Goal: Task Accomplishment & Management: Manage account settings

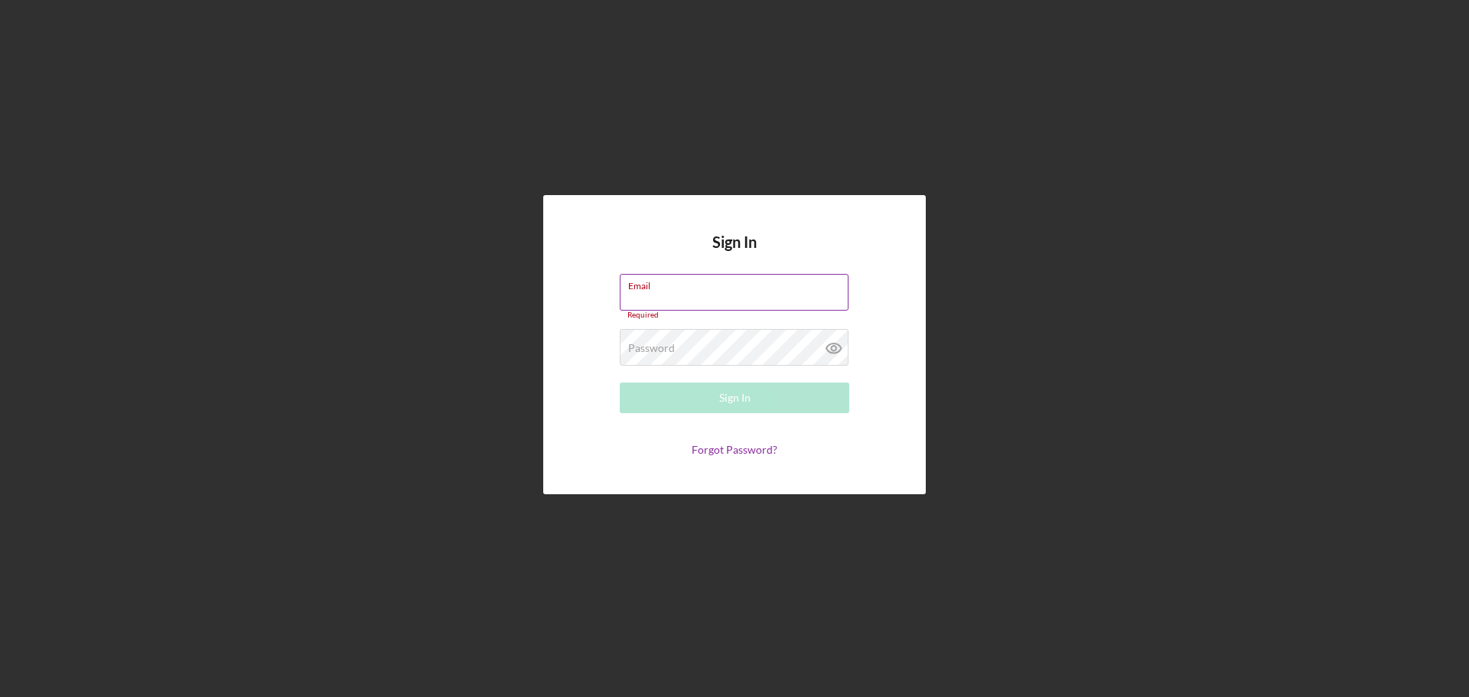
type input "[EMAIL_ADDRESS][DOMAIN_NAME]"
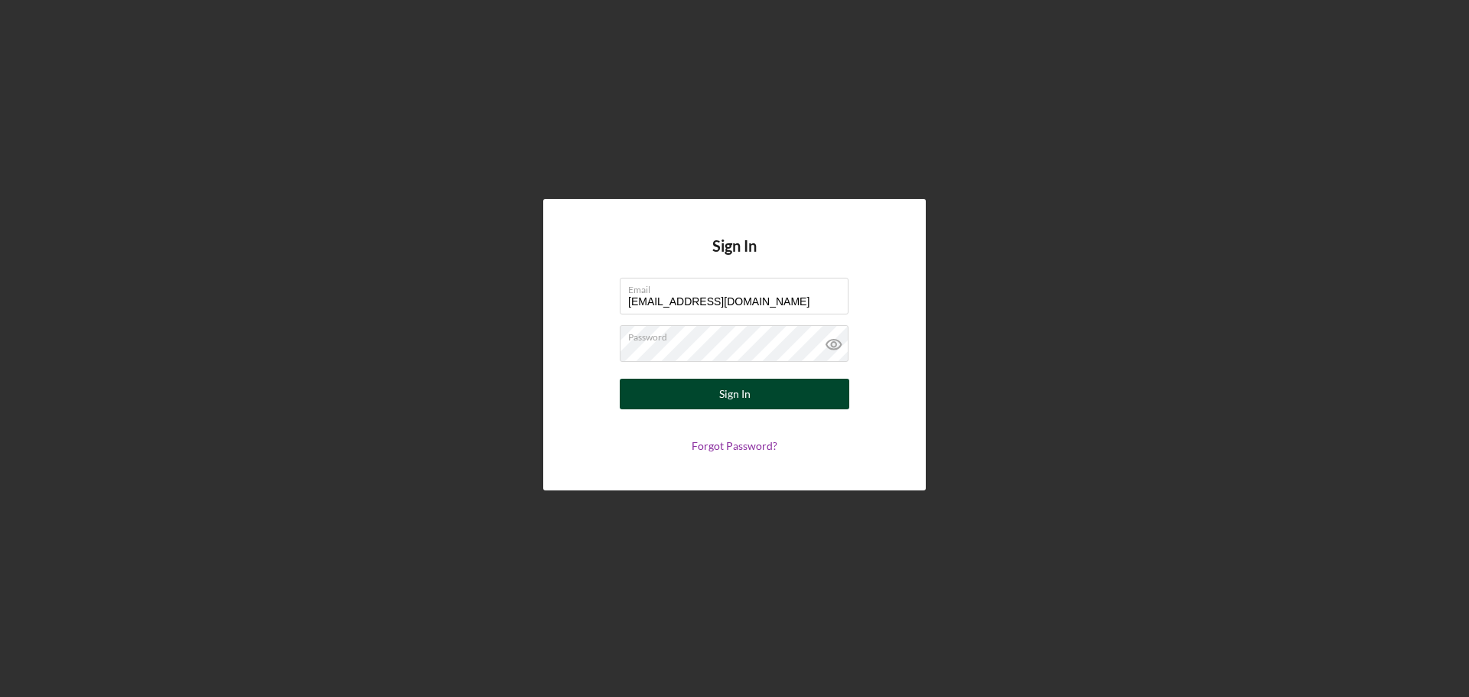
click at [719, 396] on div "Sign In" at bounding box center [734, 394] width 31 height 31
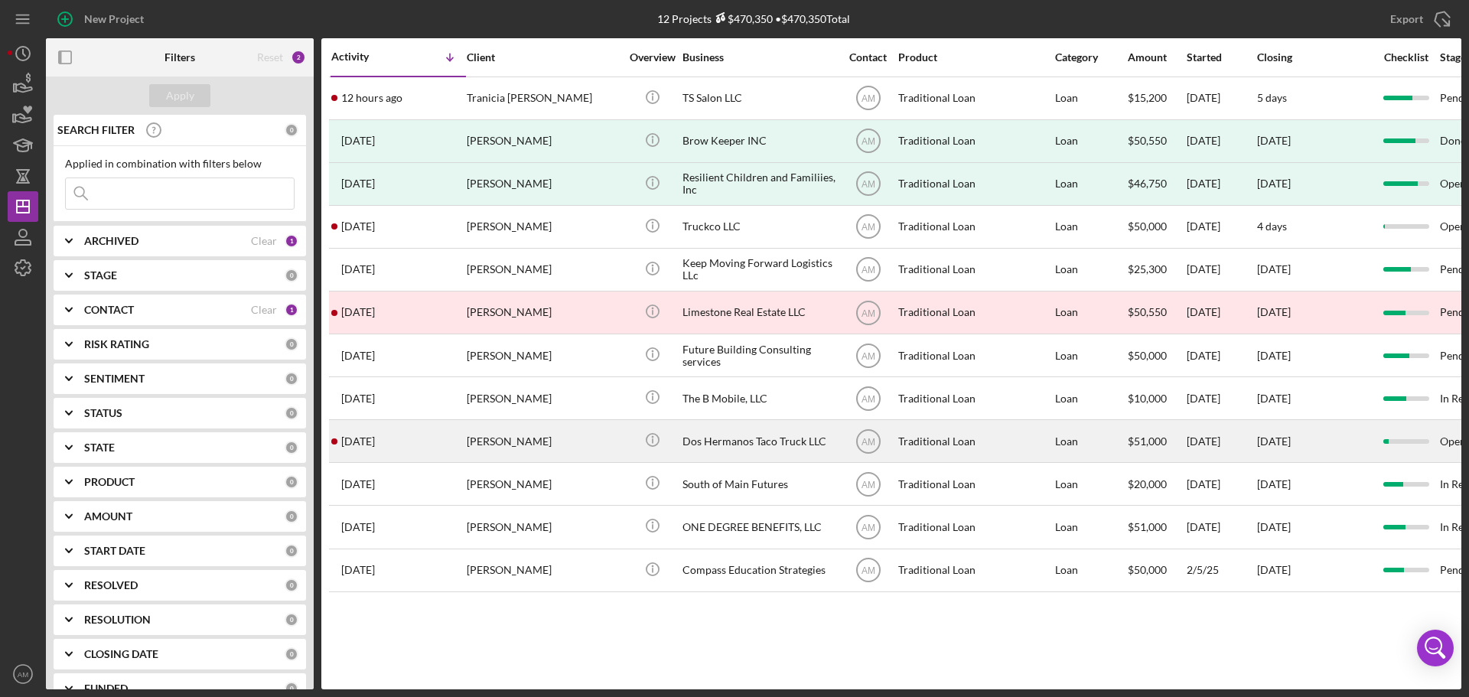
click at [736, 441] on div "Dos Hermanos Taco Truck LLC" at bounding box center [758, 441] width 153 height 41
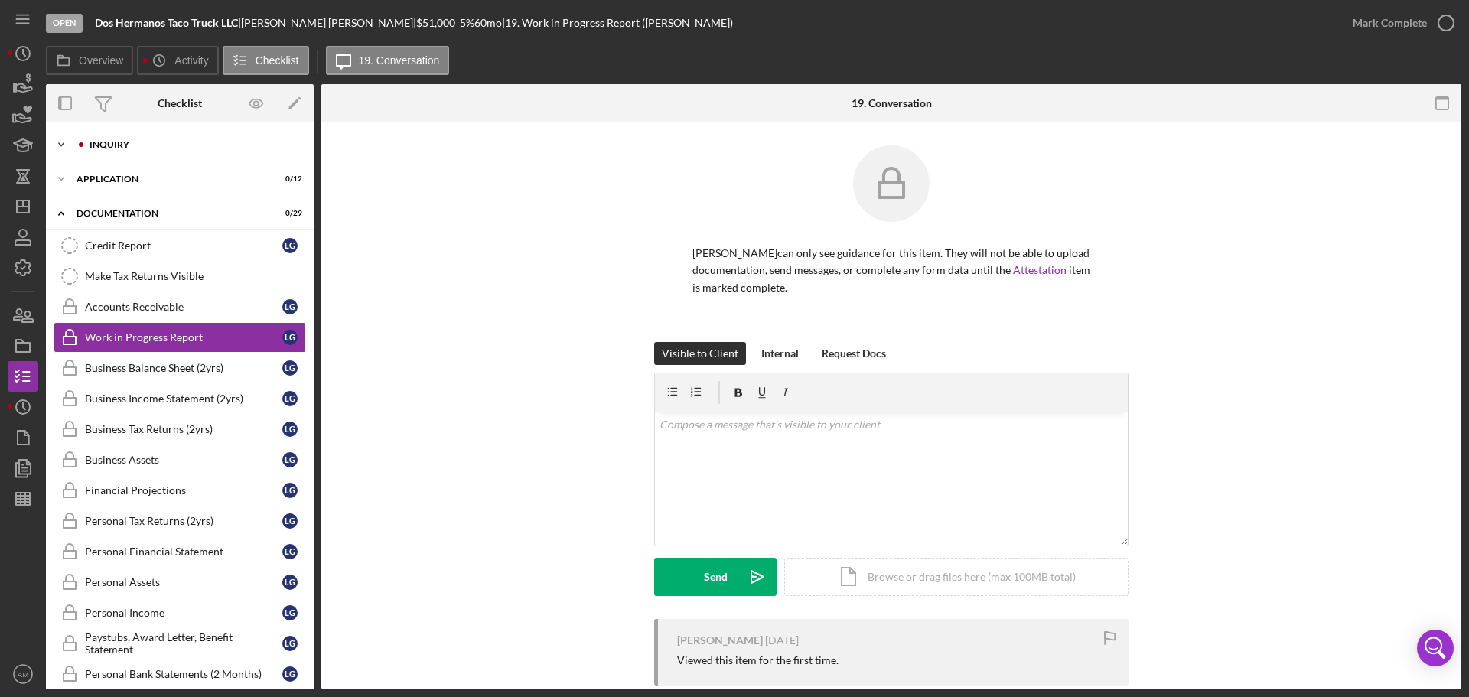
click at [101, 143] on div "Inquiry" at bounding box center [192, 144] width 205 height 9
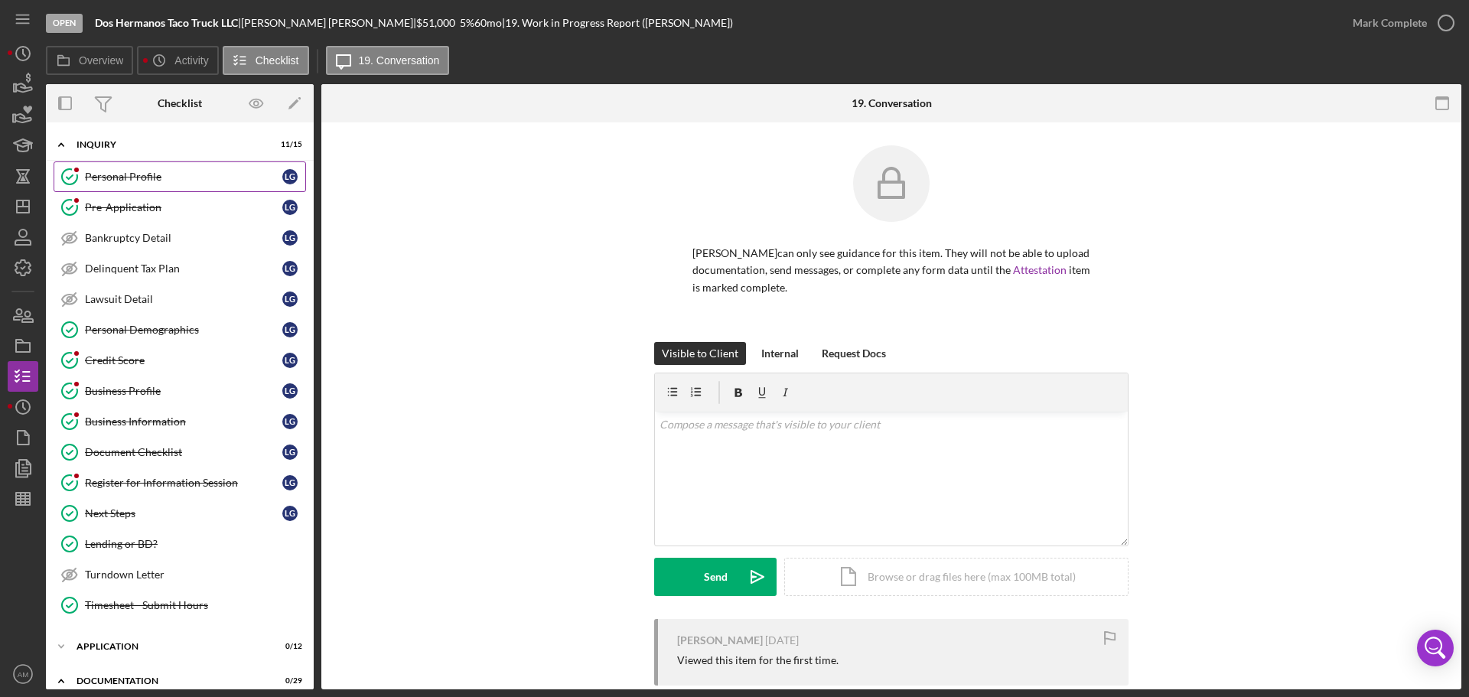
click at [119, 174] on div "Personal Profile" at bounding box center [183, 177] width 197 height 12
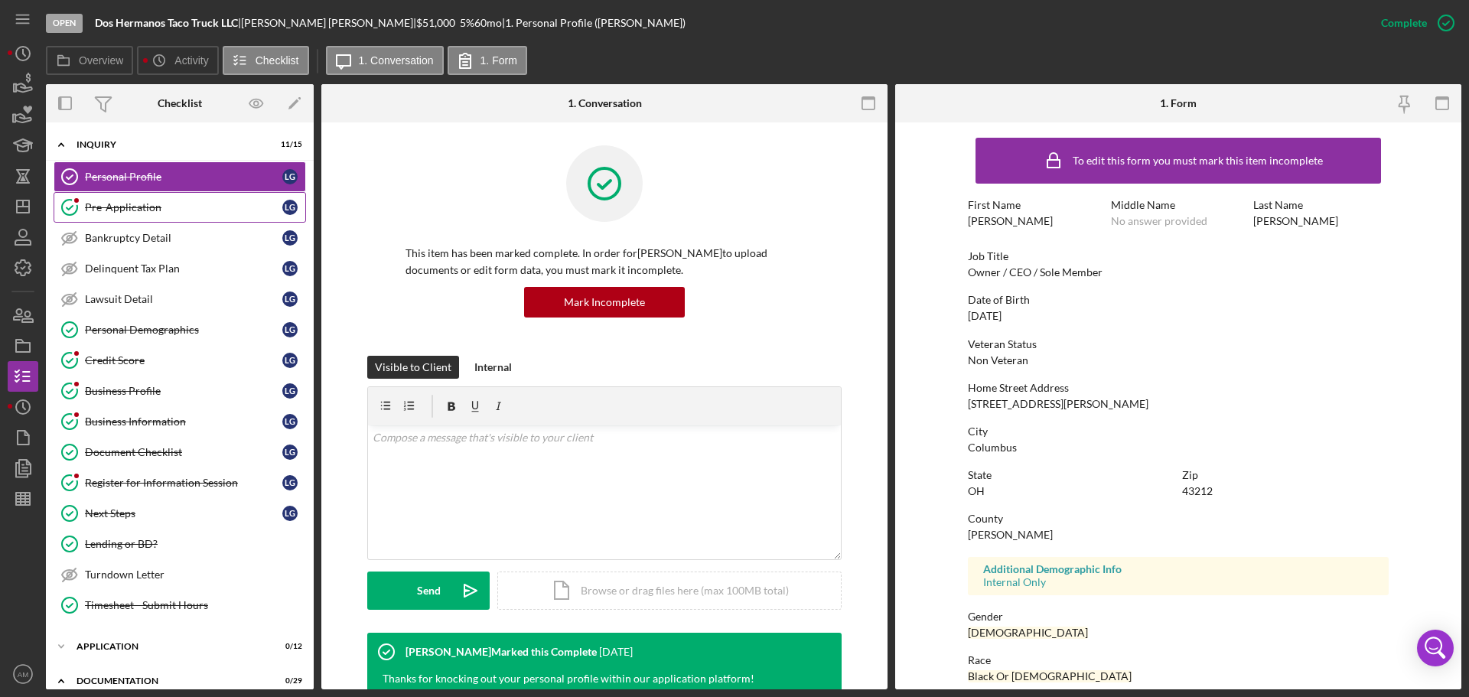
click at [143, 205] on div "Pre-Application" at bounding box center [183, 207] width 197 height 12
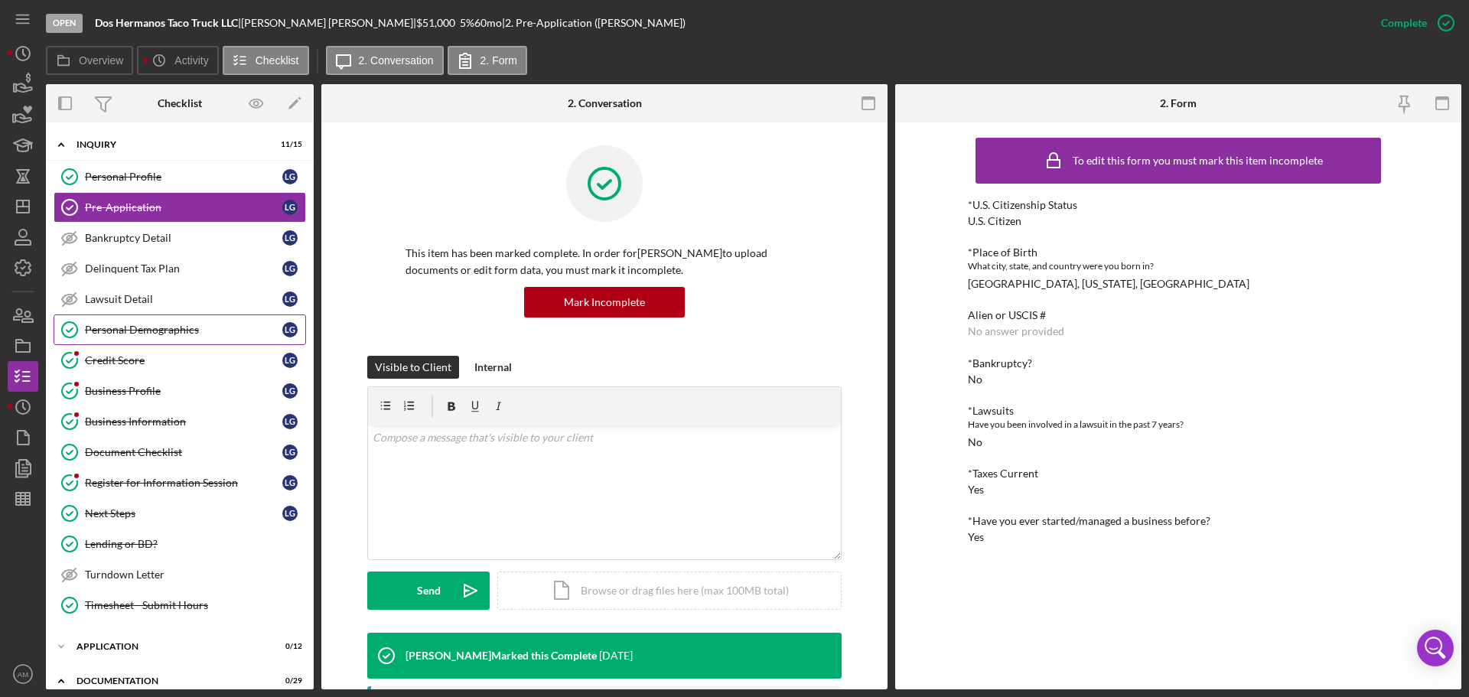
click at [131, 329] on div "Personal Demographics" at bounding box center [183, 330] width 197 height 12
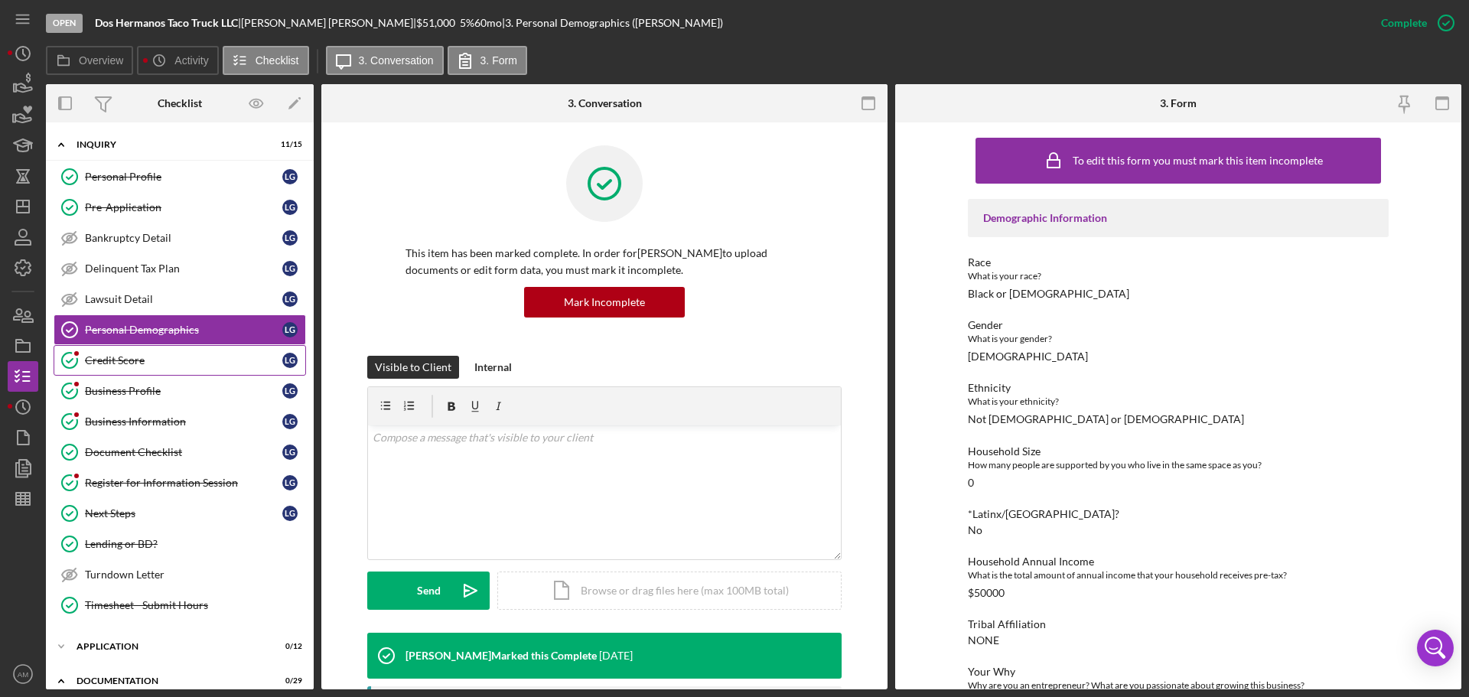
click at [119, 359] on div "Credit Score" at bounding box center [183, 360] width 197 height 12
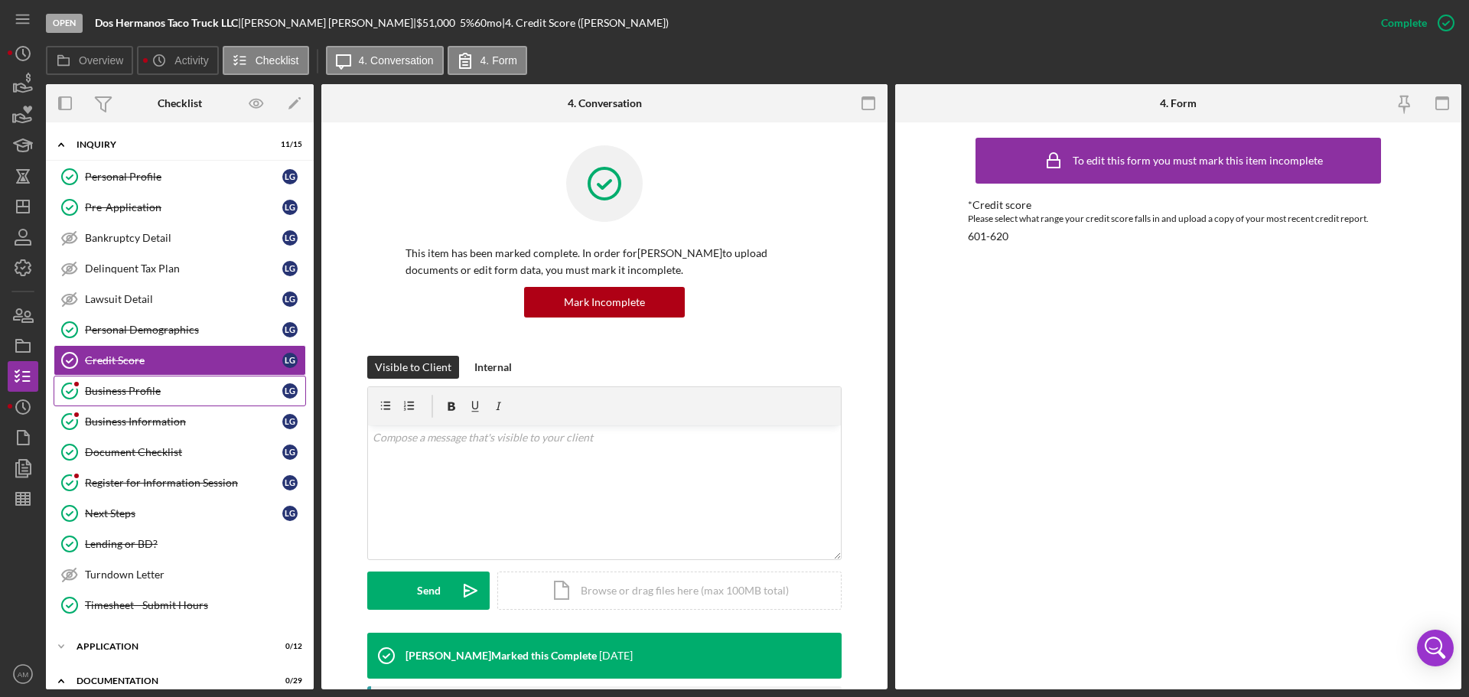
click at [148, 388] on div "Business Profile" at bounding box center [183, 391] width 197 height 12
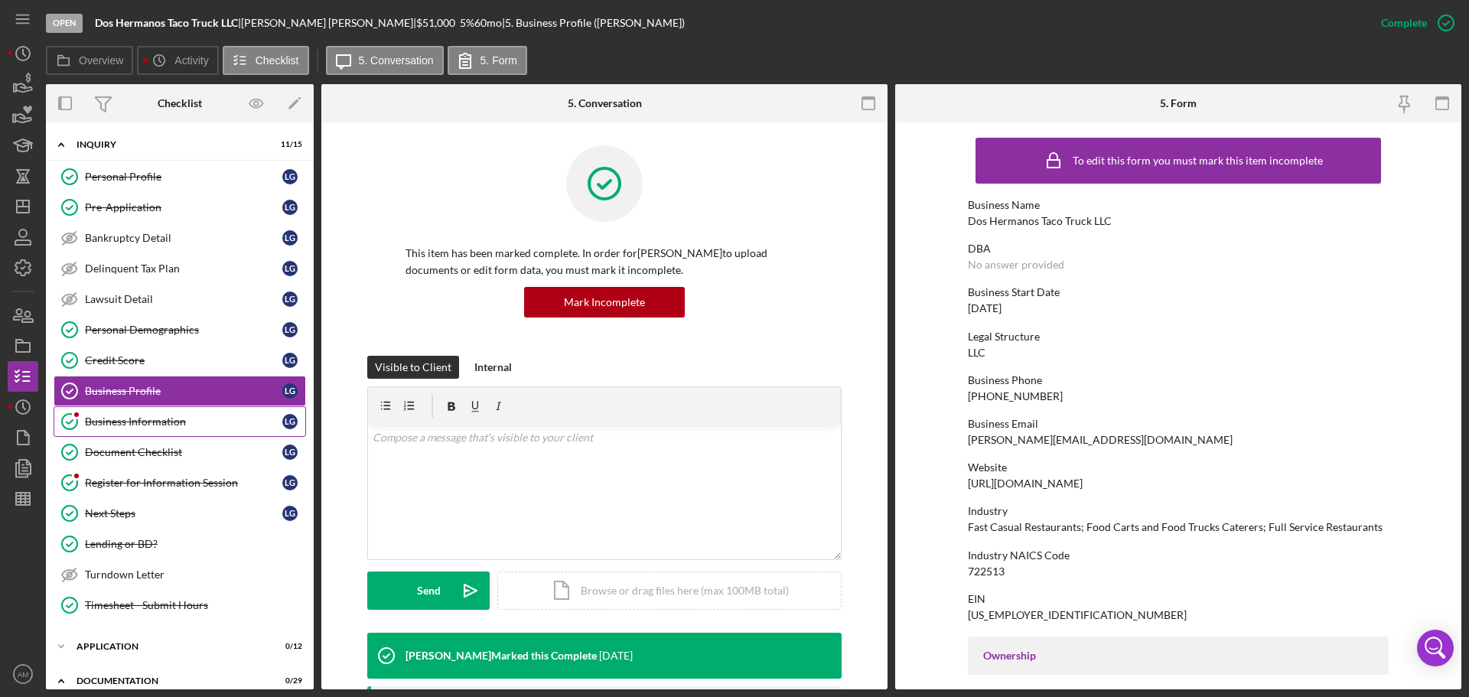
click at [123, 417] on div "Business Information" at bounding box center [183, 421] width 197 height 12
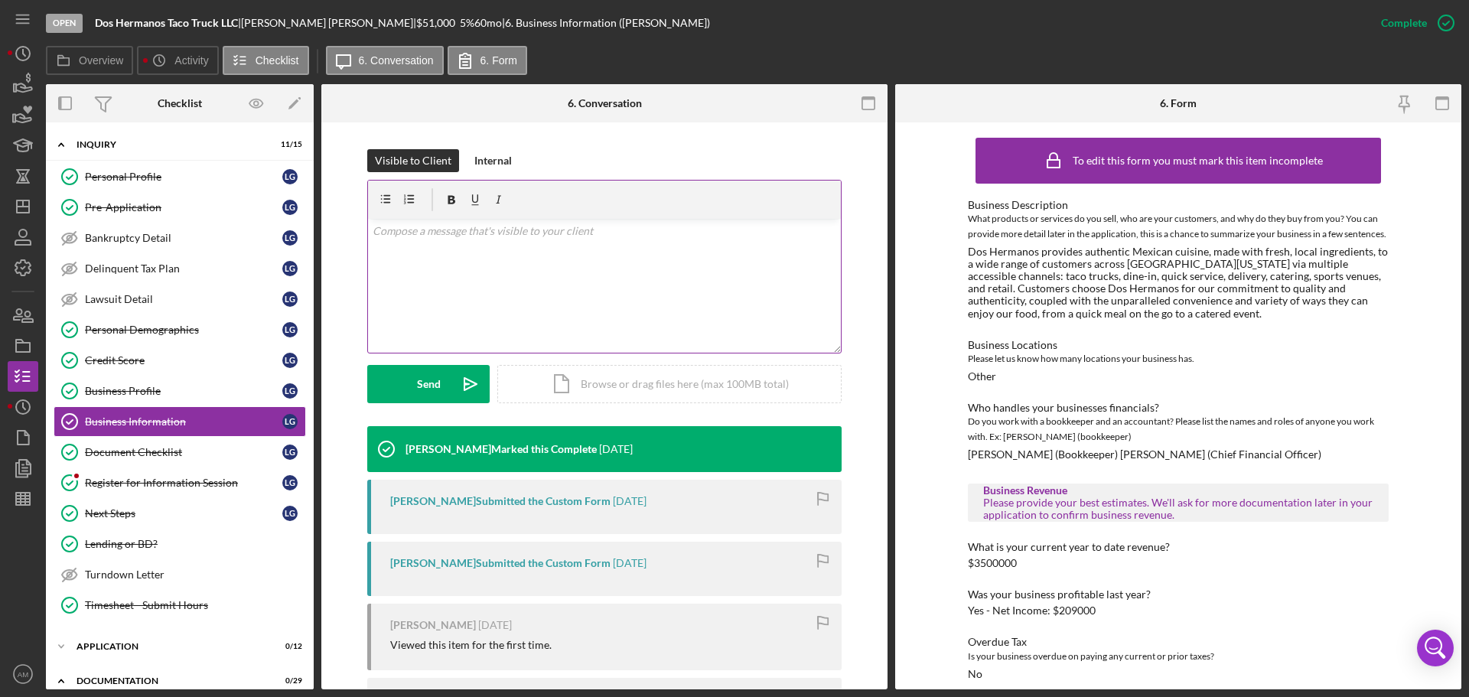
scroll to position [230, 0]
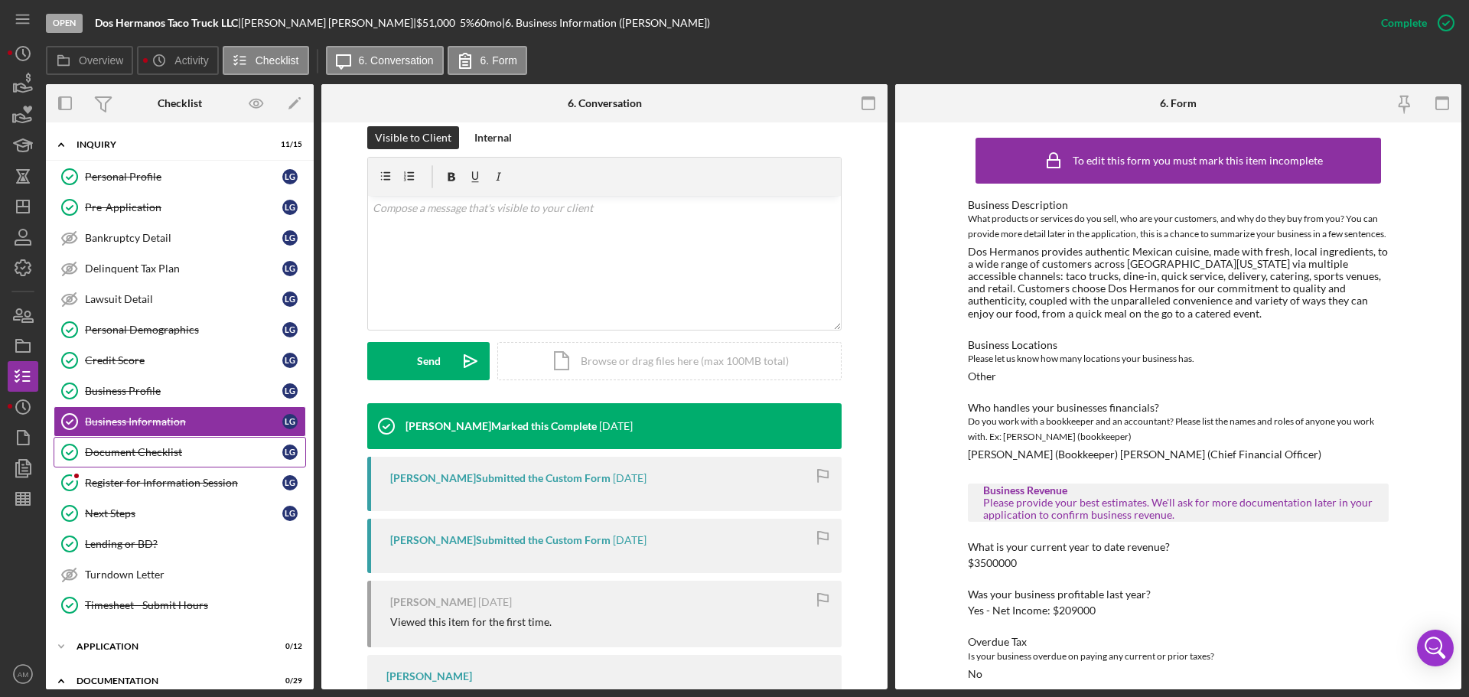
click at [125, 454] on div "Document Checklist" at bounding box center [183, 452] width 197 height 12
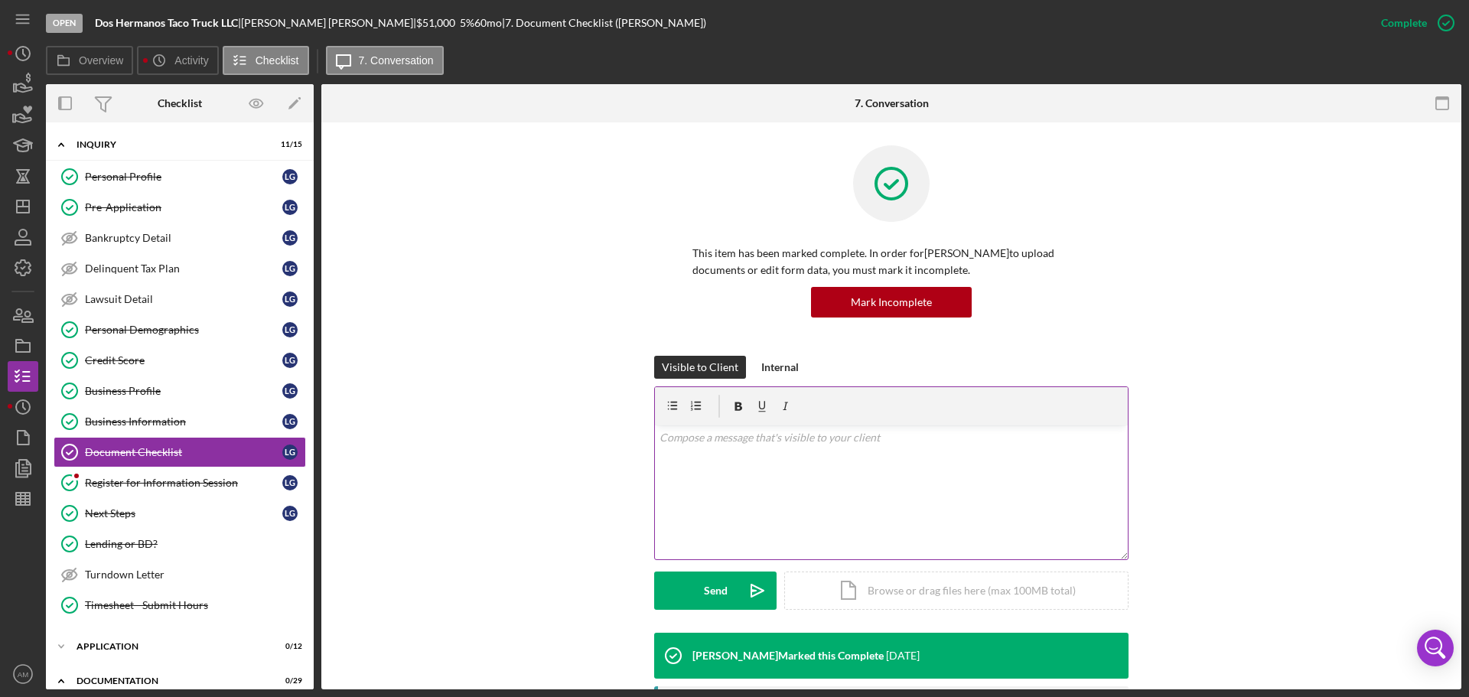
scroll to position [383, 0]
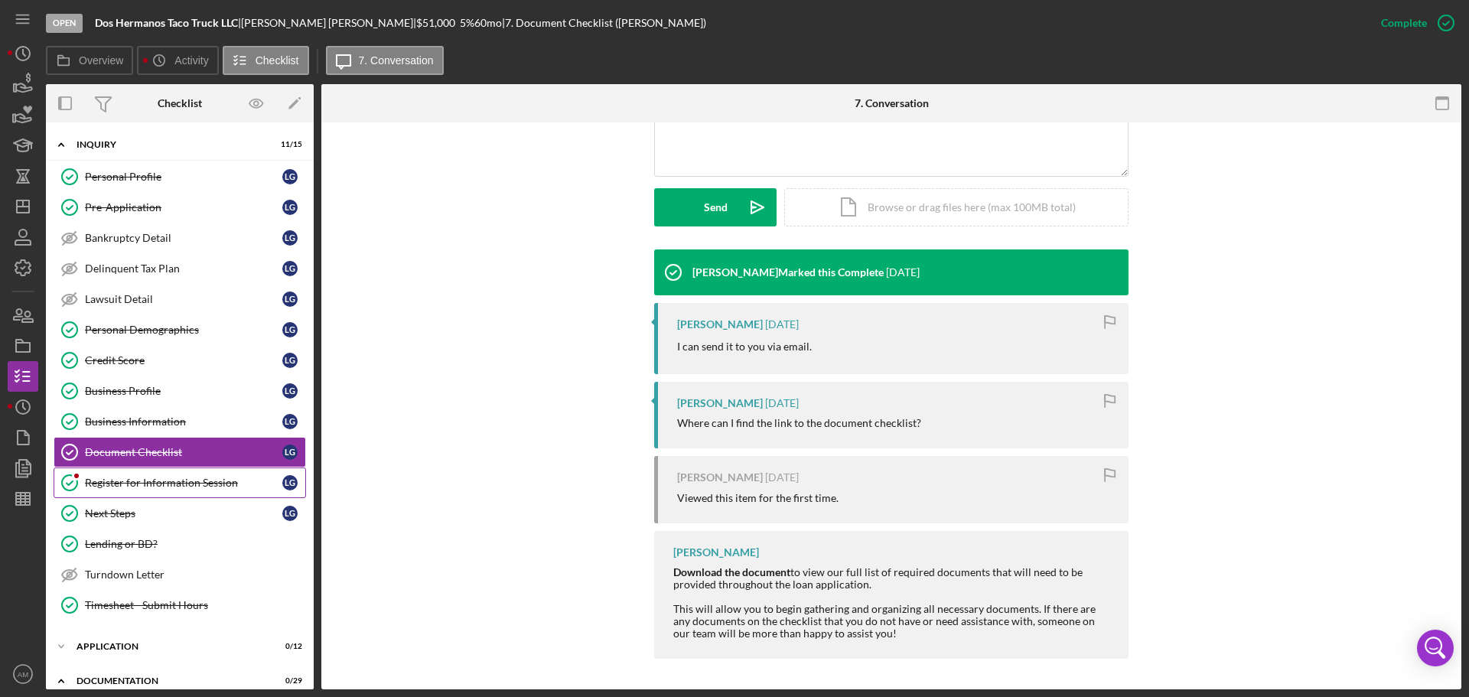
click at [166, 485] on div "Register for Information Session" at bounding box center [183, 483] width 197 height 12
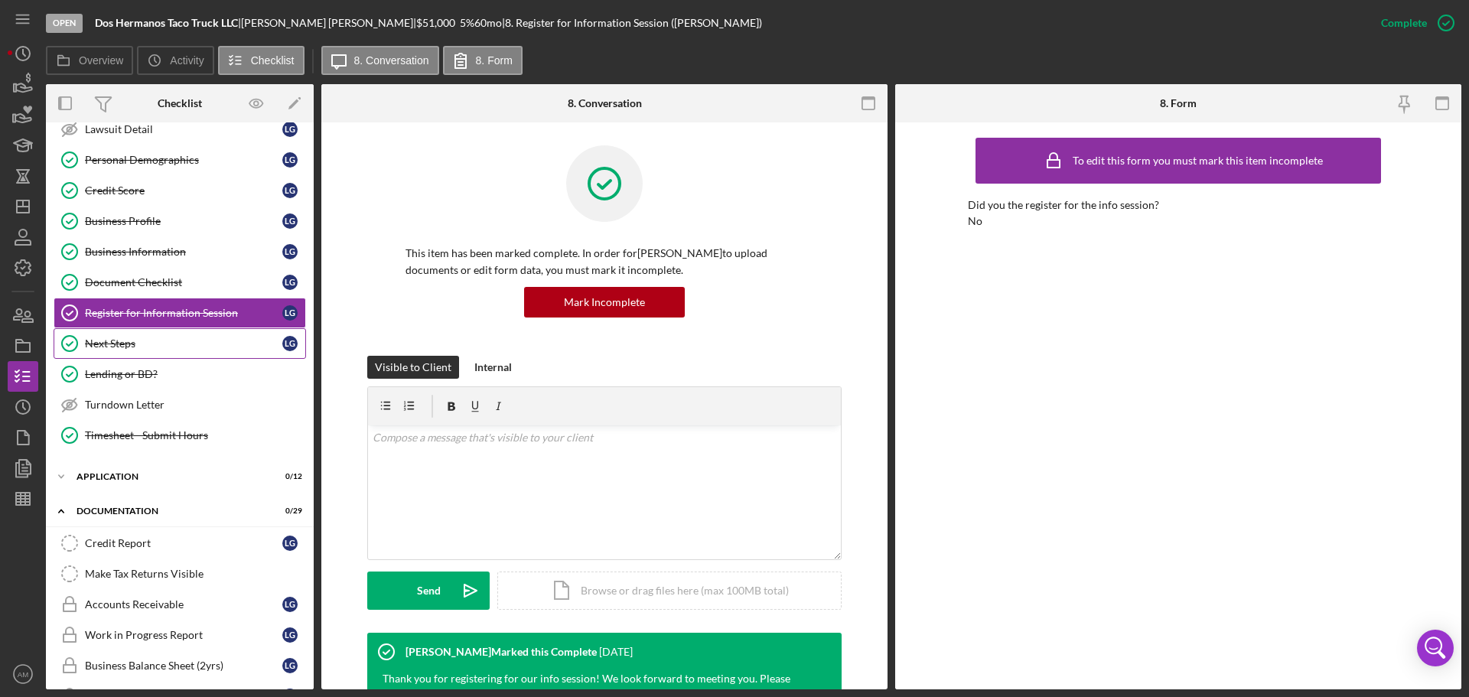
scroll to position [230, 0]
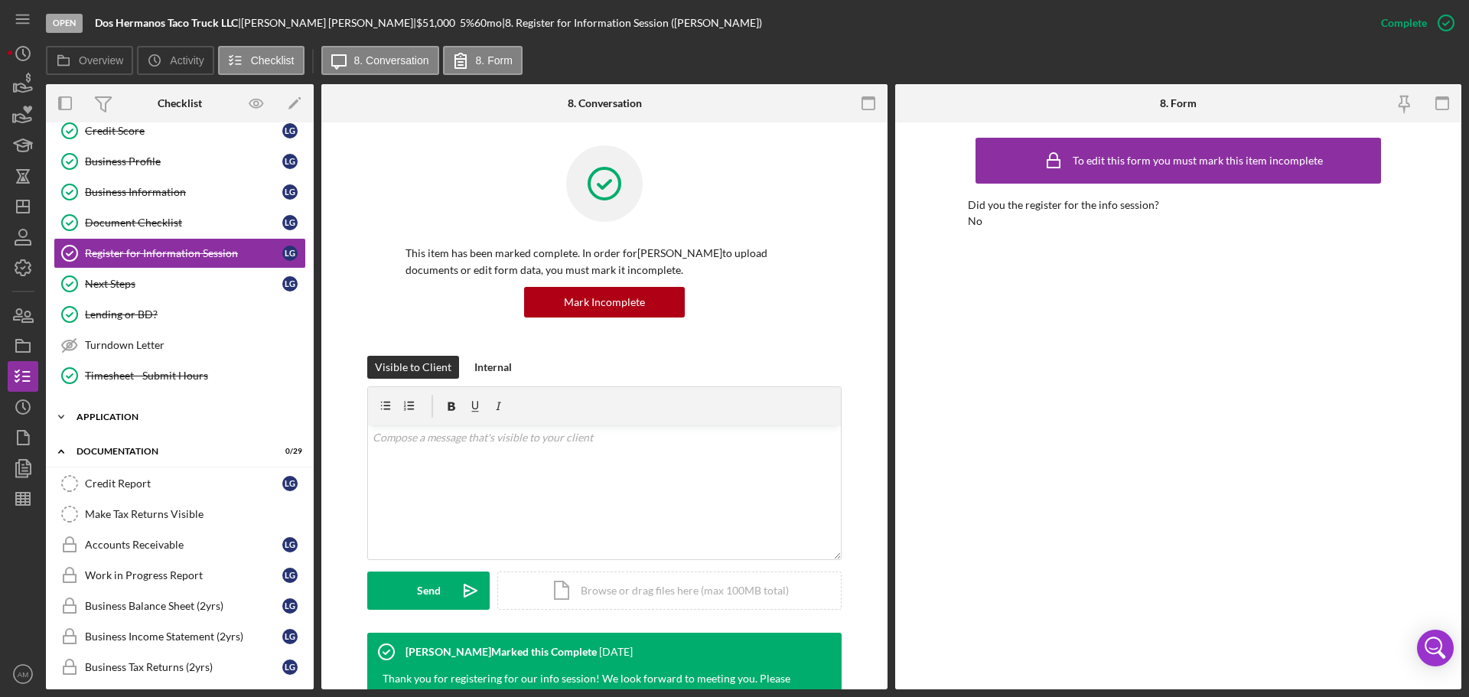
click at [122, 417] on div "Application" at bounding box center [186, 416] width 218 height 9
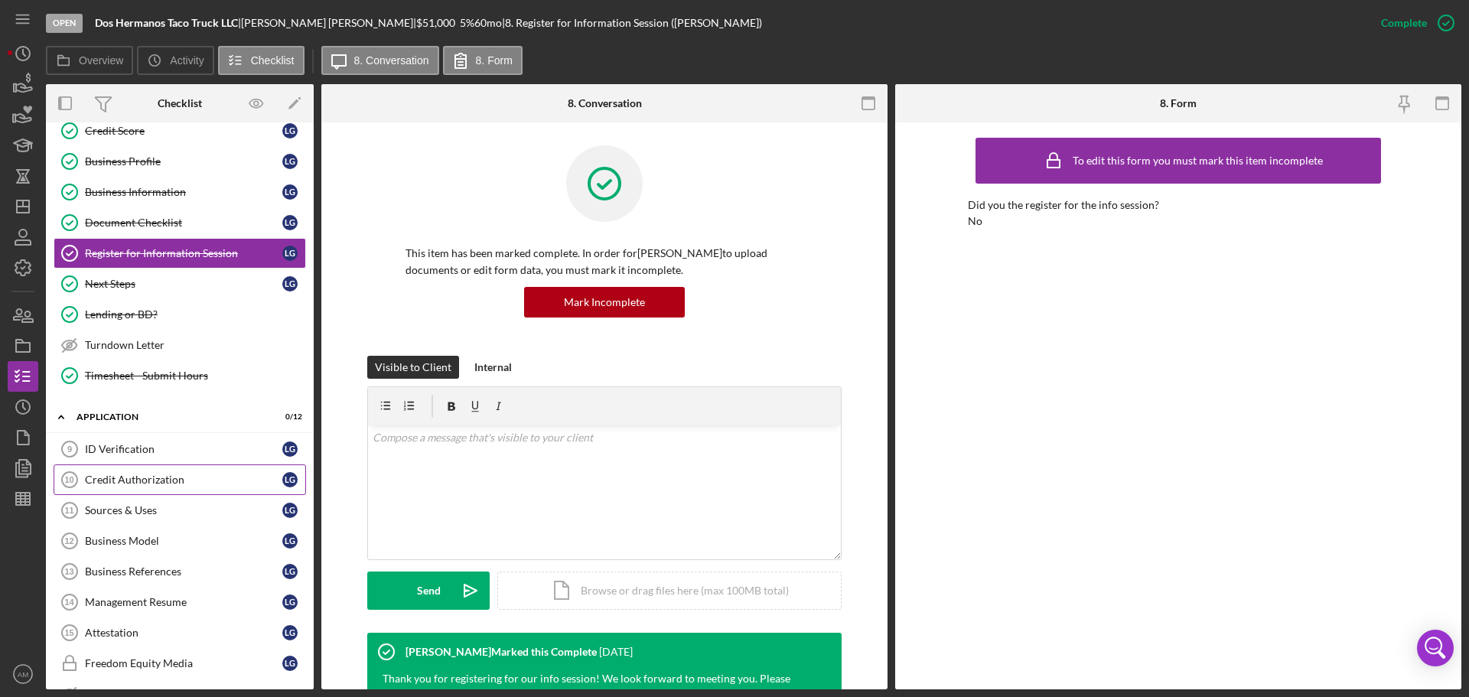
click at [119, 478] on div "Credit Authorization" at bounding box center [183, 480] width 197 height 12
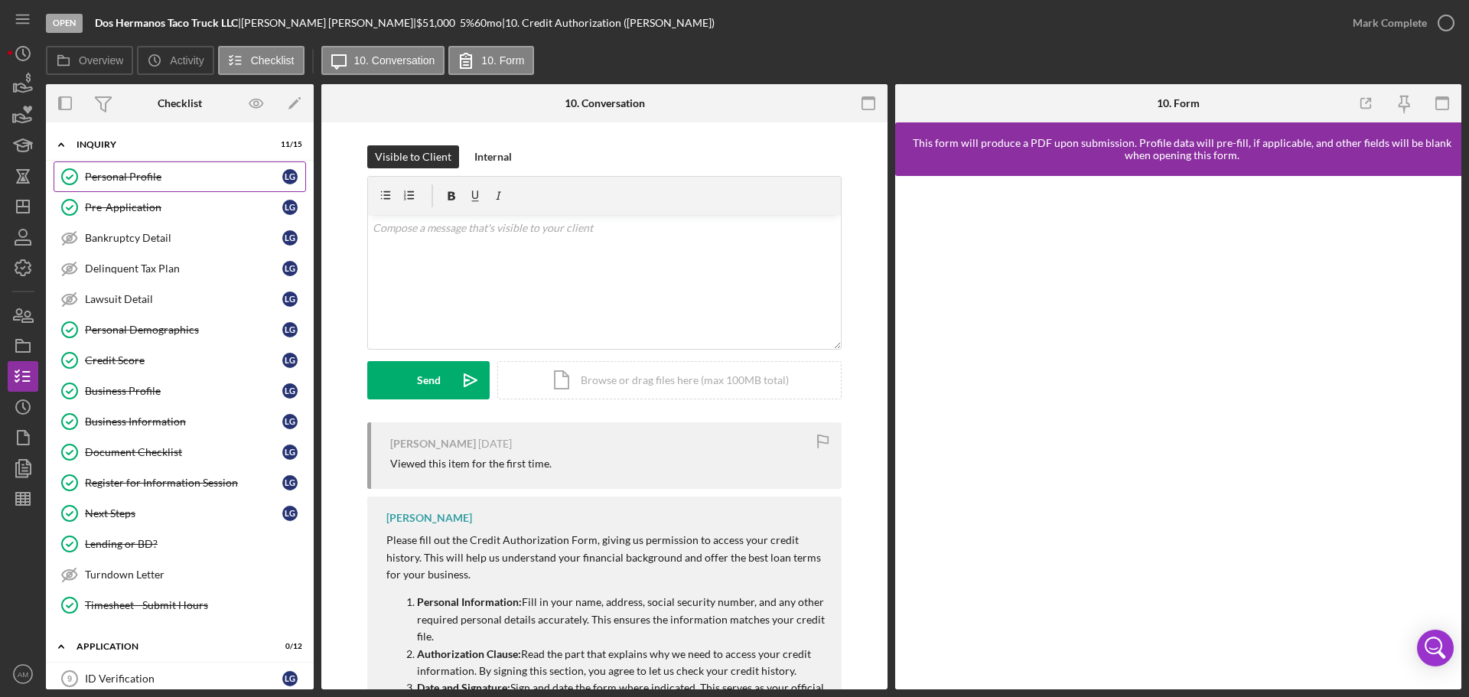
click at [114, 174] on div "Personal Profile" at bounding box center [183, 177] width 197 height 12
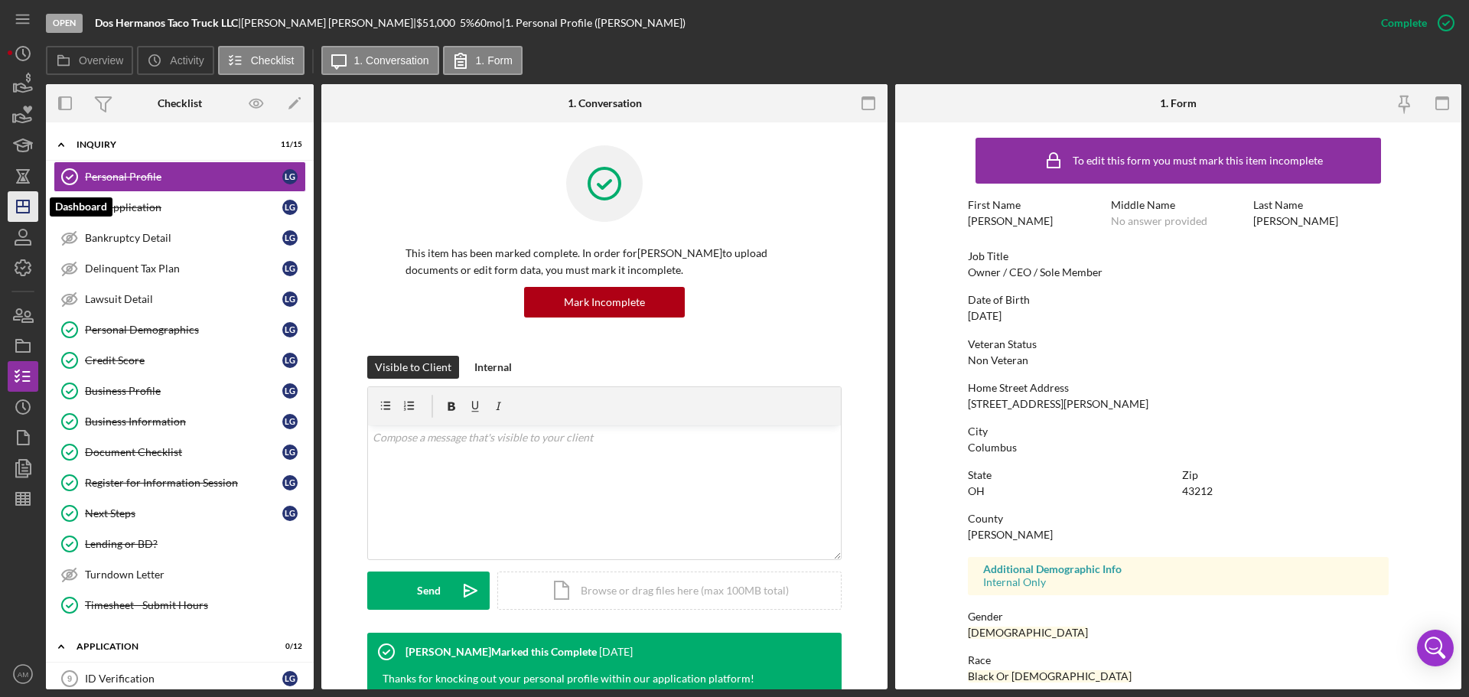
click at [22, 208] on icon "Icon/Dashboard" at bounding box center [23, 206] width 38 height 38
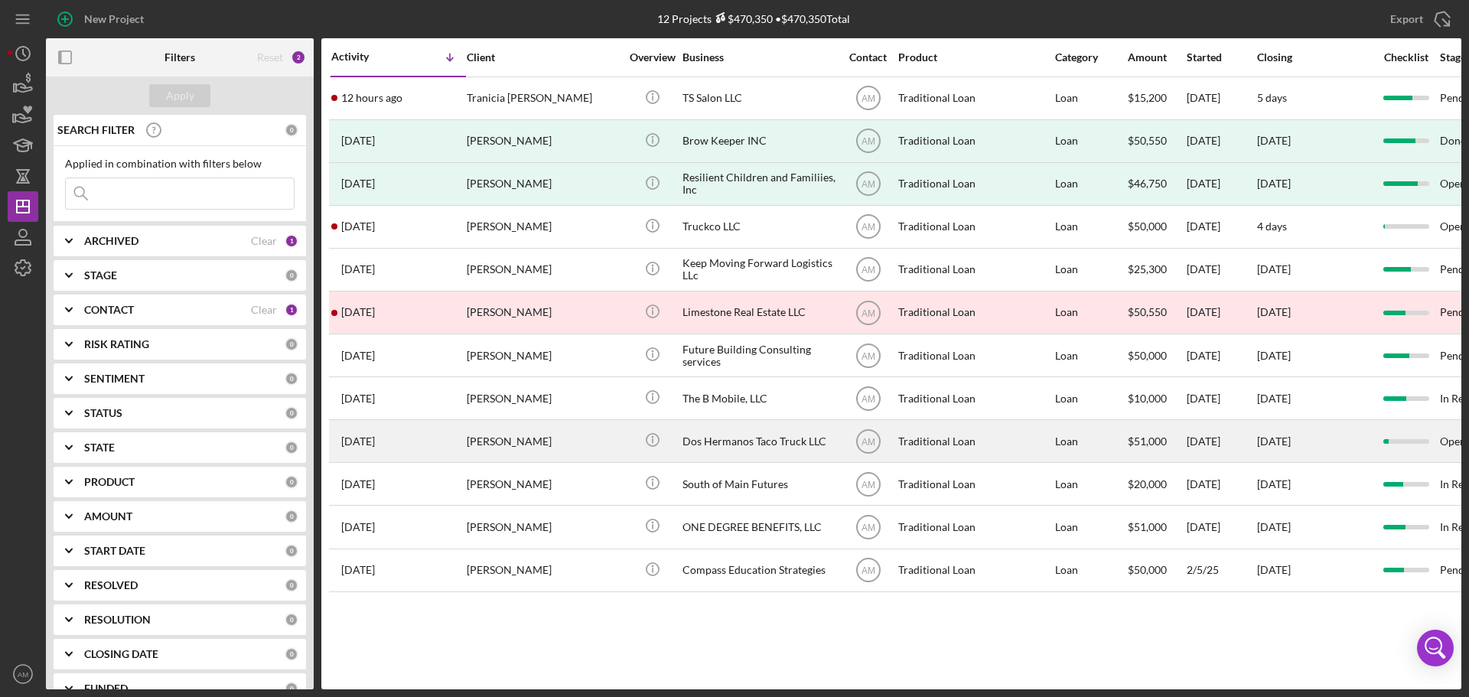
click at [467, 441] on div "[PERSON_NAME]" at bounding box center [543, 441] width 153 height 41
click at [375, 441] on time "[DATE]" at bounding box center [358, 441] width 34 height 12
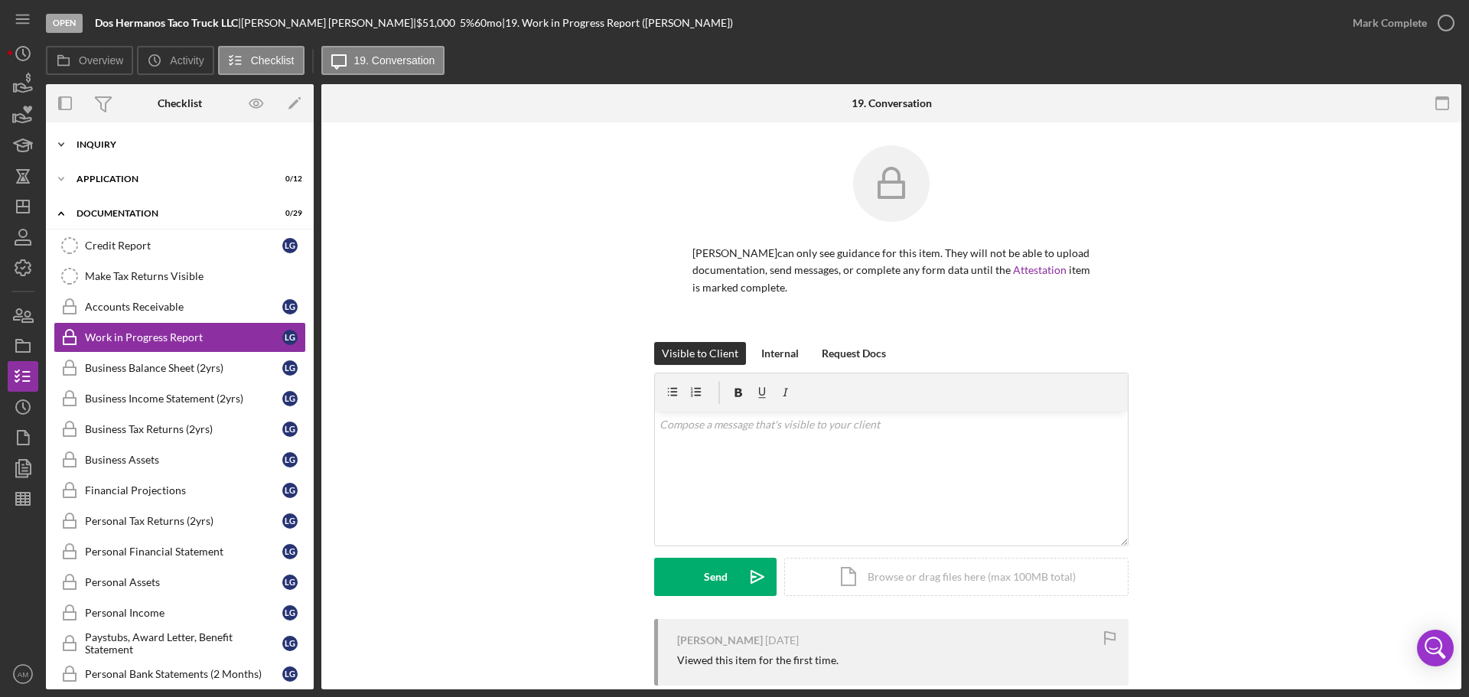
click at [107, 139] on div "Icon/Expander Inquiry 11 / 15" at bounding box center [180, 144] width 268 height 31
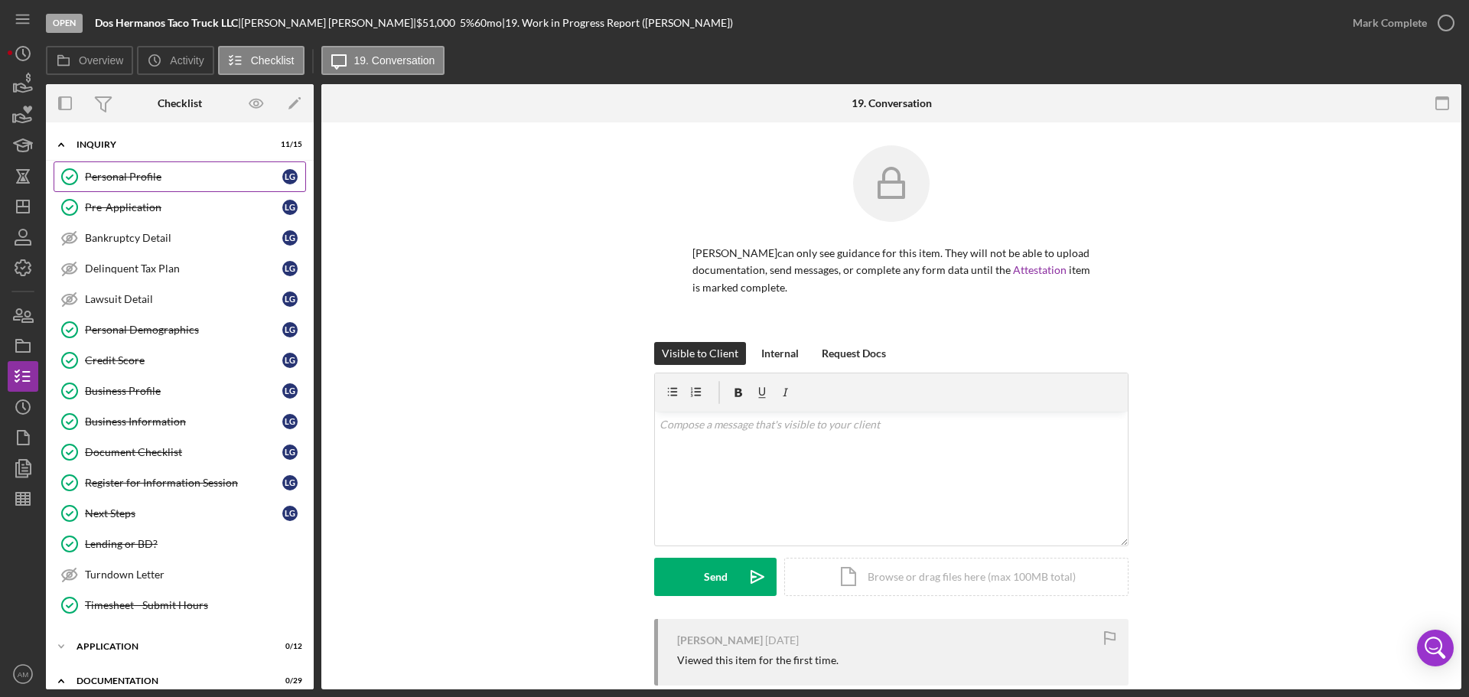
click at [125, 177] on div "Personal Profile" at bounding box center [183, 177] width 197 height 12
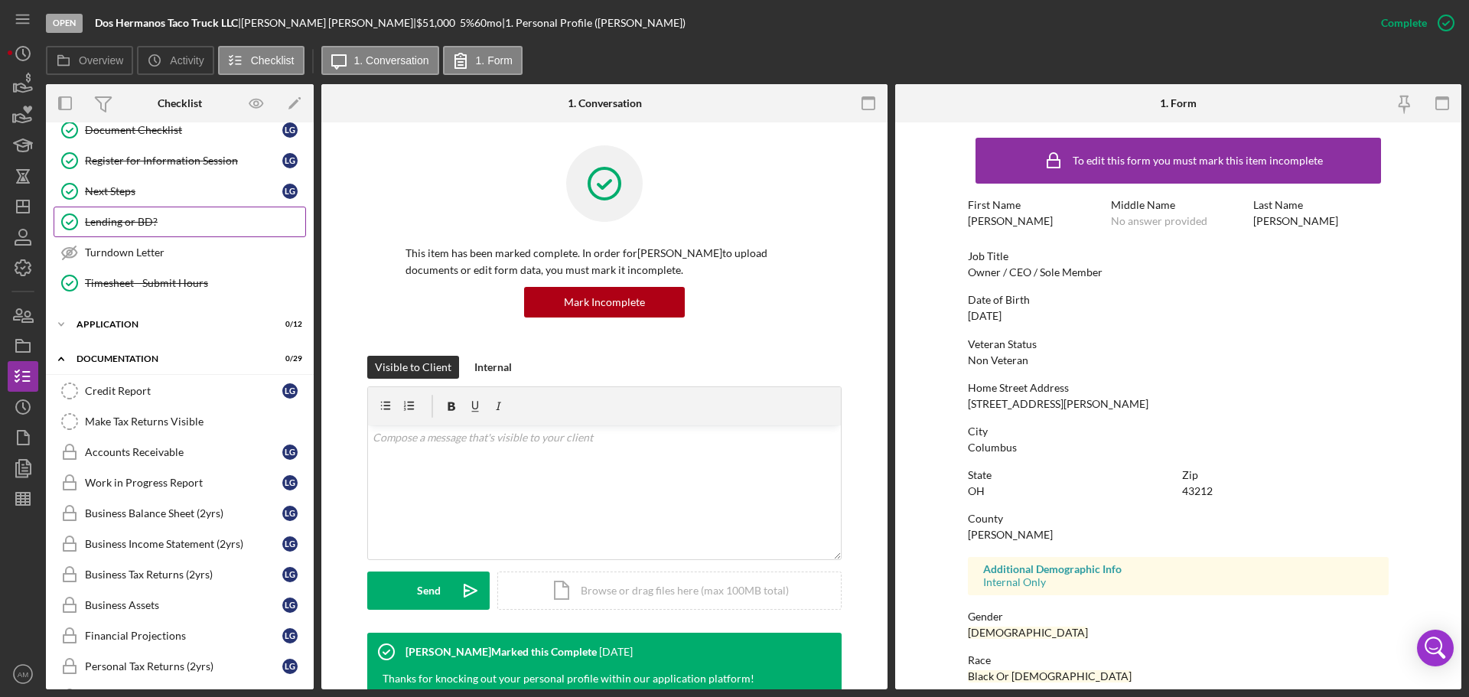
scroll to position [383, 0]
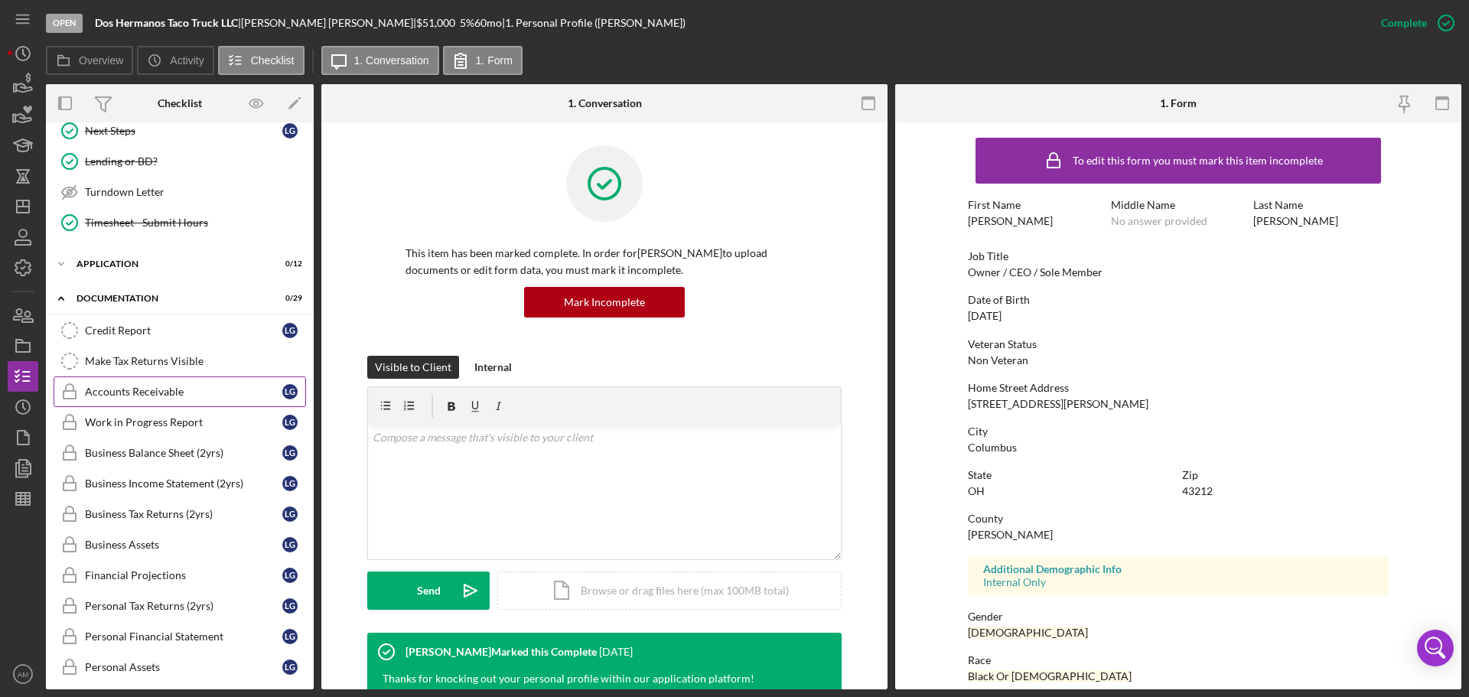
click at [139, 390] on div "Accounts Receivable" at bounding box center [183, 392] width 197 height 12
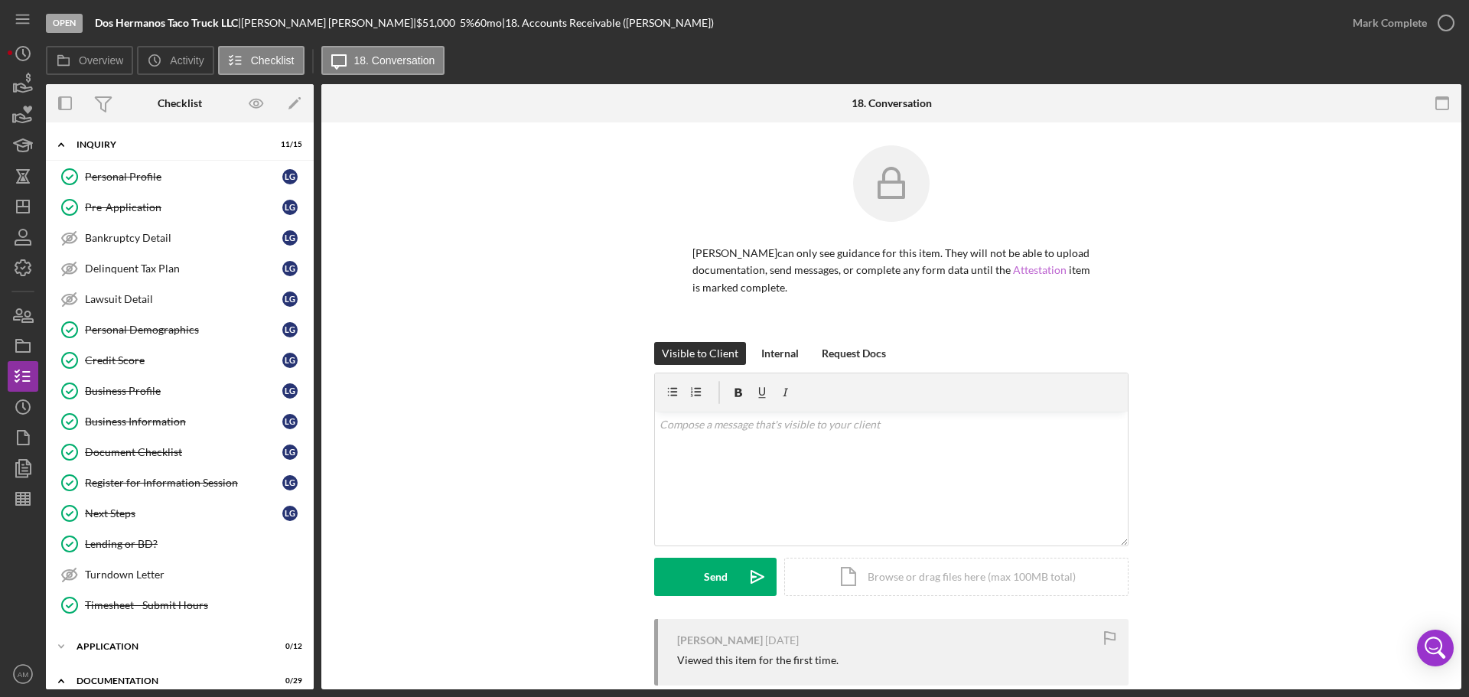
click at [1037, 268] on link "Attestation" at bounding box center [1040, 269] width 54 height 13
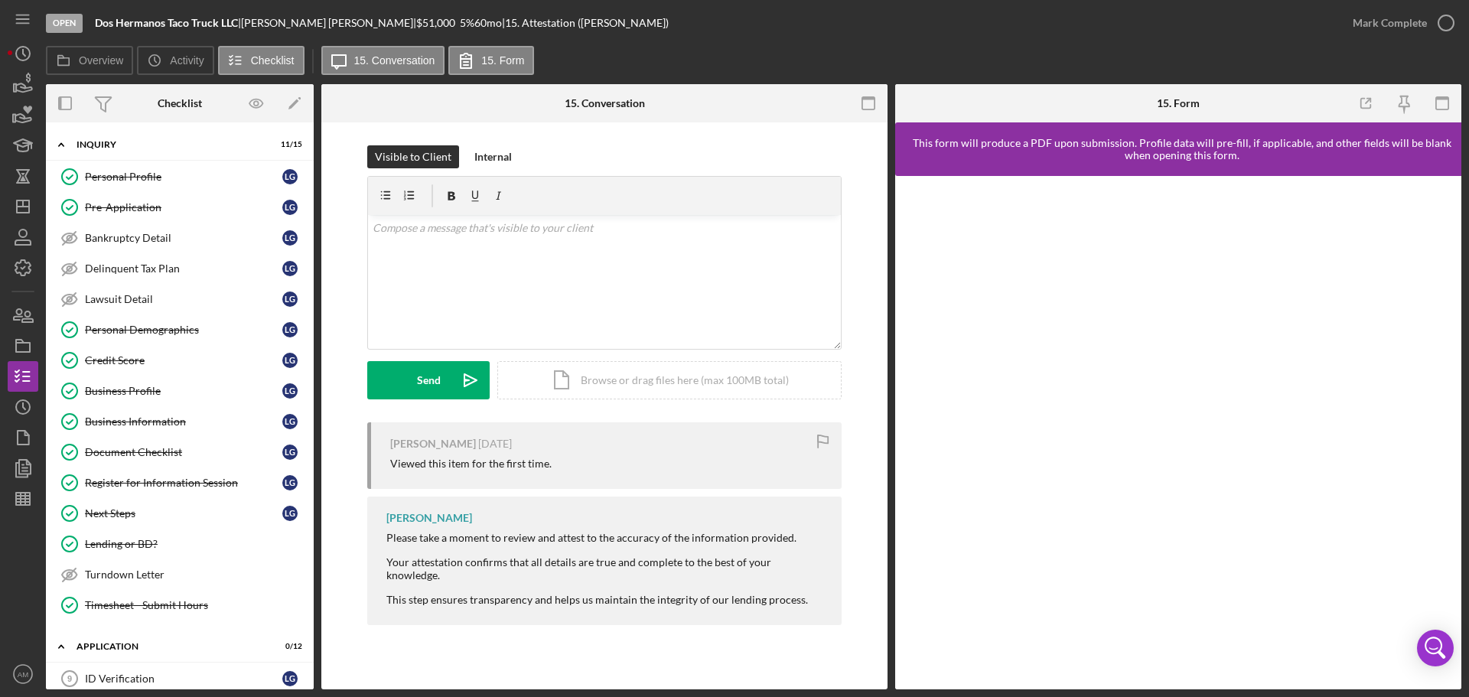
click at [67, 19] on div "Open" at bounding box center [64, 23] width 37 height 19
click at [20, 314] on icon "button" at bounding box center [18, 314] width 8 height 11
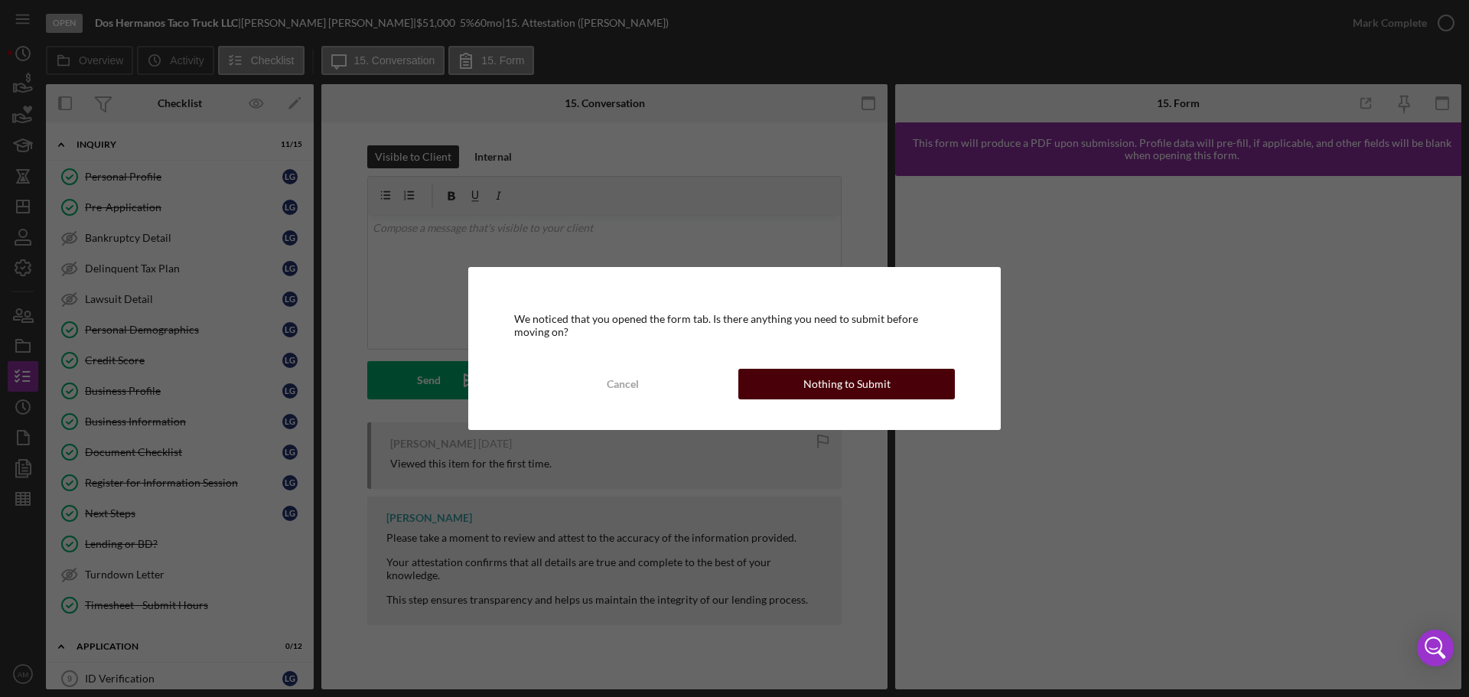
click at [871, 391] on div "Nothing to Submit" at bounding box center [846, 384] width 87 height 31
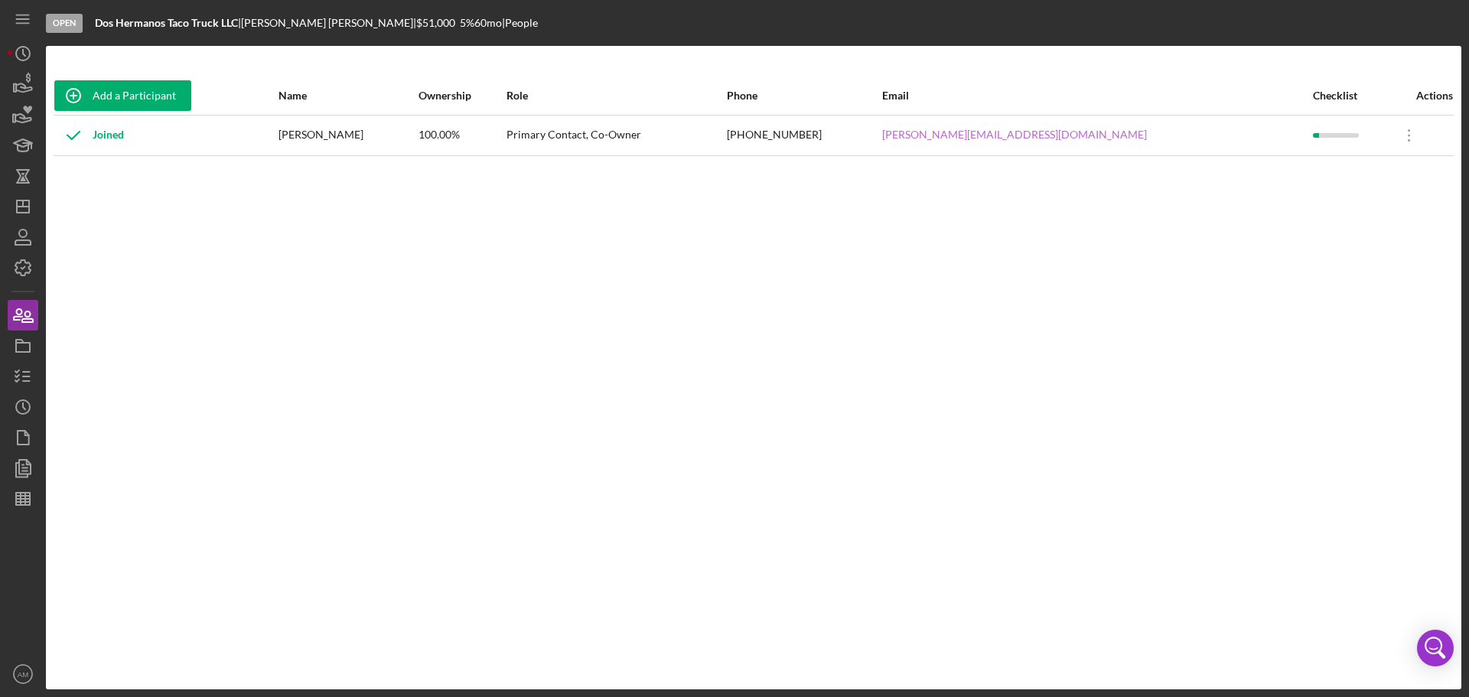
click at [1109, 131] on link "john@eatatdos.com" at bounding box center [1014, 135] width 265 height 12
click at [20, 366] on icon "button" at bounding box center [23, 376] width 38 height 38
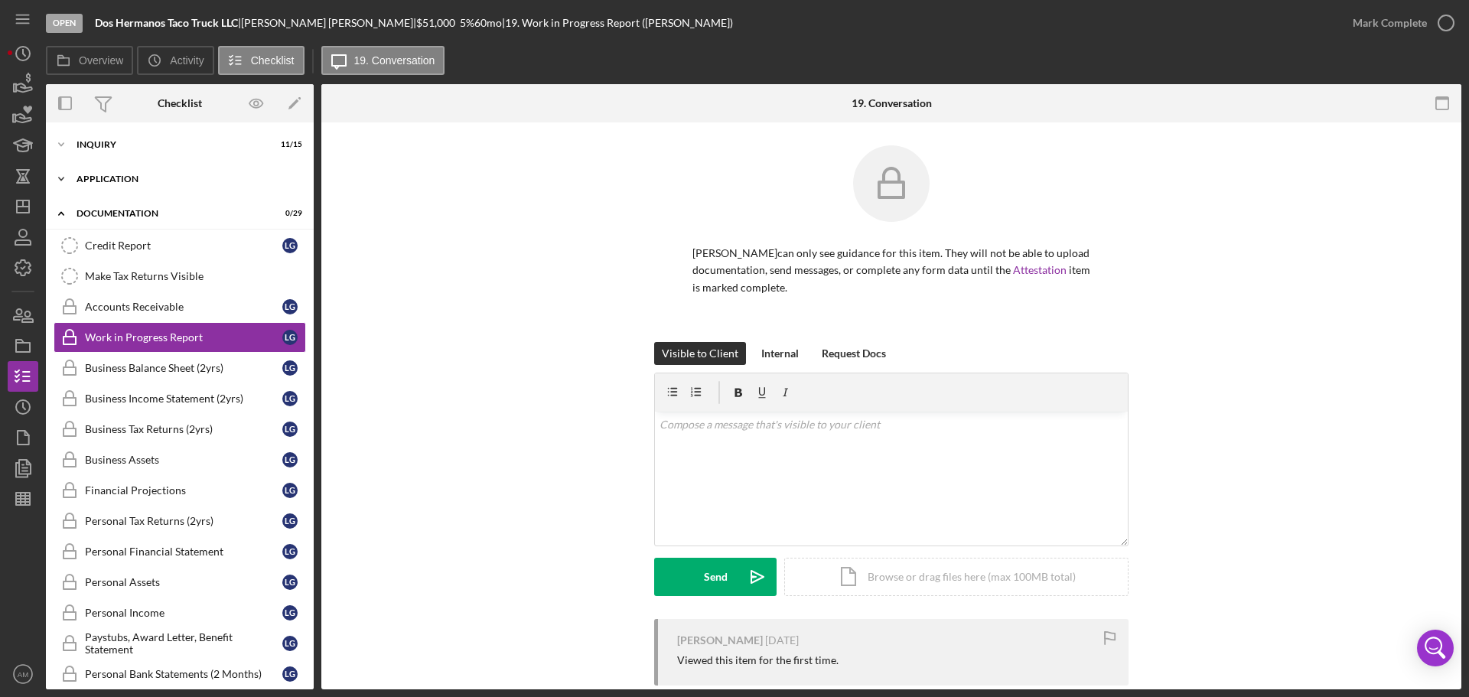
click at [124, 174] on div "Icon/Expander Application 0 / 12" at bounding box center [180, 179] width 268 height 31
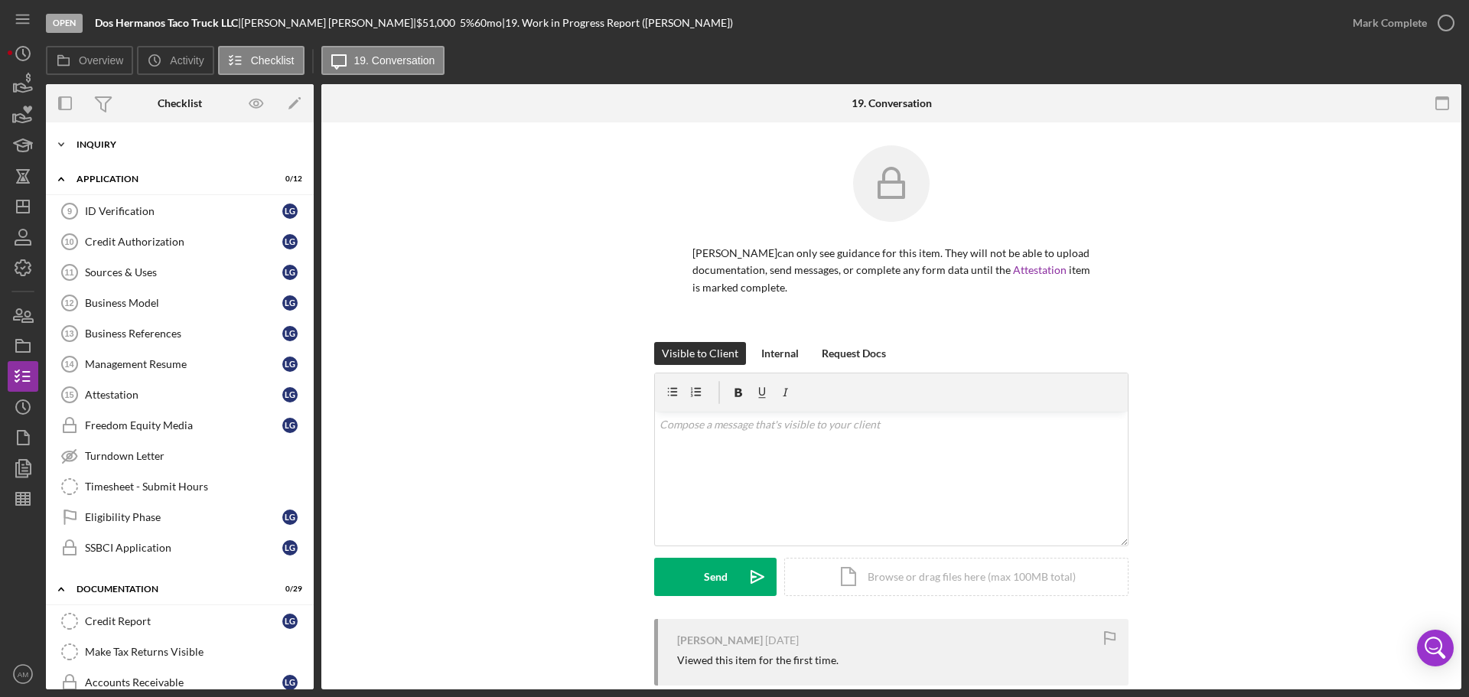
click at [99, 139] on div "Icon/Expander Inquiry 11 / 15" at bounding box center [180, 144] width 268 height 31
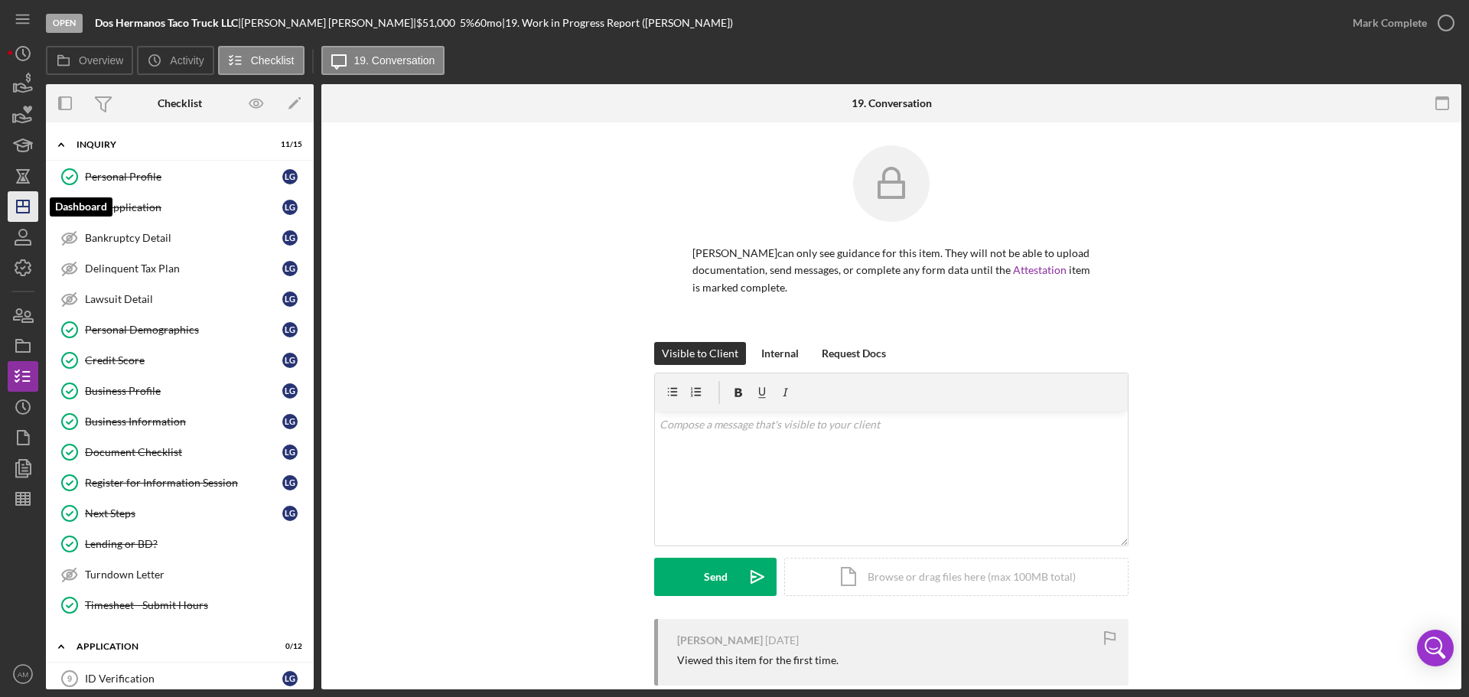
click at [23, 200] on icon "Icon/Dashboard" at bounding box center [23, 206] width 38 height 38
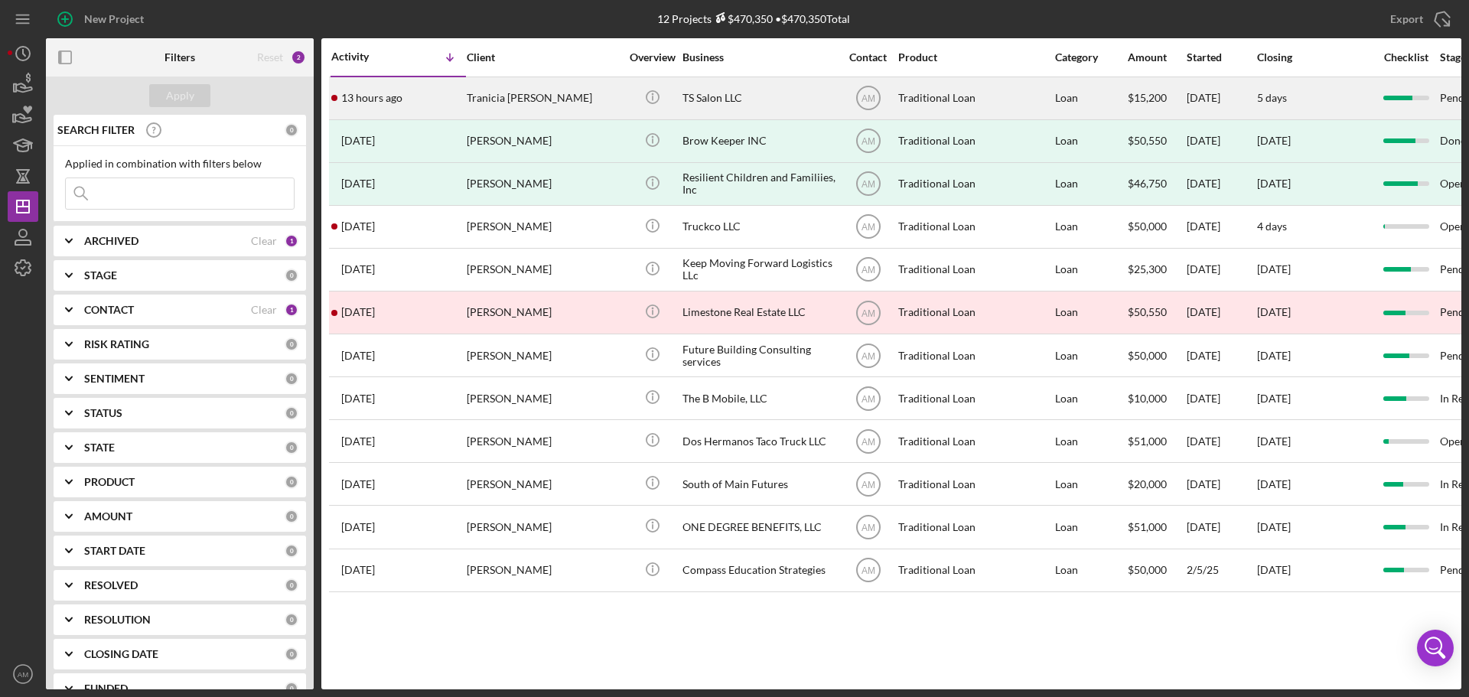
click at [710, 93] on div "TS Salon LLC" at bounding box center [758, 98] width 153 height 41
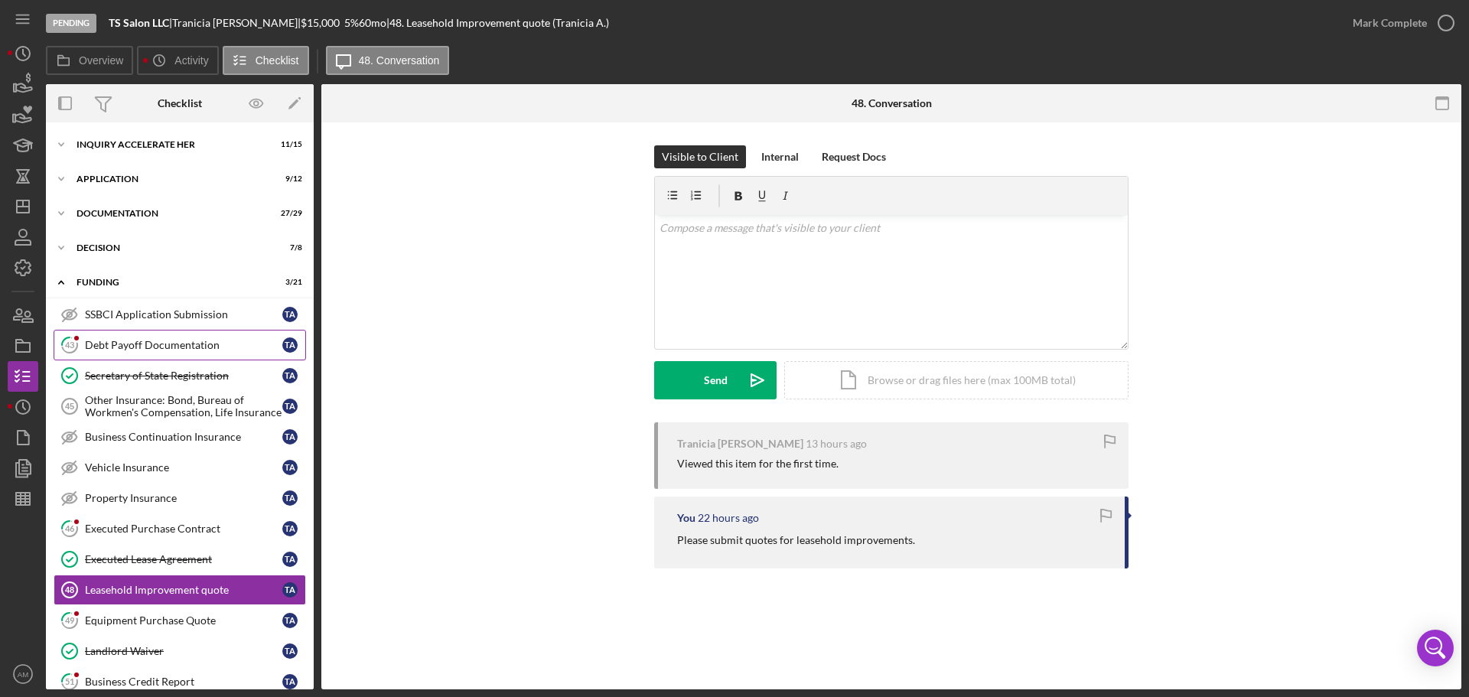
click at [129, 344] on div "Debt Payoff Documentation" at bounding box center [183, 345] width 197 height 12
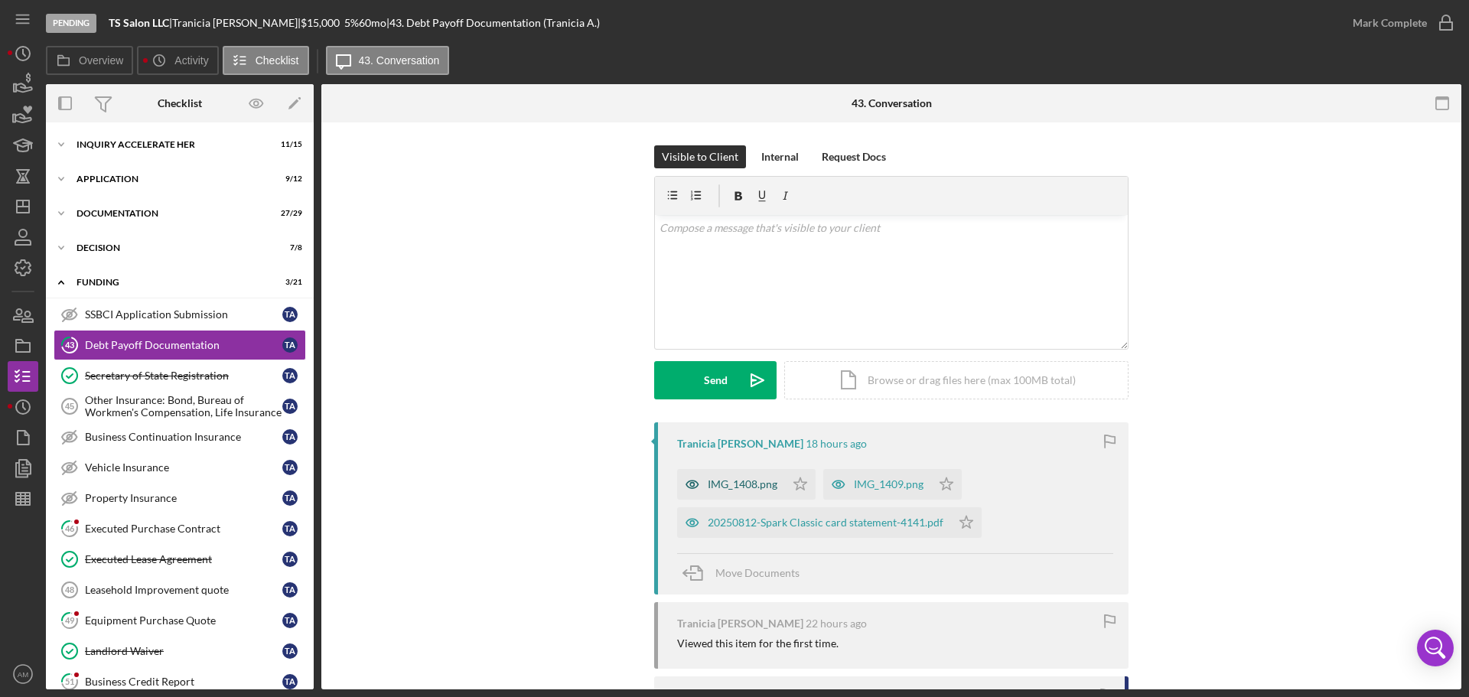
click at [738, 480] on div "IMG_1408.png" at bounding box center [743, 484] width 70 height 12
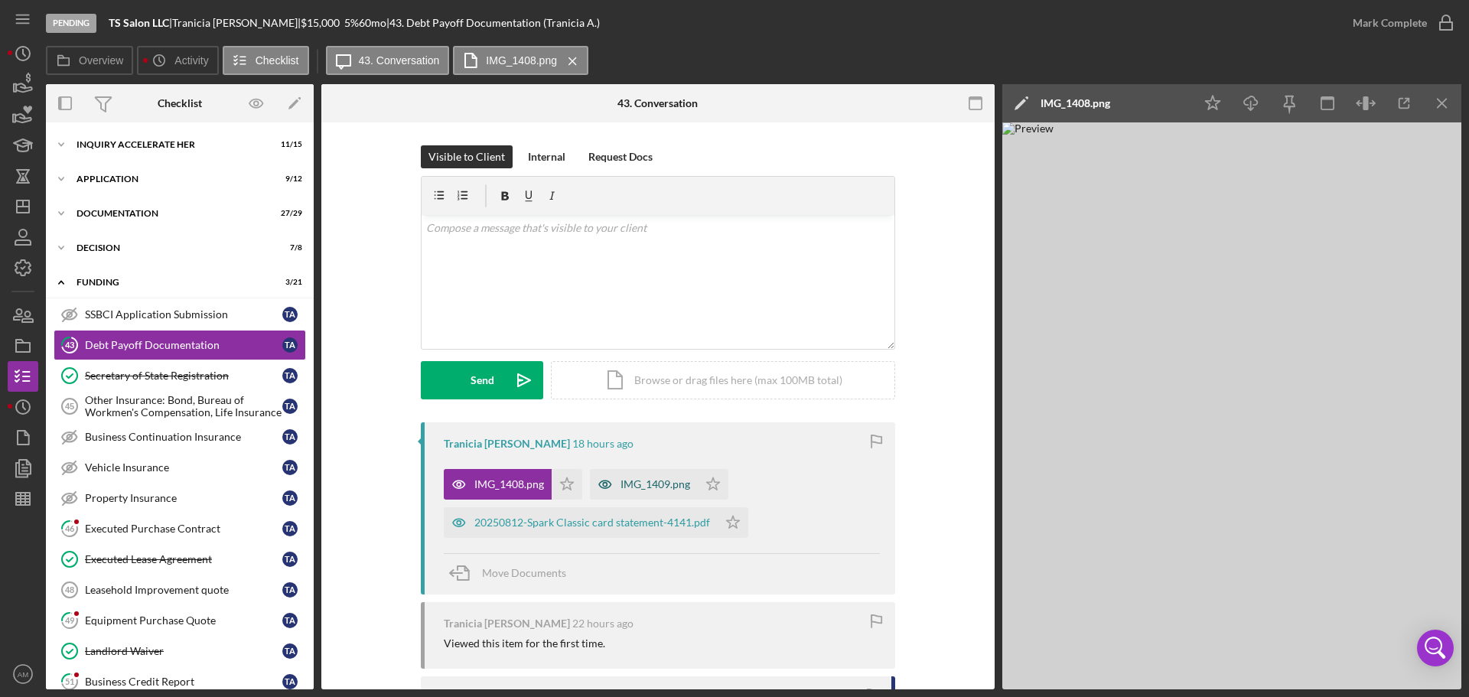
click at [653, 480] on div "IMG_1409.png" at bounding box center [655, 484] width 70 height 12
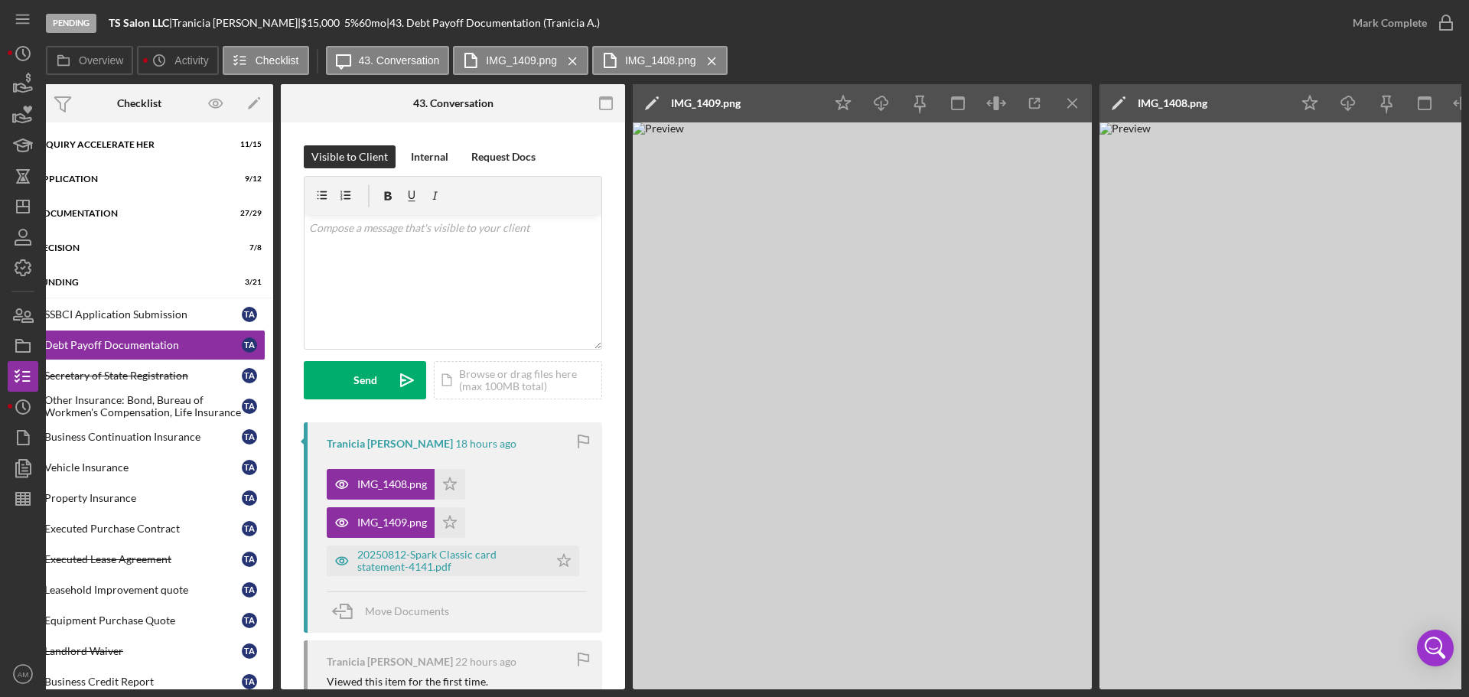
scroll to position [0, 47]
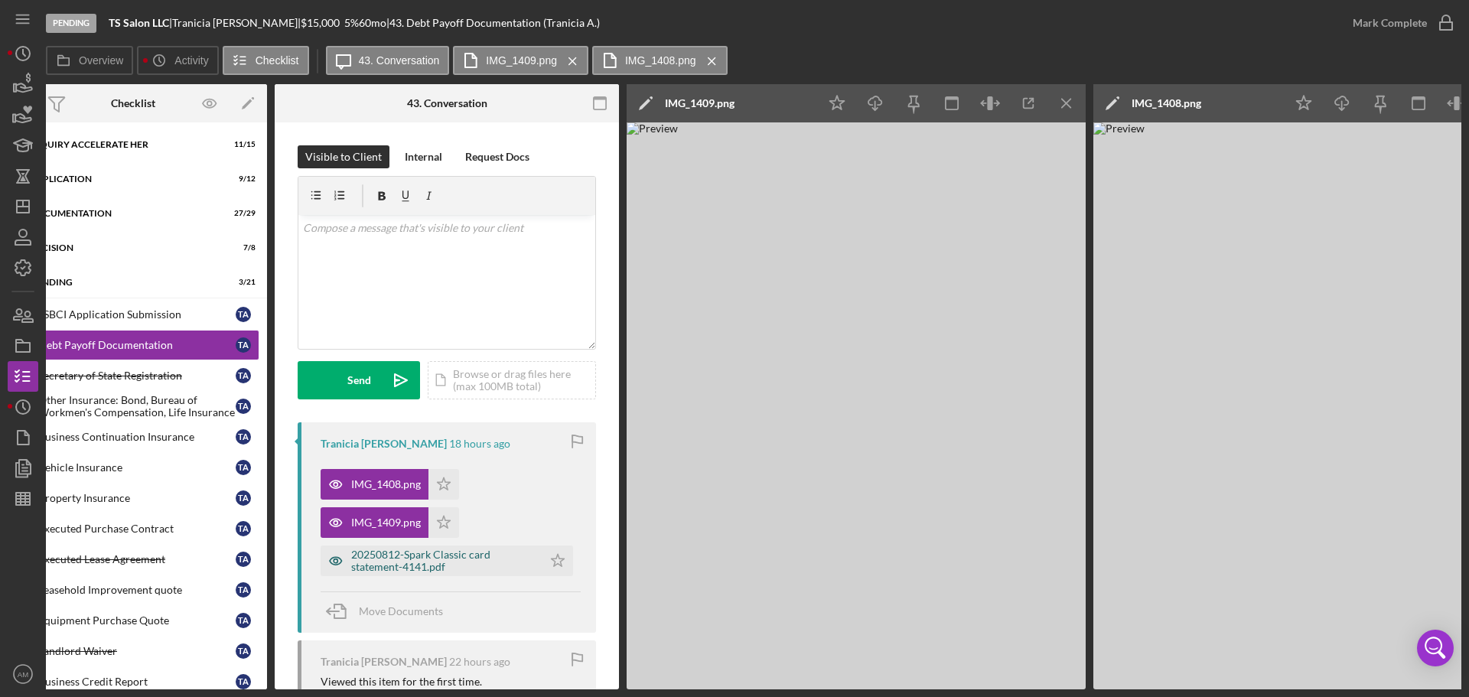
click at [432, 564] on div "20250812-Spark Classic card statement-4141.pdf" at bounding box center [443, 561] width 184 height 24
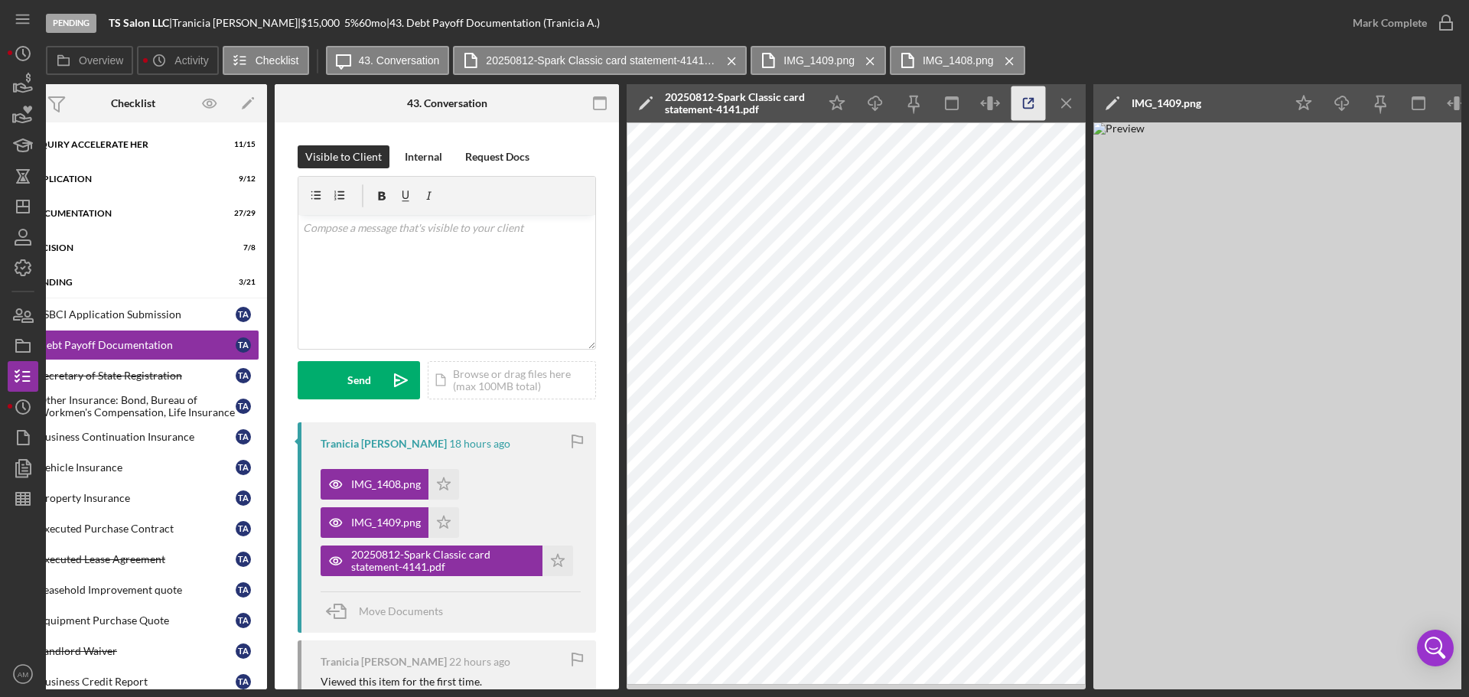
click at [1025, 103] on icon "button" at bounding box center [1028, 103] width 34 height 34
click at [380, 480] on div "IMG_1408.png" at bounding box center [386, 484] width 70 height 12
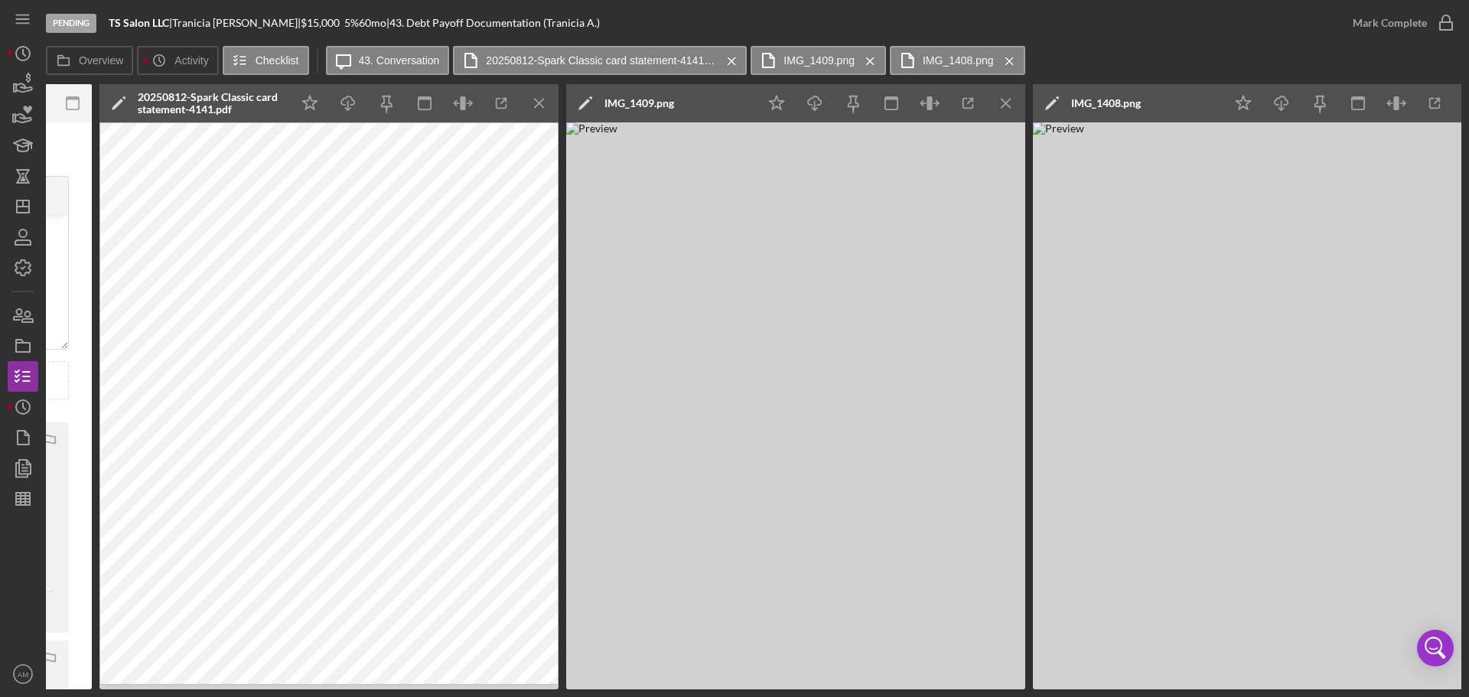
scroll to position [0, 582]
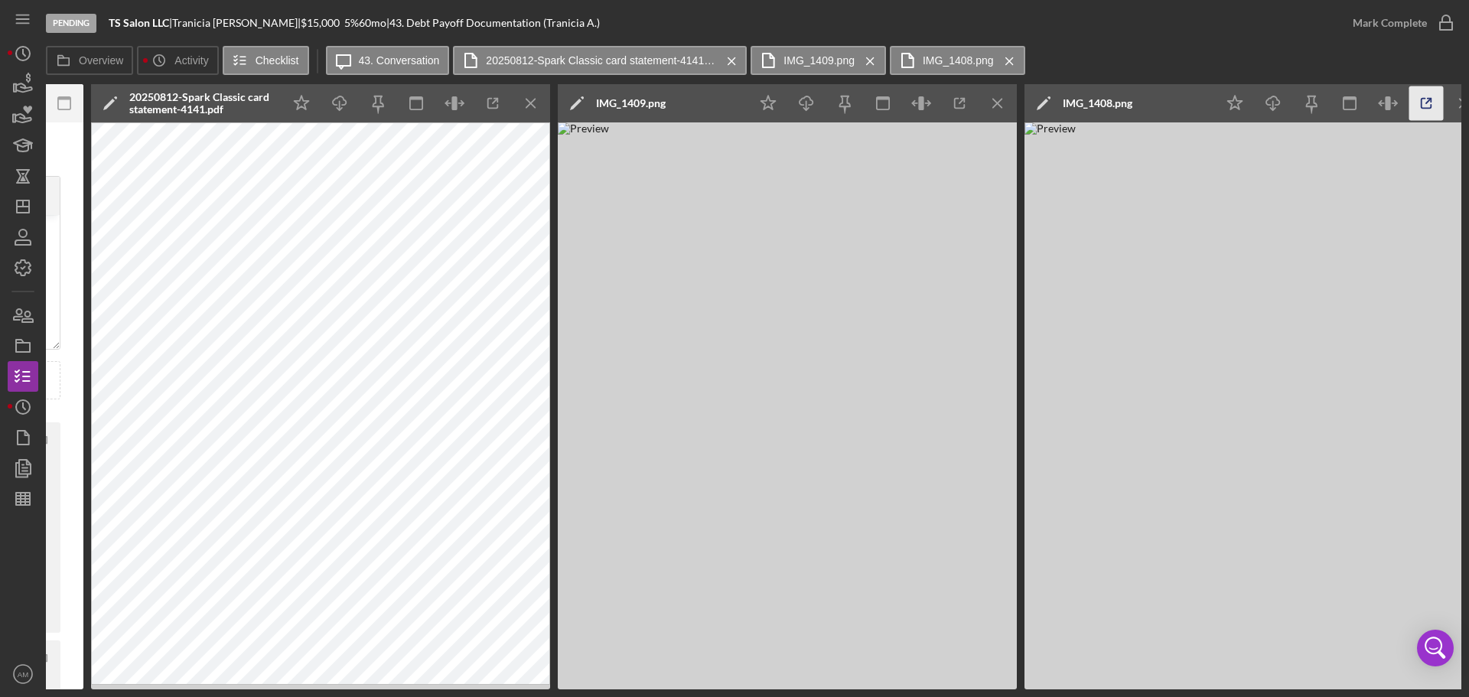
click at [1427, 96] on icon "button" at bounding box center [1426, 103] width 34 height 34
click at [18, 369] on icon "button" at bounding box center [23, 376] width 38 height 38
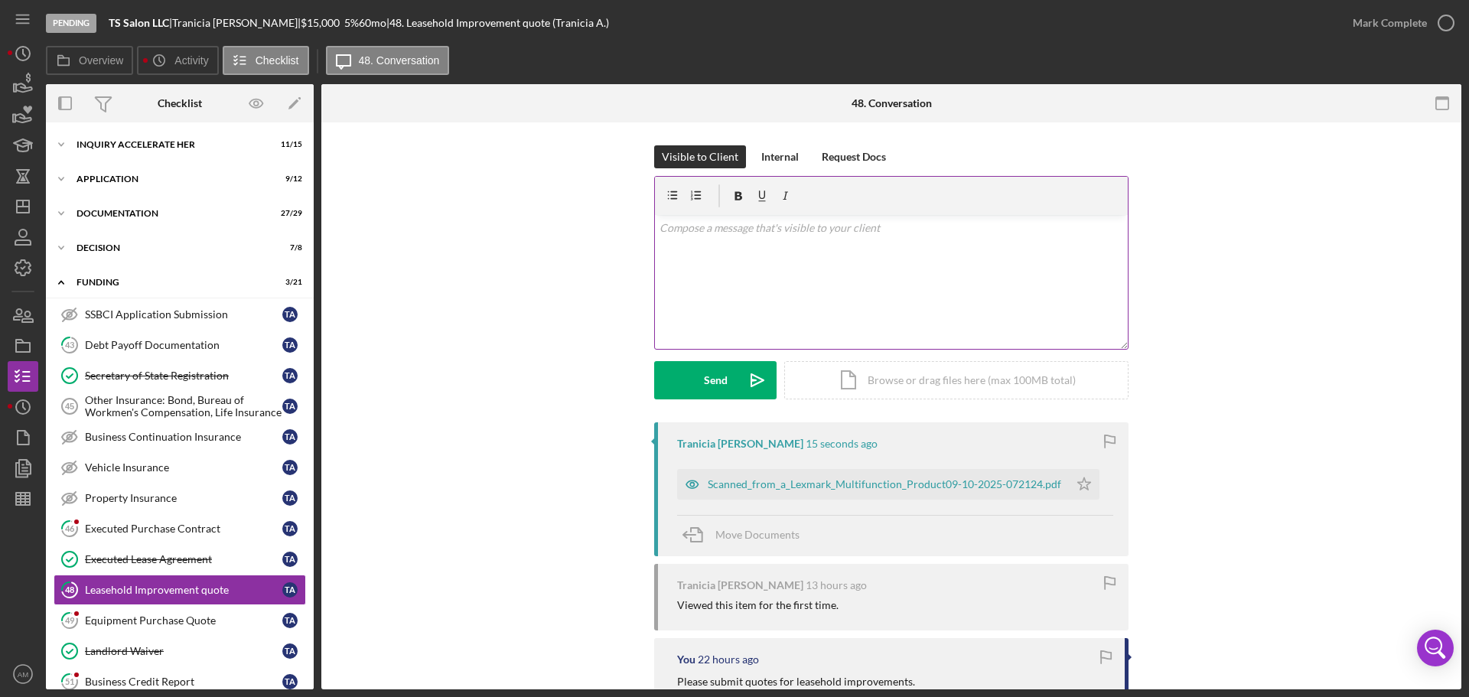
click at [708, 240] on div "v Color teal Color pink Remove color Add row above Add row below Add column bef…" at bounding box center [891, 282] width 473 height 134
click at [150, 346] on div "Debt Payoff Documentation" at bounding box center [183, 345] width 197 height 12
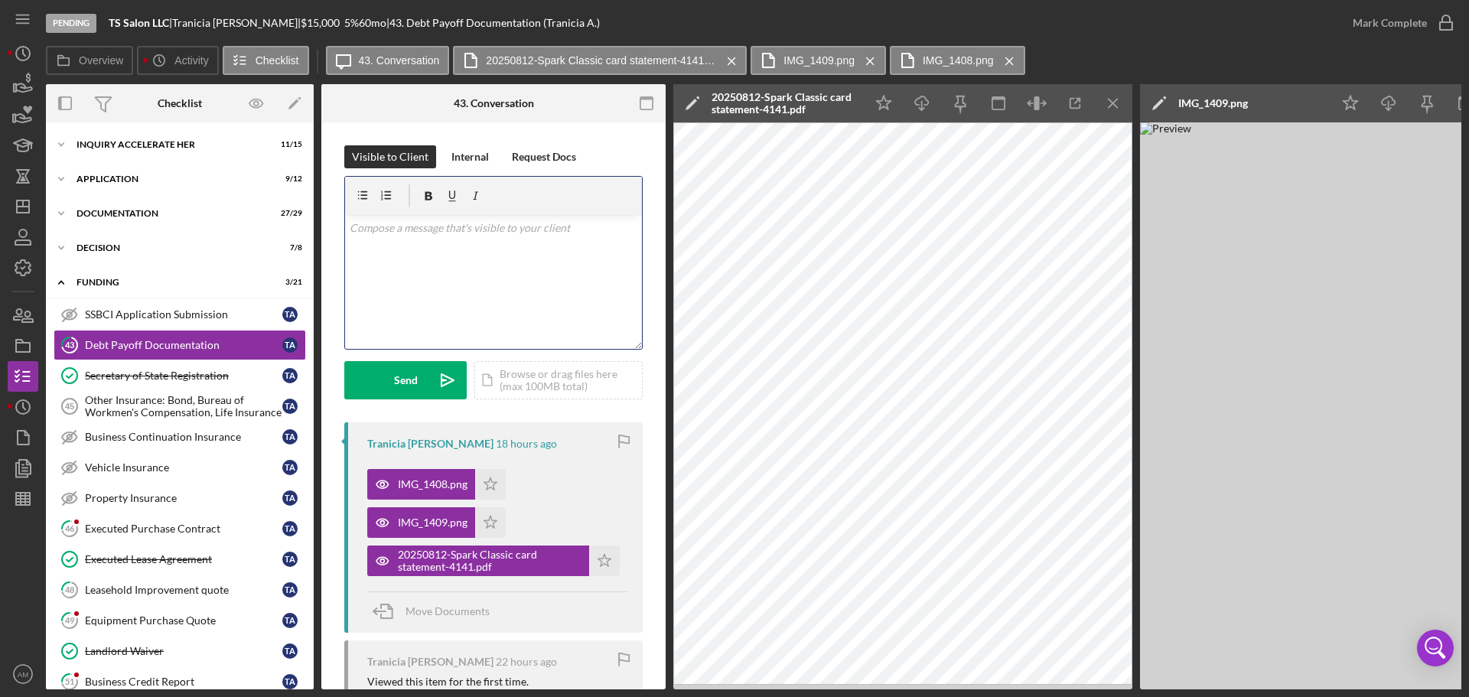
click at [451, 262] on div "v Color teal Color pink Remove color Add row above Add row below Add column bef…" at bounding box center [493, 282] width 297 height 134
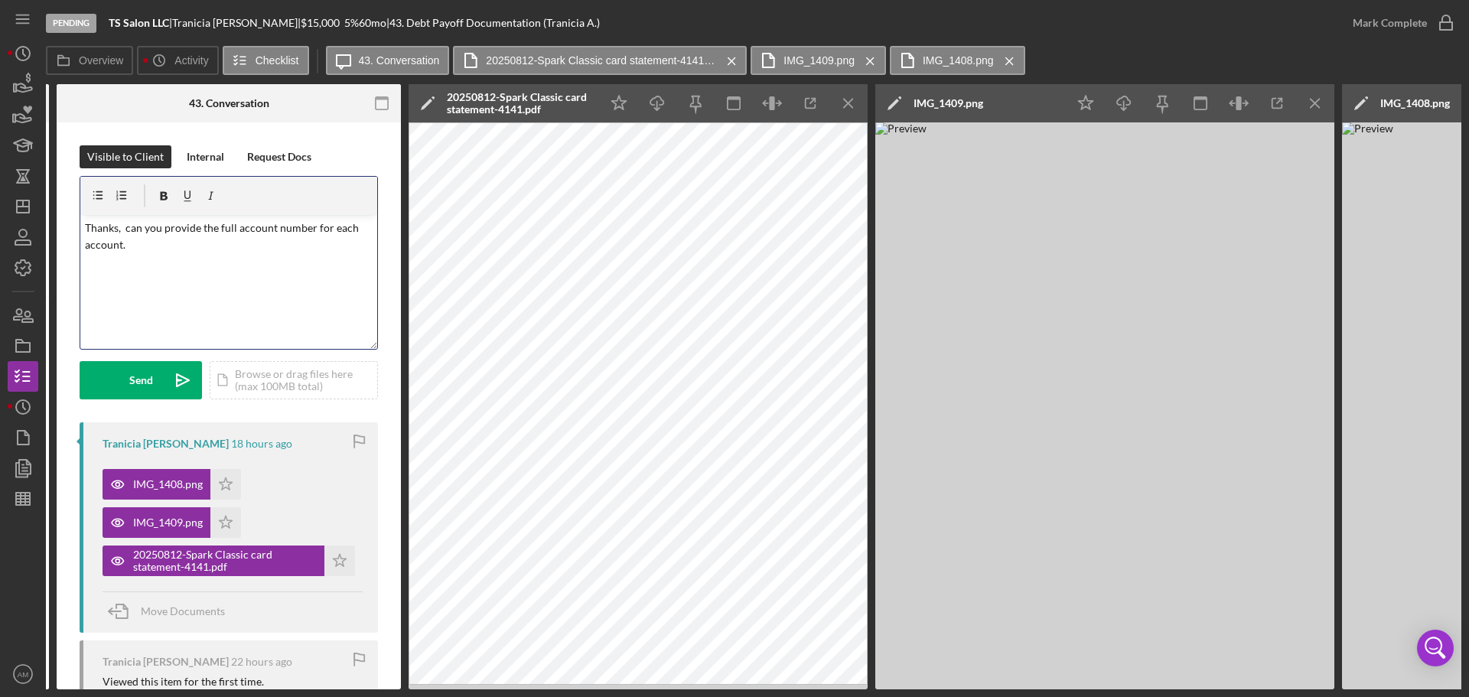
scroll to position [0, 265]
click at [806, 103] on icon "button" at bounding box center [810, 103] width 34 height 34
drag, startPoint x: 1197, startPoint y: 689, endPoint x: 1235, endPoint y: 692, distance: 37.6
click at [1246, 691] on div "Pending TS Salon LLC | Tranicia Acoff | $15,000 5 % 60 mo | 43. Debt Payoff Doc…" at bounding box center [734, 348] width 1469 height 697
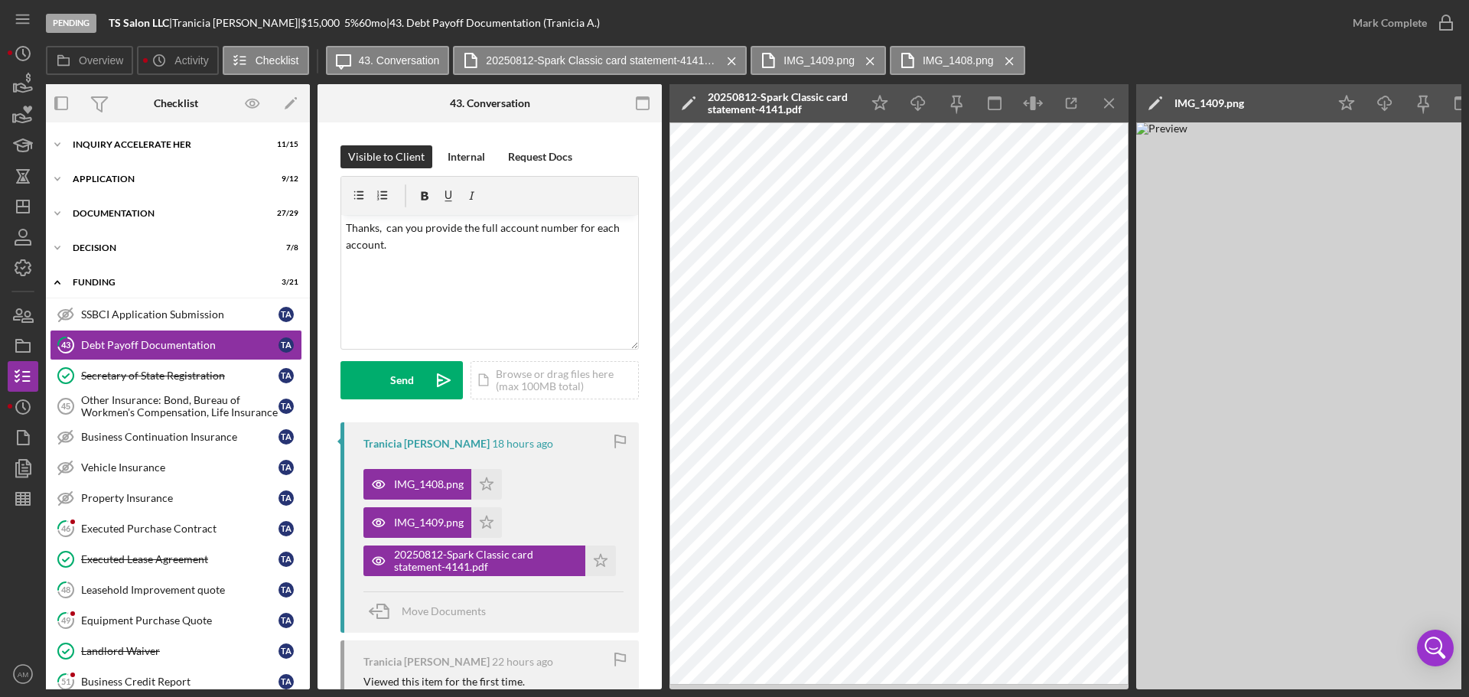
scroll to position [0, 0]
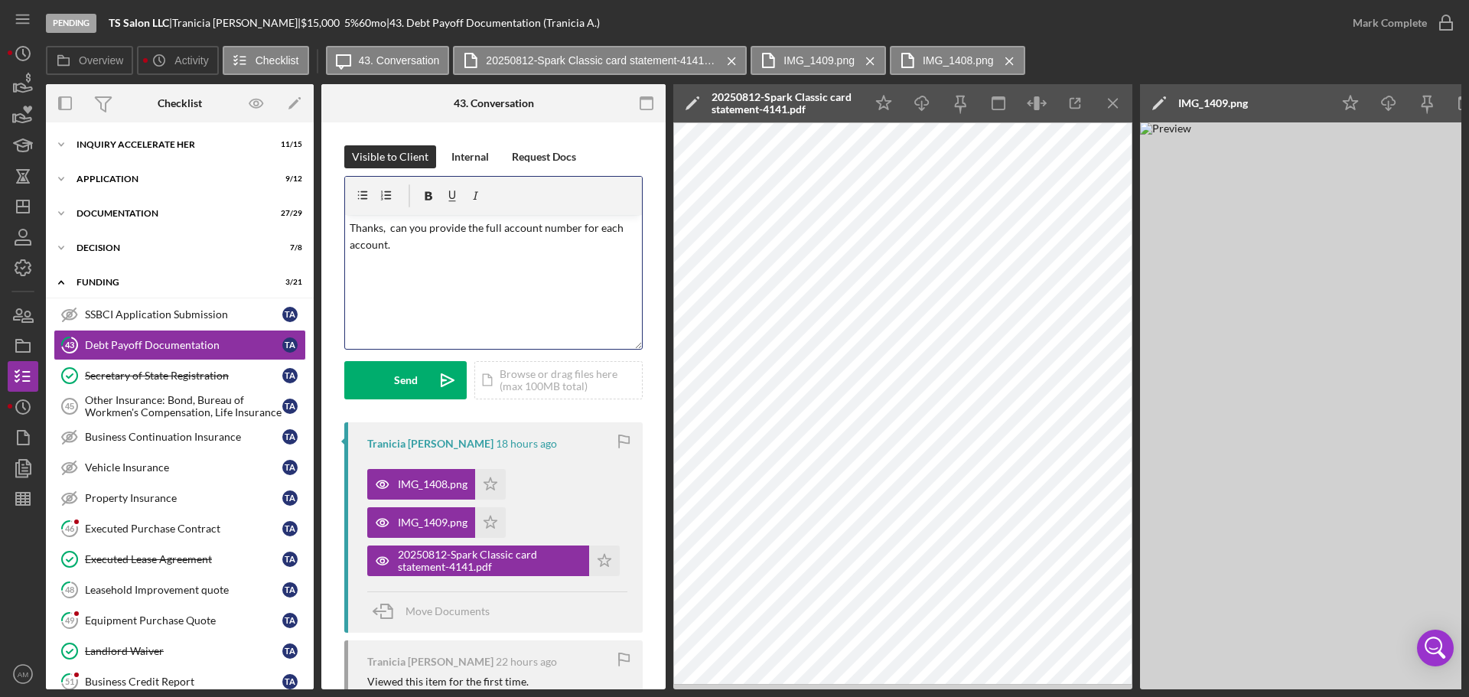
click at [418, 250] on p "Thanks, can you provide the full account number for each account." at bounding box center [494, 237] width 288 height 34
click at [396, 377] on div "Send" at bounding box center [406, 380] width 24 height 38
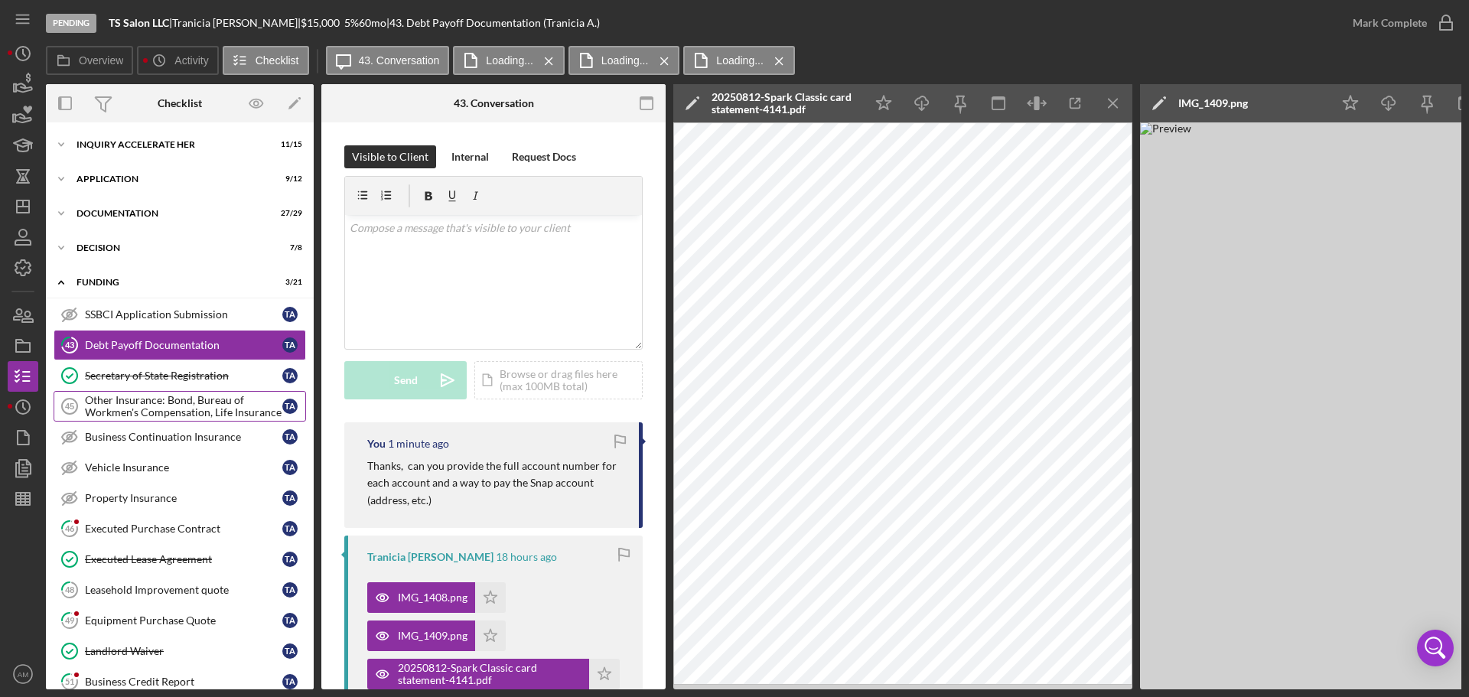
click at [181, 403] on div "Other Insurance: Bond, Bureau of Workmen's Compensation, Life Insurance" at bounding box center [183, 406] width 197 height 24
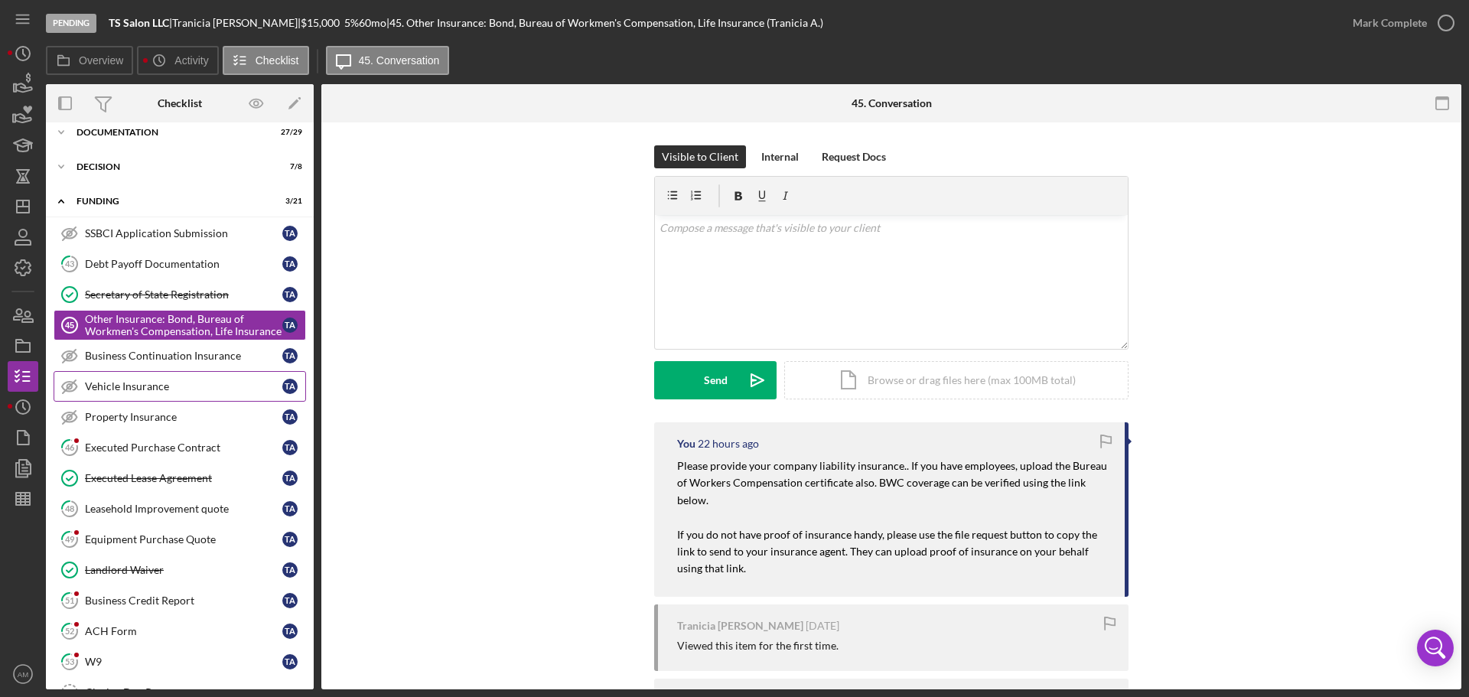
scroll to position [153, 0]
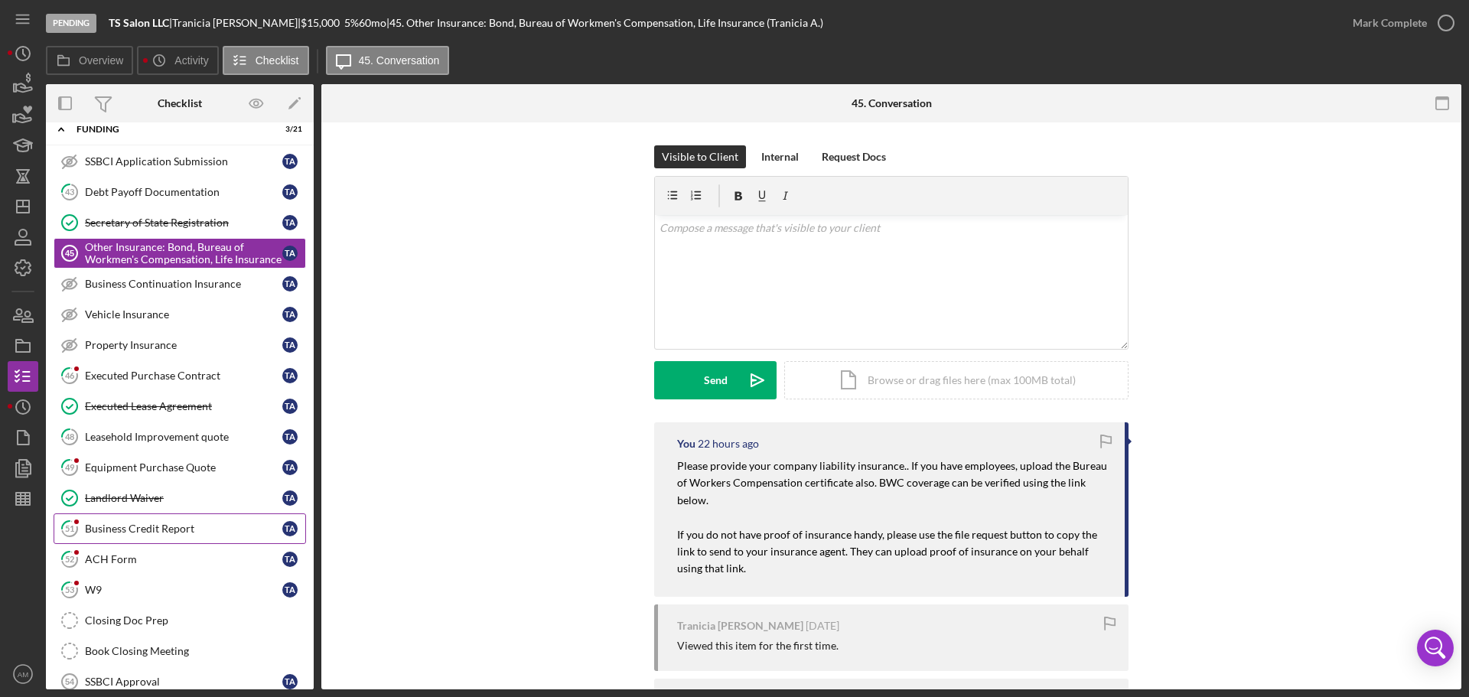
click at [159, 523] on div "Business Credit Report" at bounding box center [183, 529] width 197 height 12
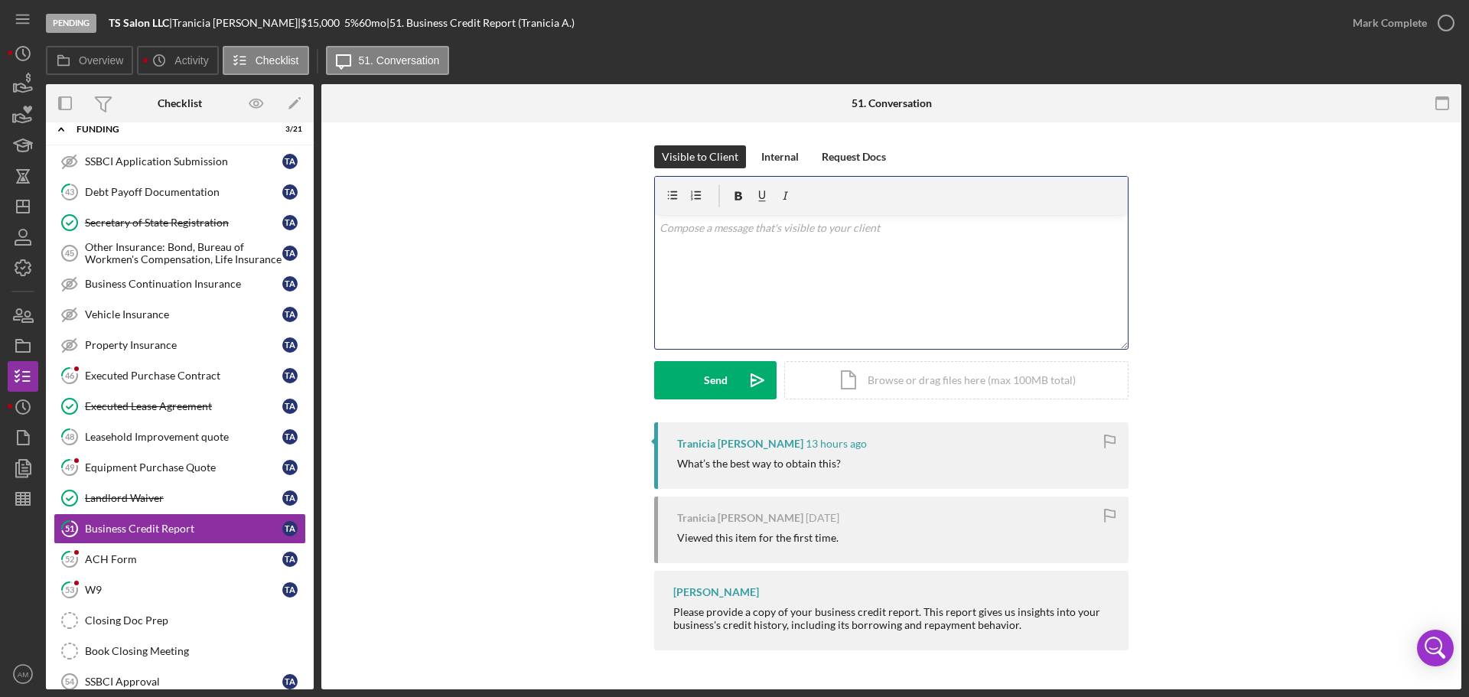
click at [727, 257] on div "v Color teal Color pink Remove color Add row above Add row below Add column bef…" at bounding box center [891, 282] width 473 height 134
click at [728, 374] on button "Send Icon/icon-invite-send" at bounding box center [715, 380] width 122 height 38
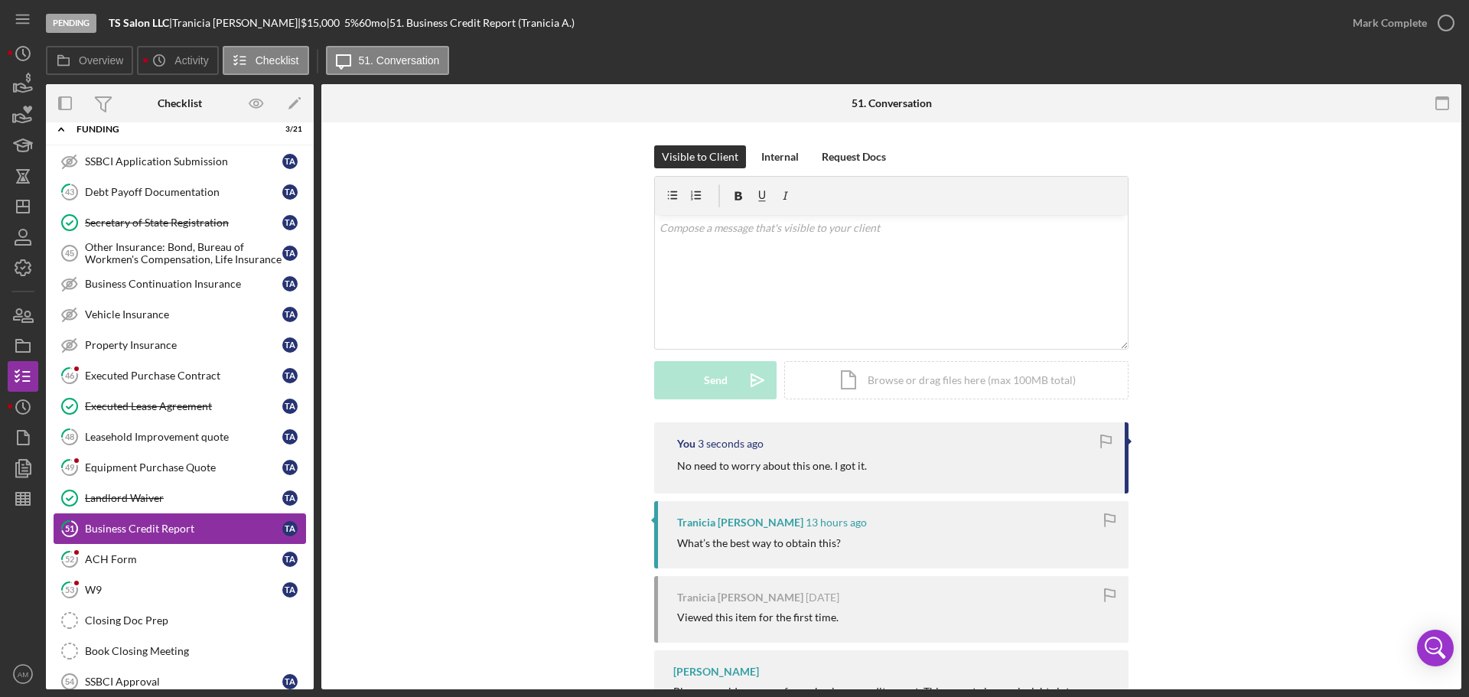
click at [171, 528] on div "Business Credit Report" at bounding box center [183, 529] width 197 height 12
click at [780, 156] on div "Internal" at bounding box center [779, 156] width 37 height 23
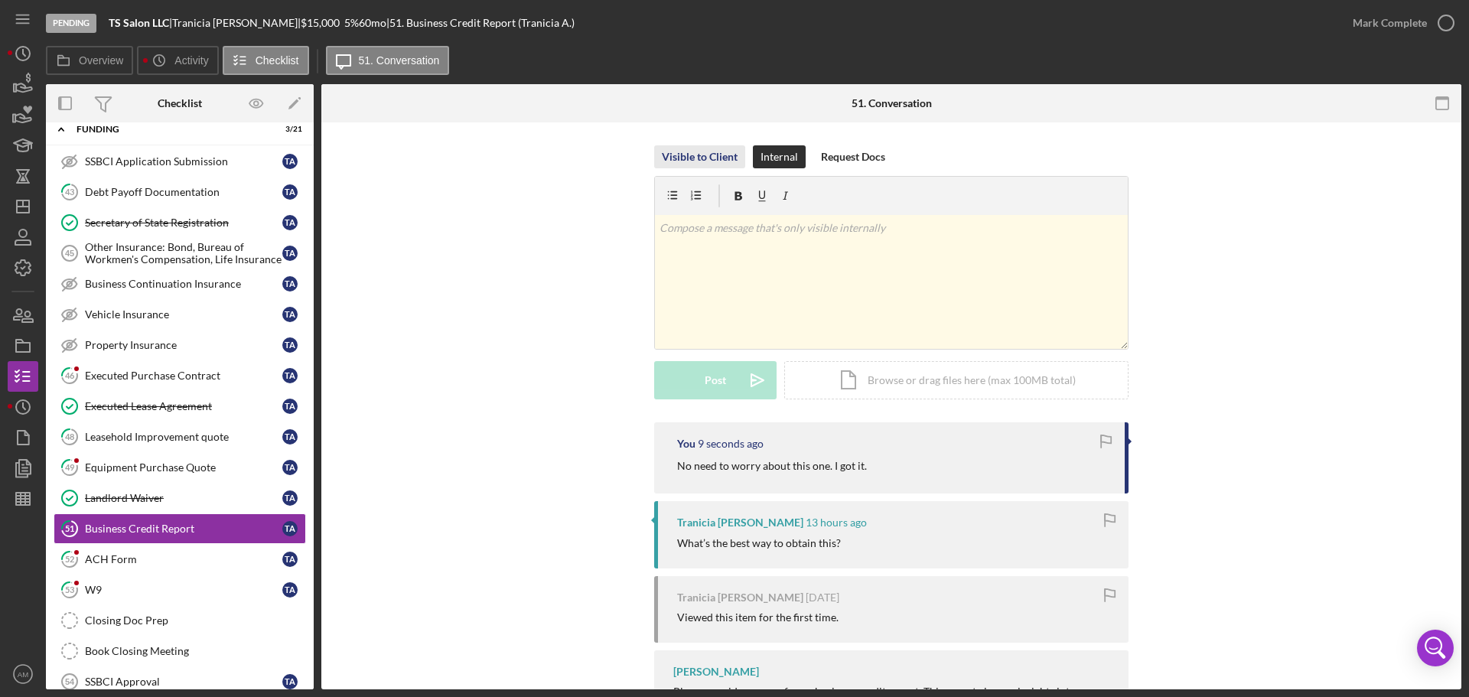
click at [691, 159] on div "Visible to Client" at bounding box center [700, 156] width 76 height 23
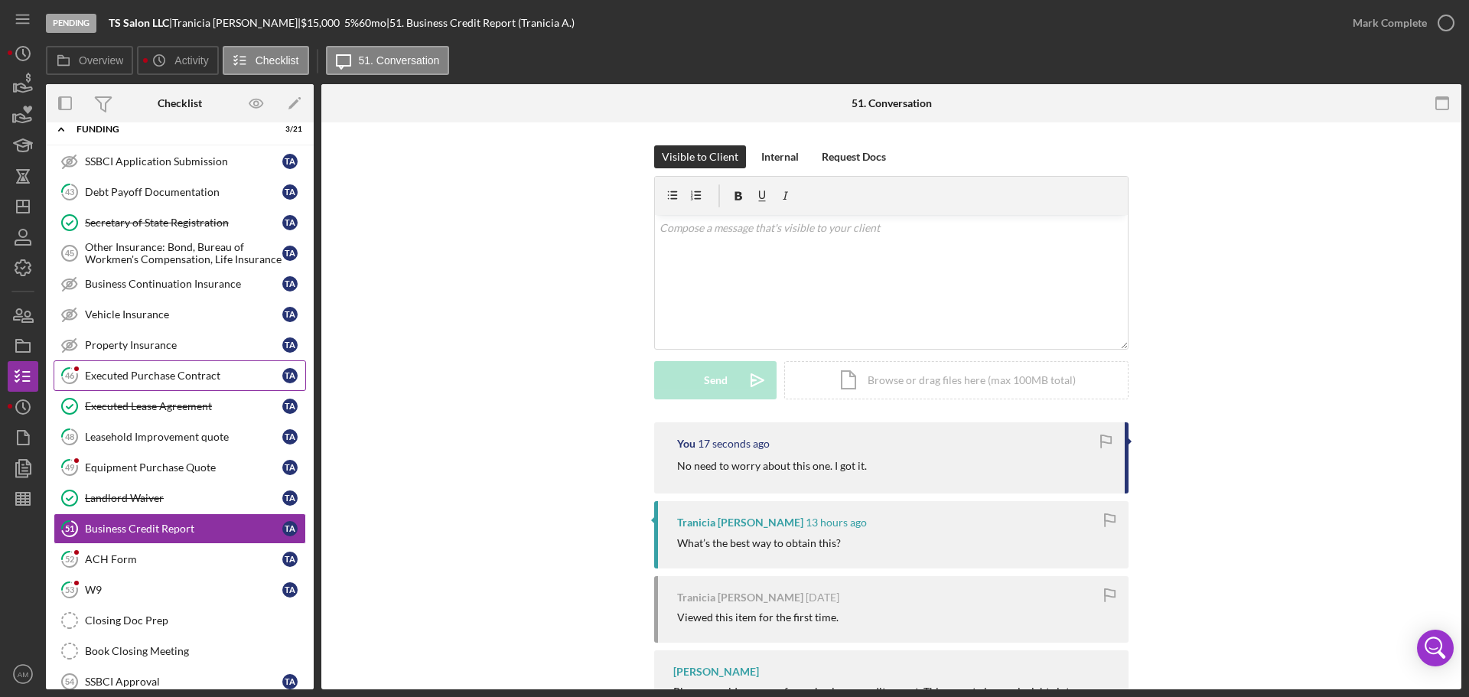
click at [118, 373] on div "Executed Purchase Contract" at bounding box center [183, 376] width 197 height 12
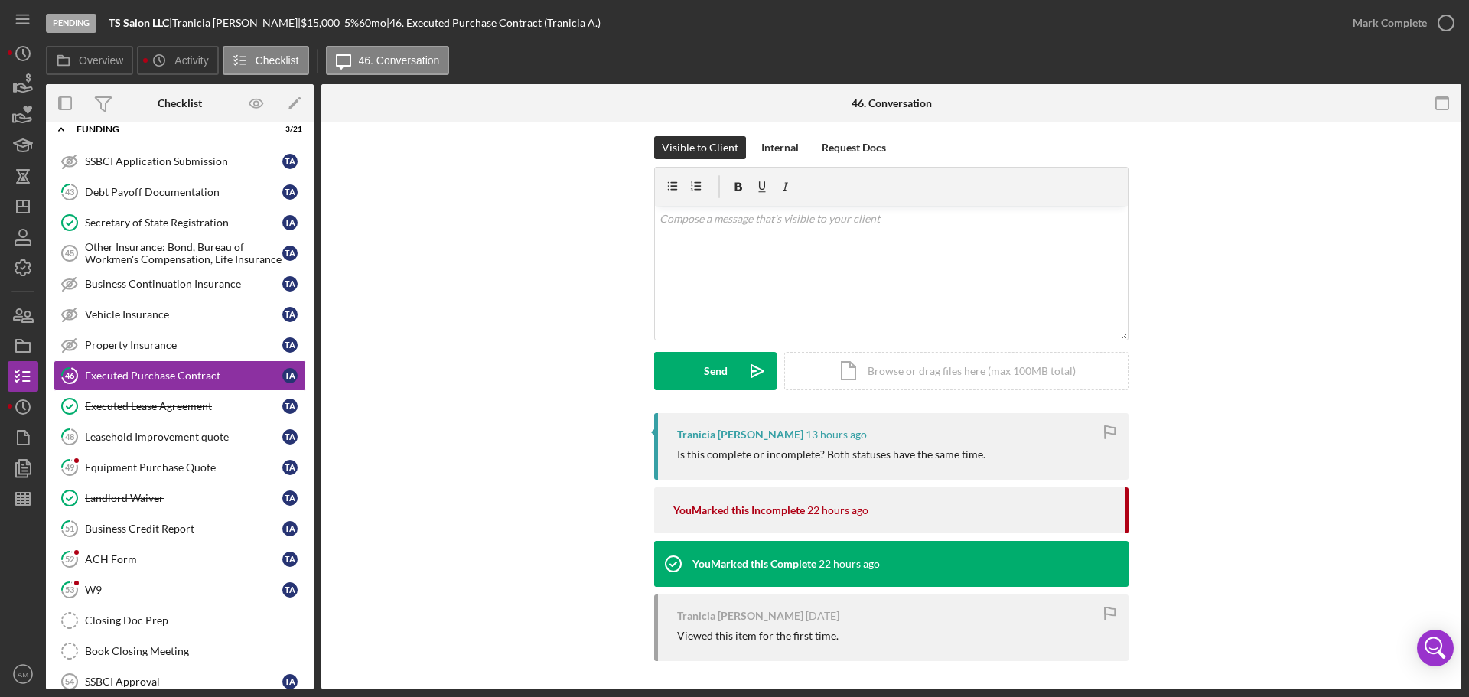
scroll to position [11, 0]
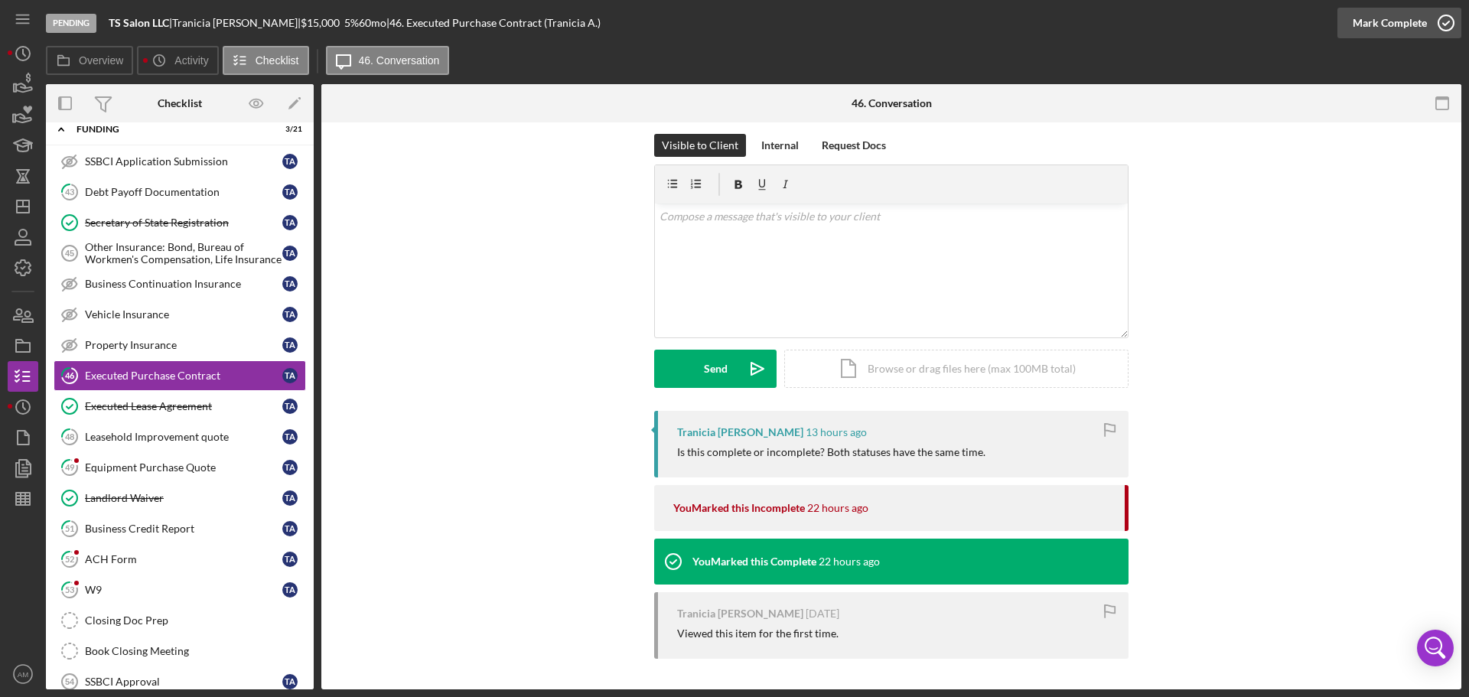
click at [1393, 18] on div "Mark Complete" at bounding box center [1390, 23] width 74 height 31
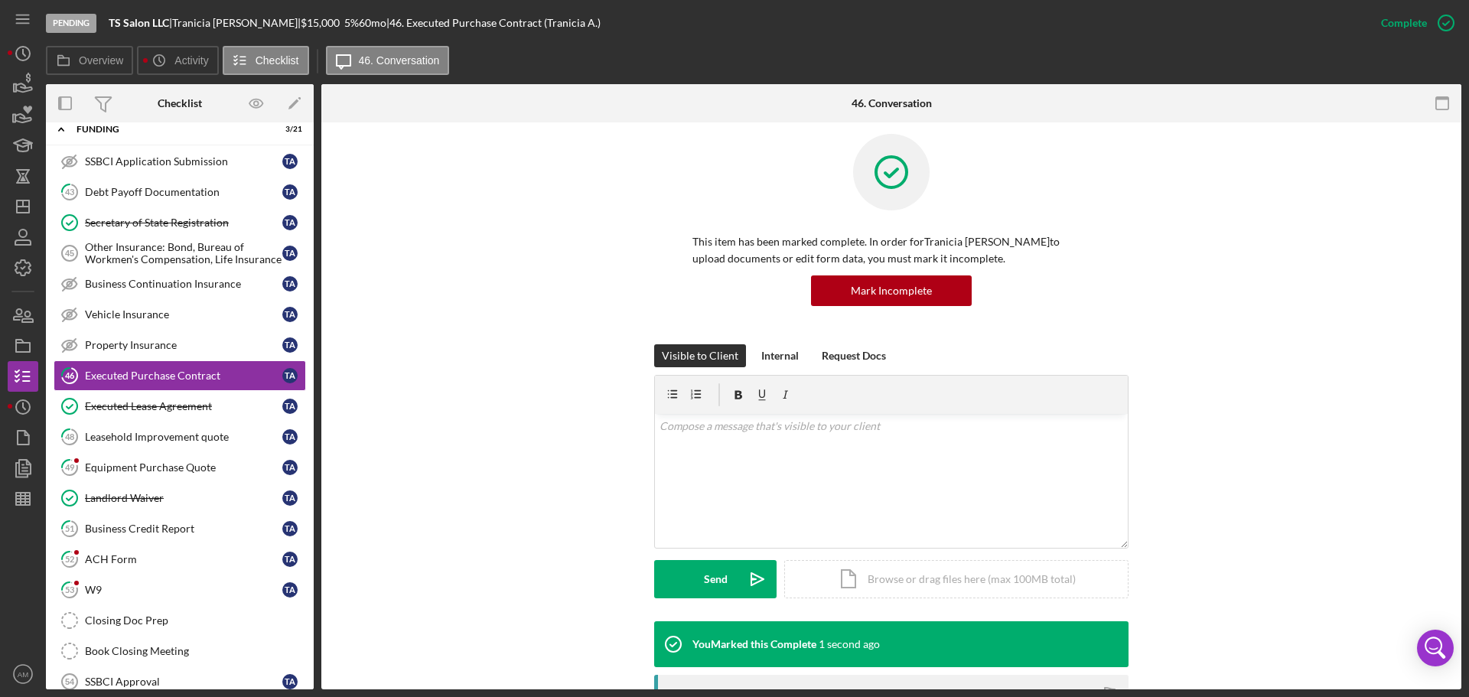
scroll to position [222, 0]
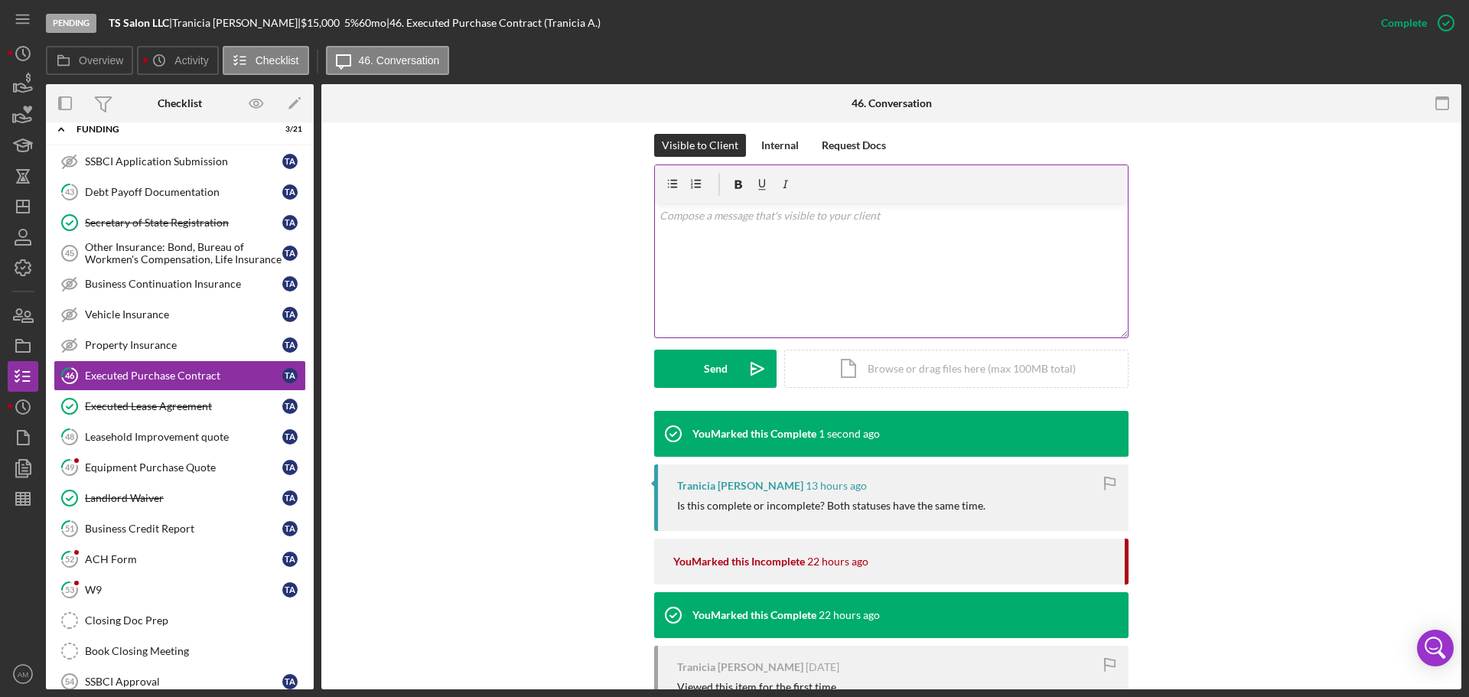
click at [728, 249] on div "v Color teal Color pink Remove color Add row above Add row below Add column bef…" at bounding box center [891, 271] width 473 height 134
click at [704, 369] on div "Send" at bounding box center [716, 369] width 24 height 38
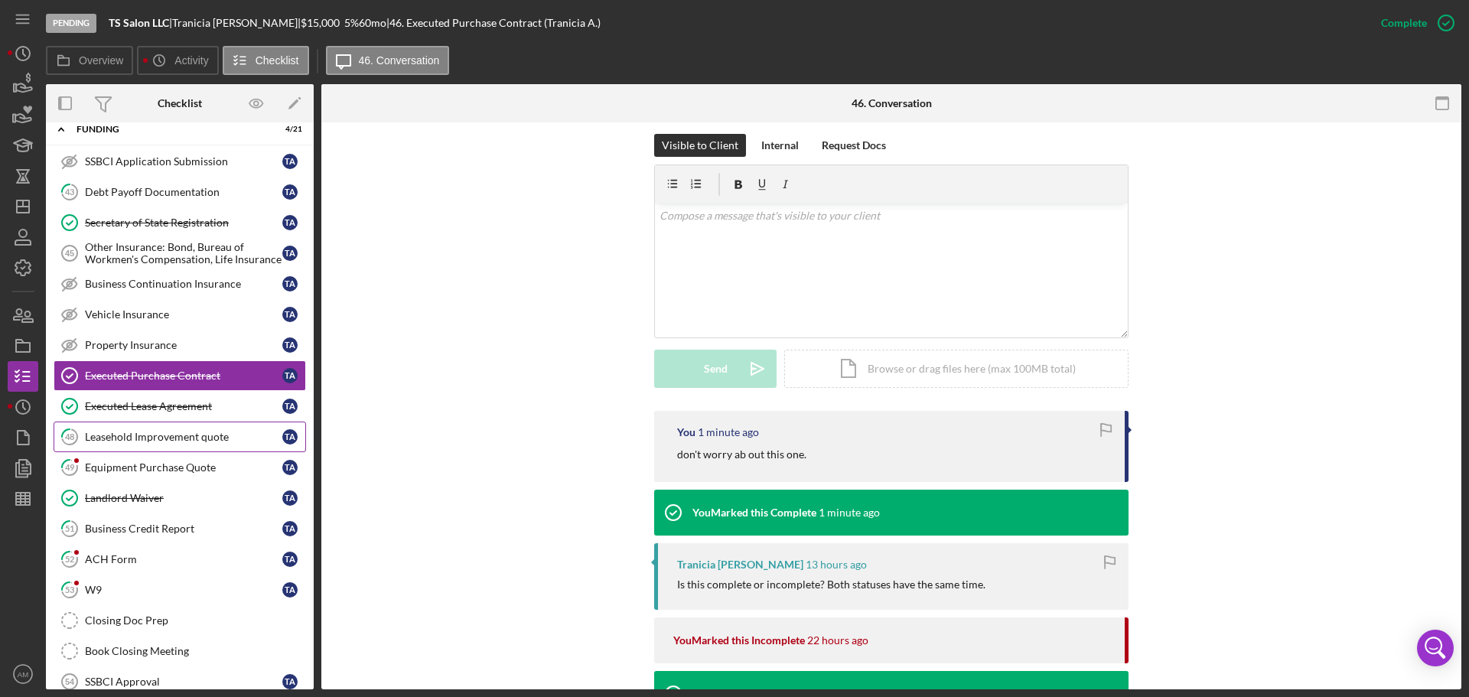
click at [187, 434] on div "Leasehold Improvement quote" at bounding box center [183, 437] width 197 height 12
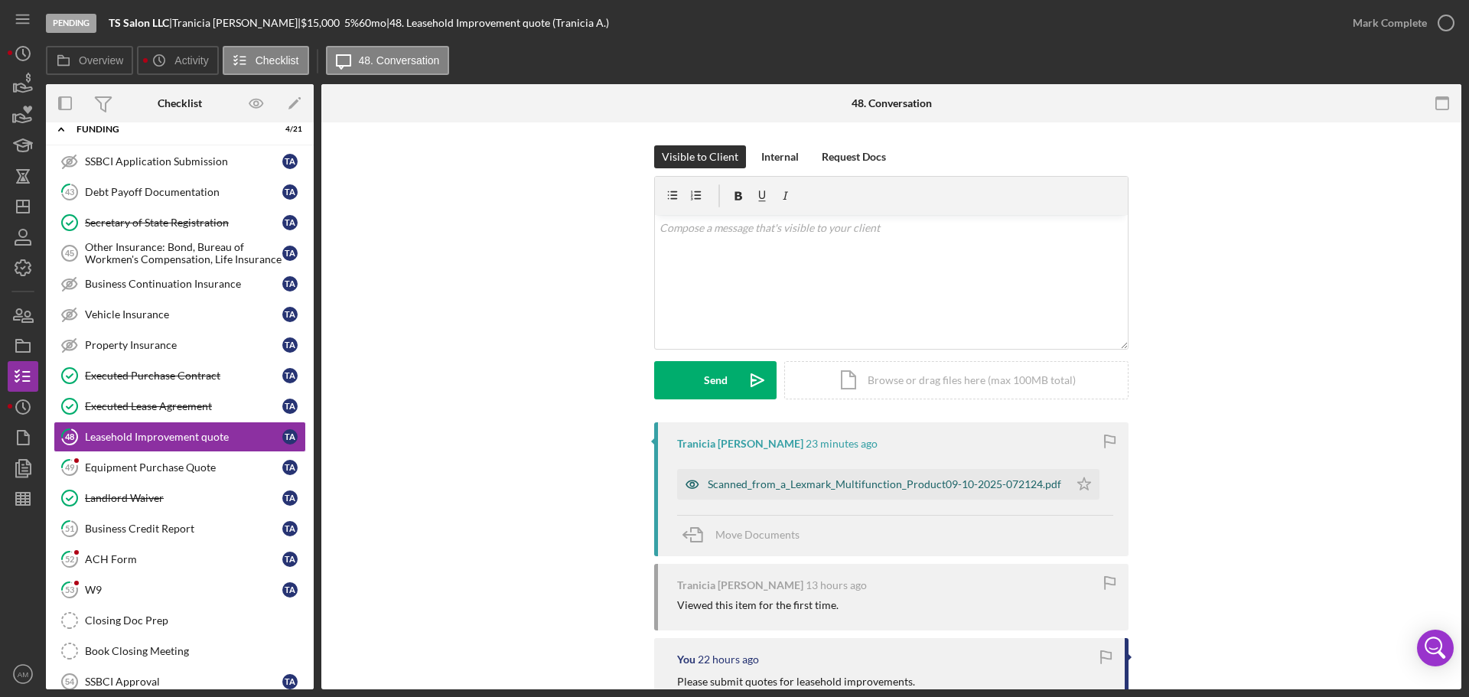
click at [854, 482] on div "Scanned_from_a_Lexmark_Multifunction_Product09-10-2025-072124.pdf" at bounding box center [884, 484] width 353 height 12
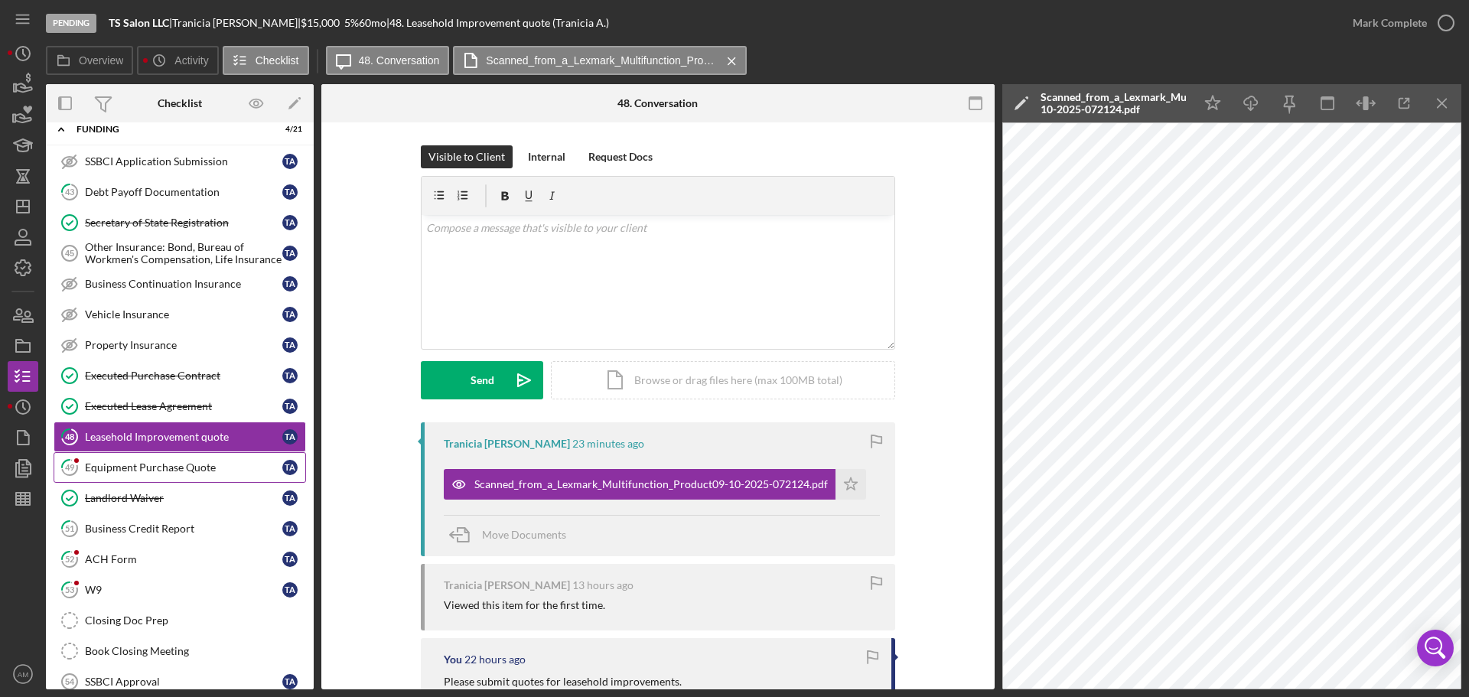
click at [115, 465] on div "Equipment Purchase Quote" at bounding box center [183, 467] width 197 height 12
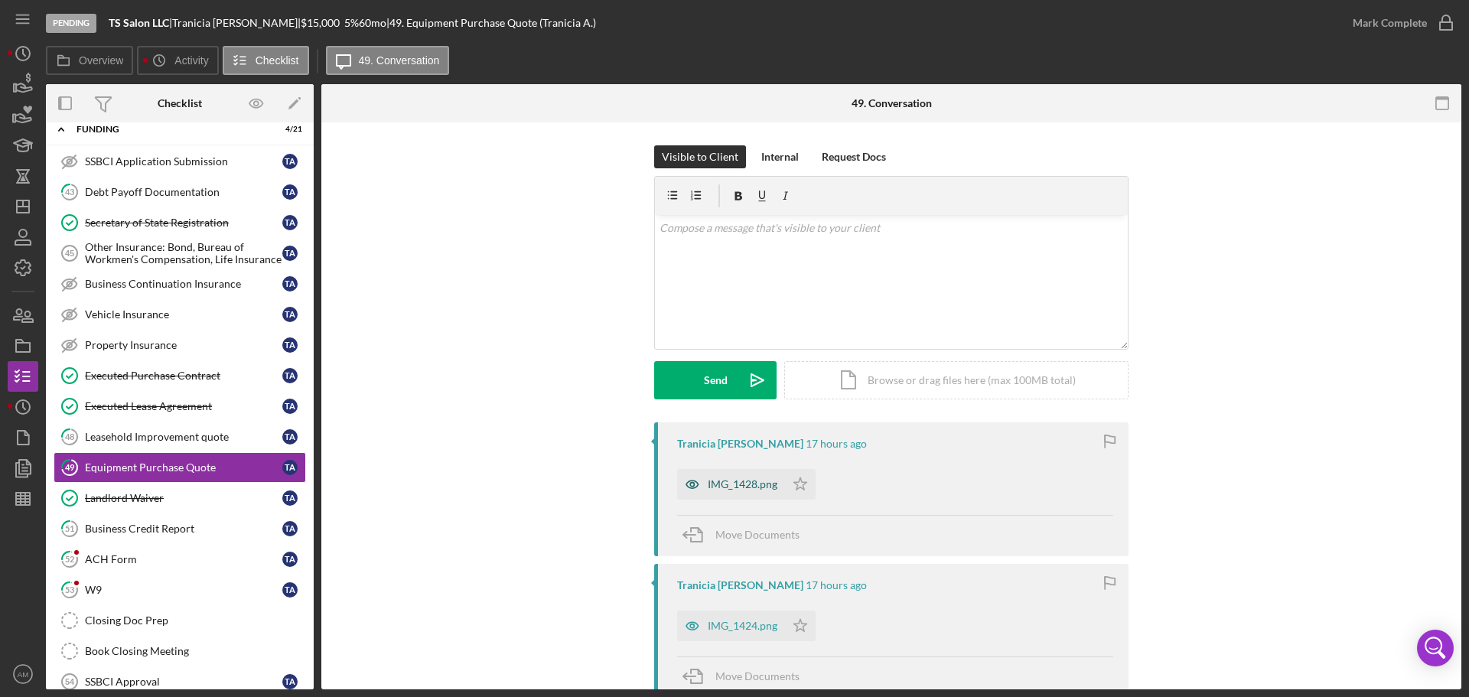
click at [738, 485] on div "IMG_1428.png" at bounding box center [743, 484] width 70 height 12
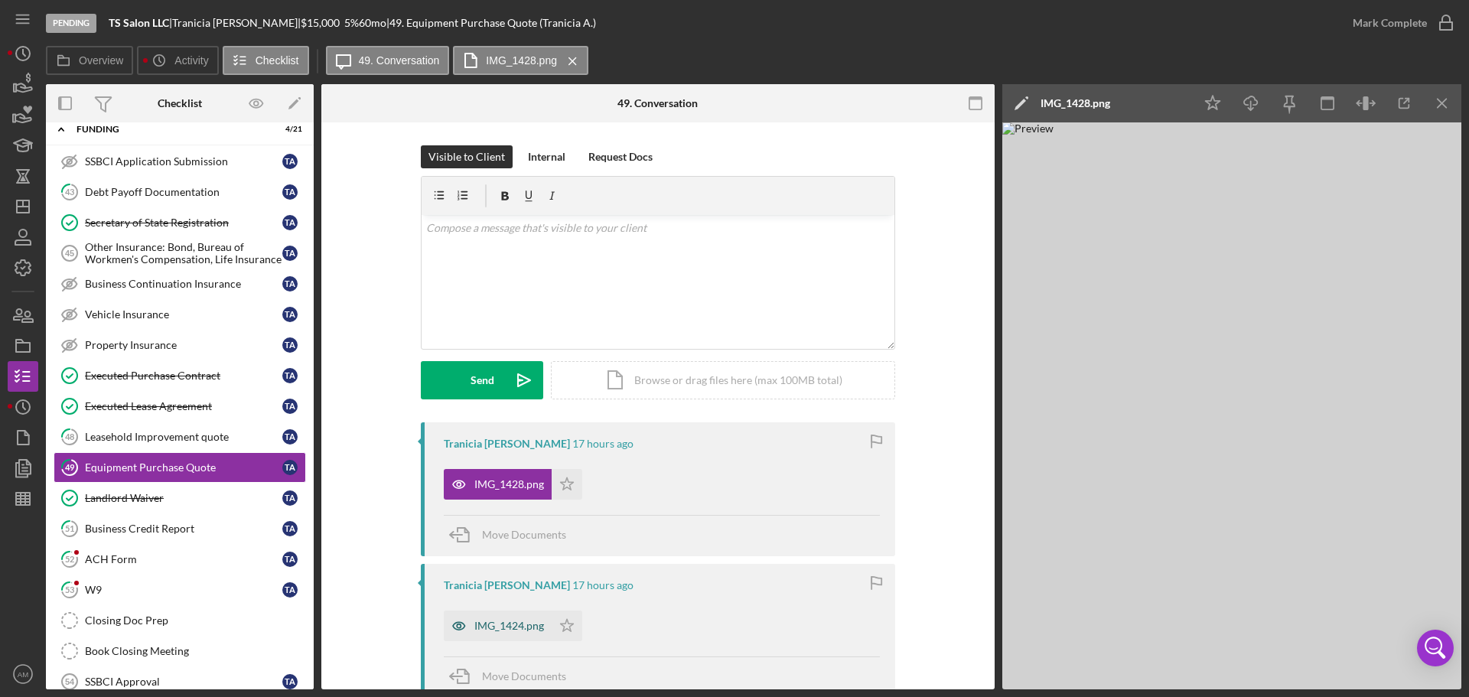
click at [513, 627] on div "IMG_1424.png" at bounding box center [509, 626] width 70 height 12
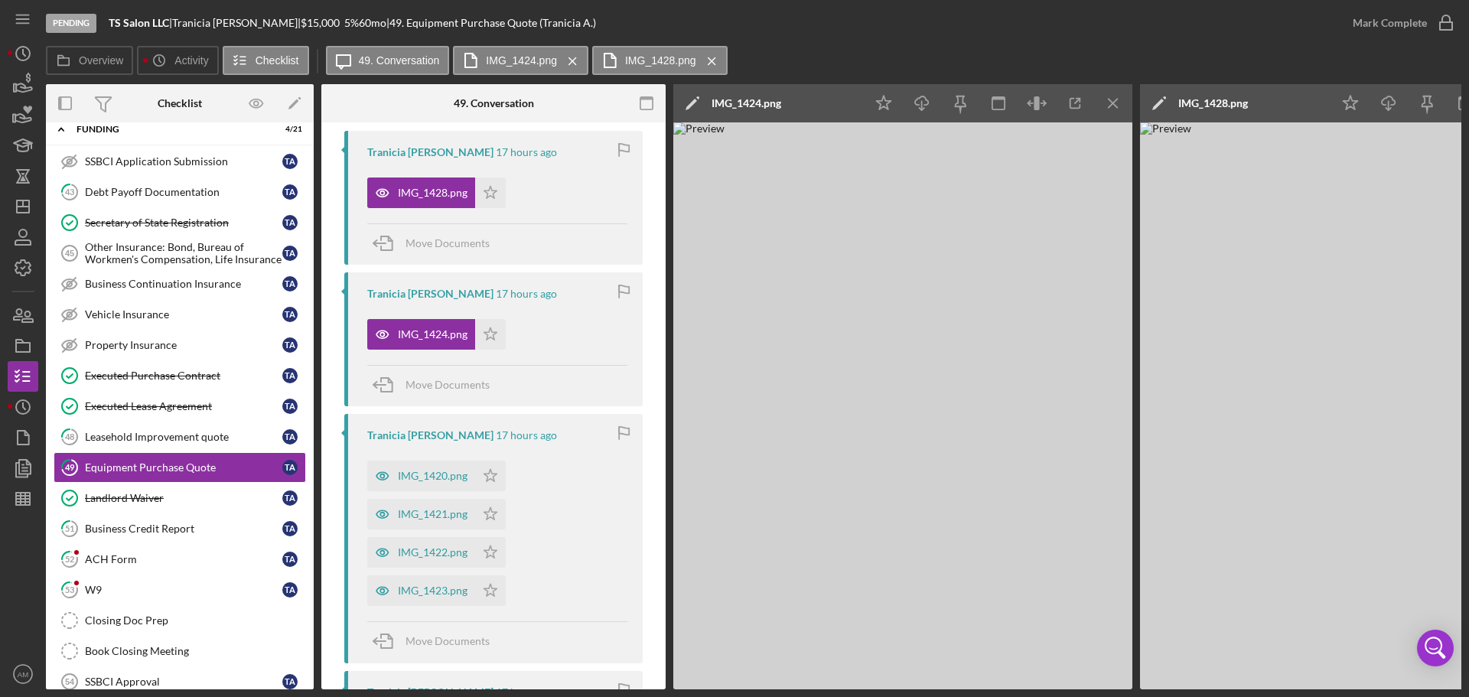
scroll to position [278, 0]
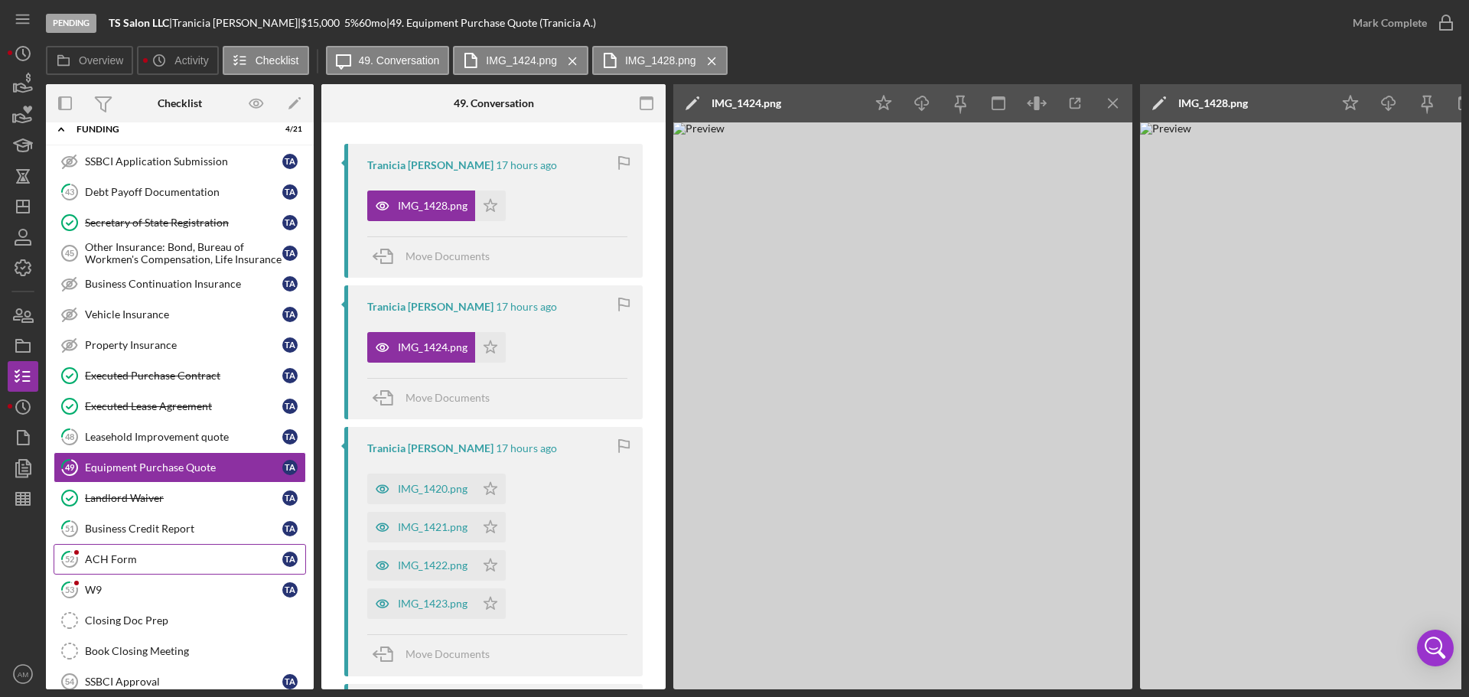
click at [111, 557] on div "ACH Form" at bounding box center [183, 559] width 197 height 12
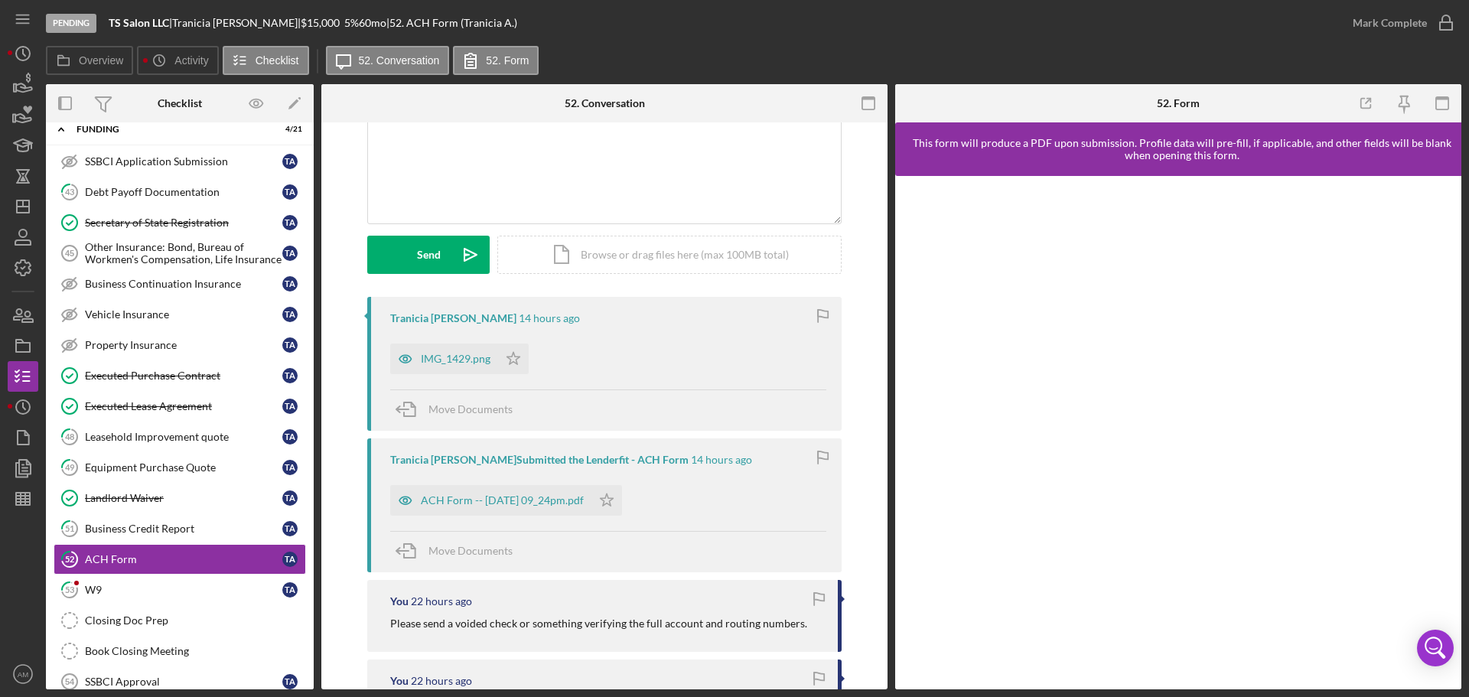
scroll to position [77, 0]
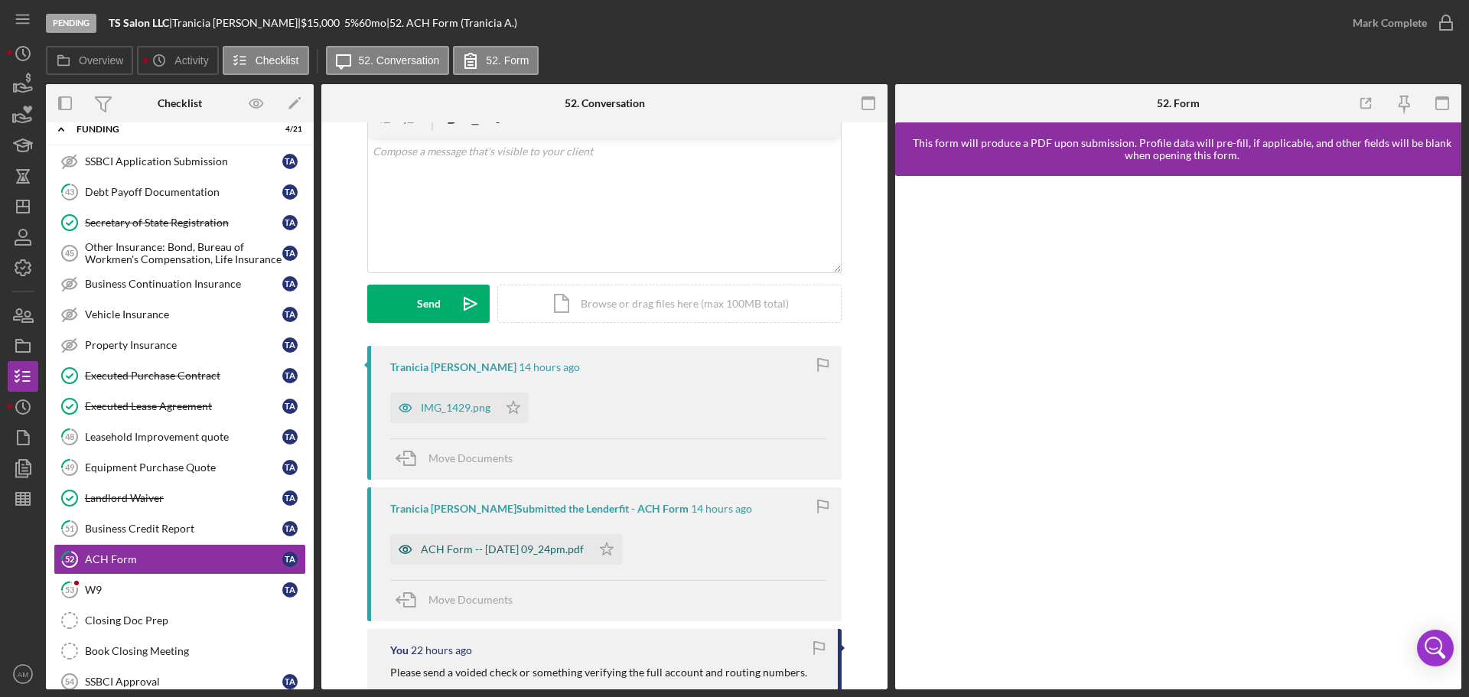
click at [498, 549] on div "ACH Form -- [DATE] 09_24pm.pdf" at bounding box center [502, 549] width 163 height 12
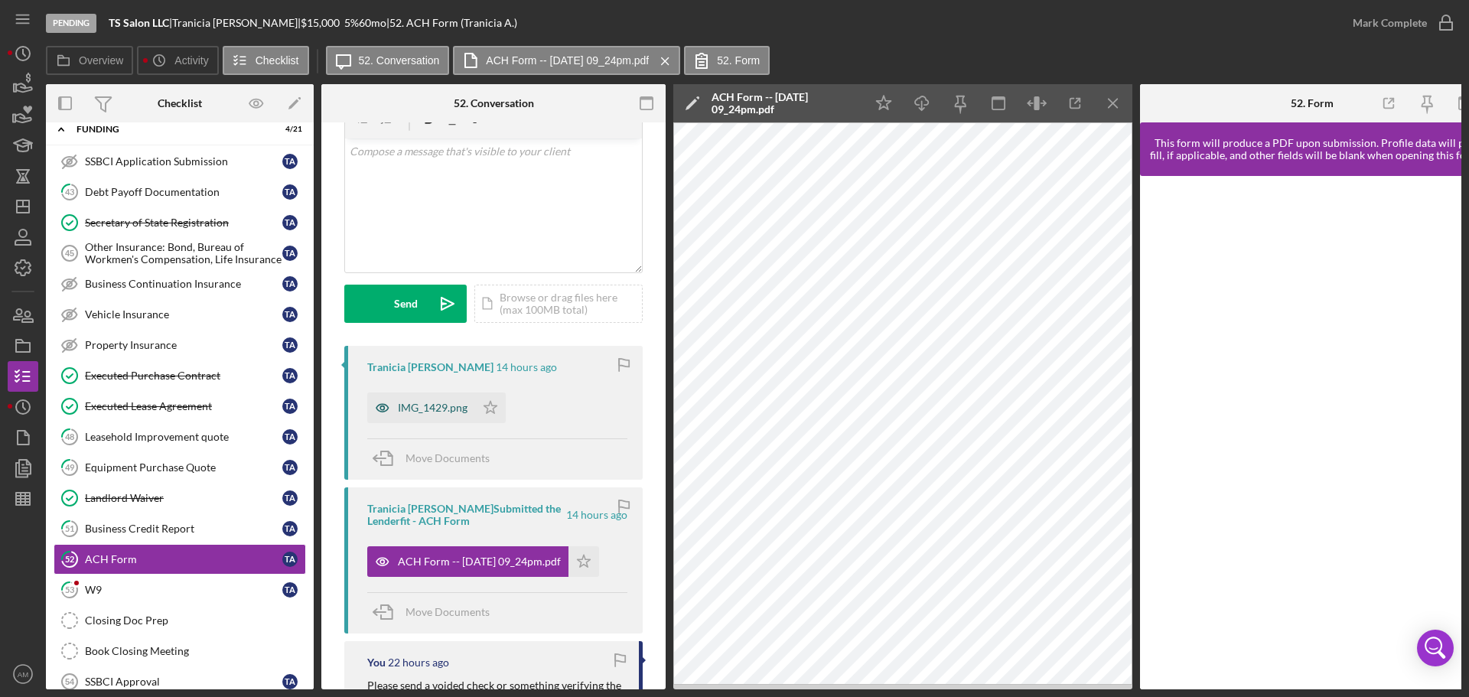
click at [450, 409] on div "IMG_1429.png" at bounding box center [433, 408] width 70 height 12
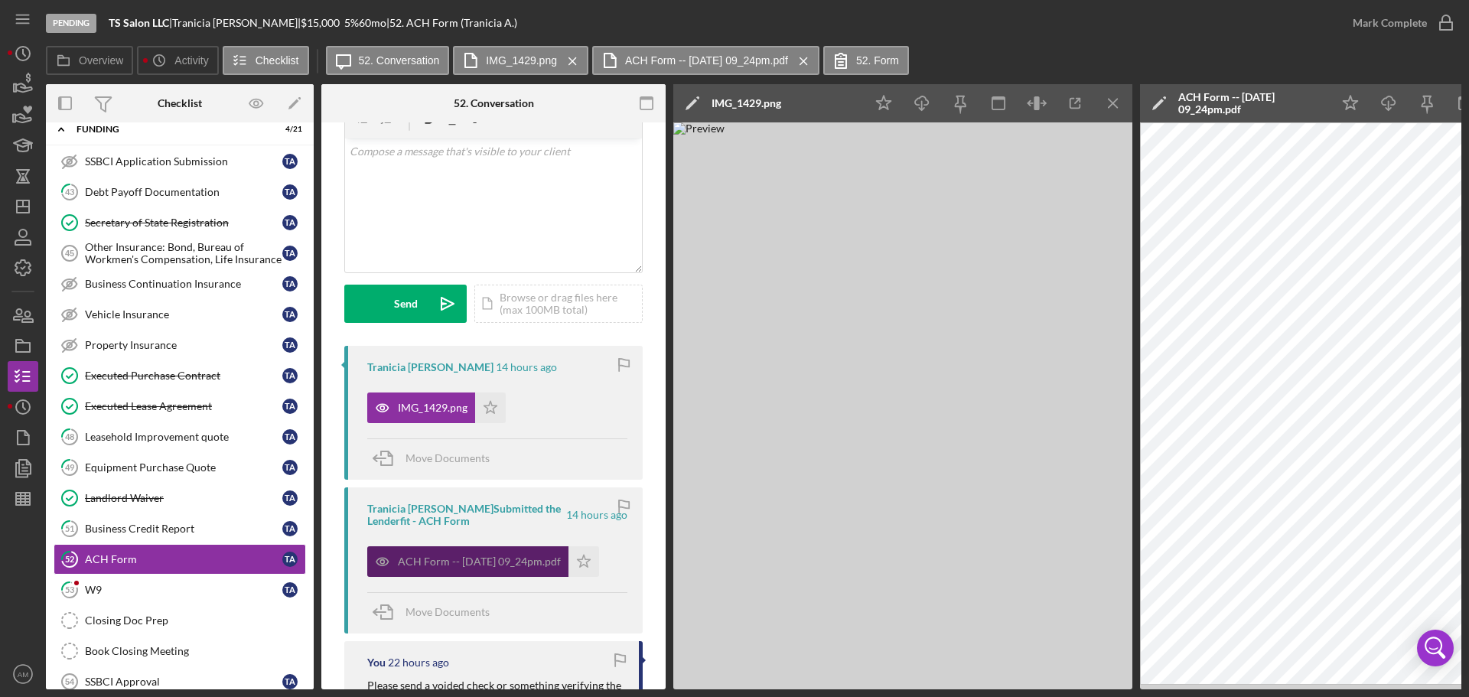
click at [483, 559] on div "ACH Form -- [DATE] 09_24pm.pdf" at bounding box center [479, 561] width 163 height 12
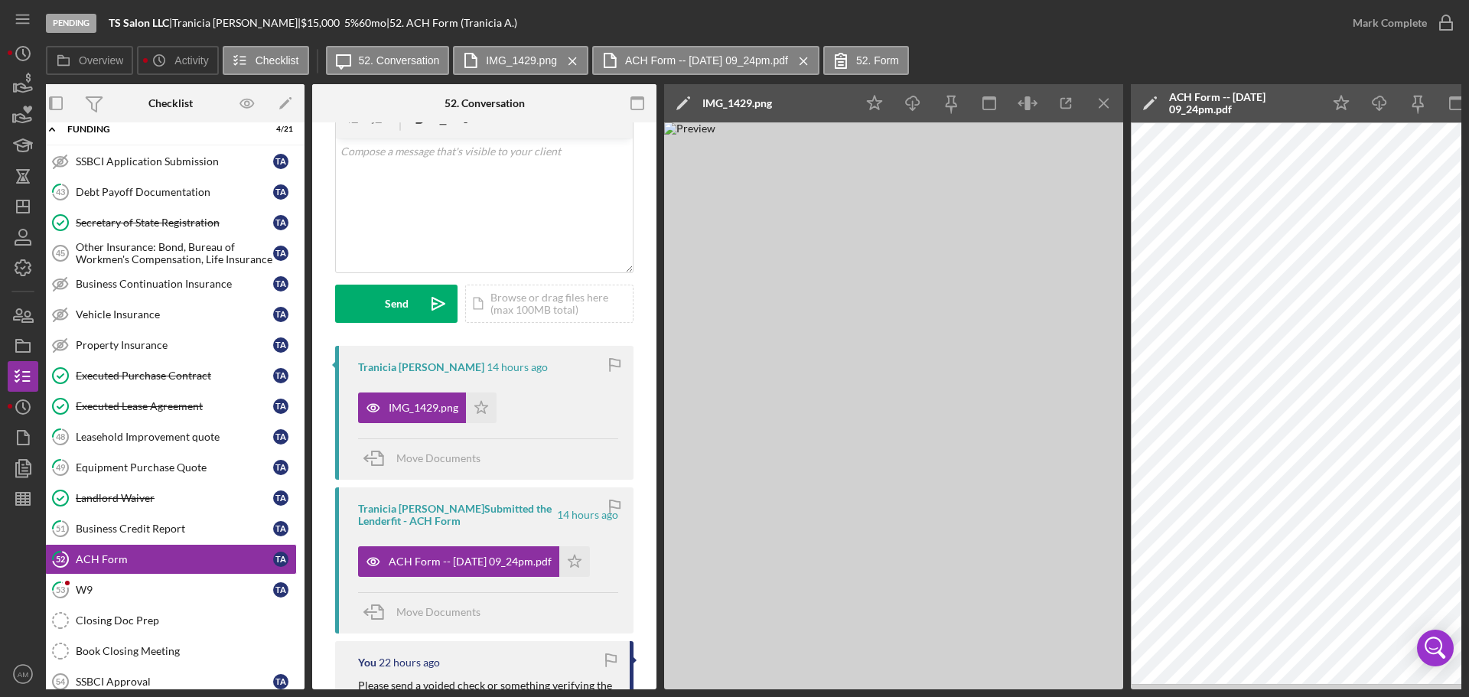
scroll to position [0, 0]
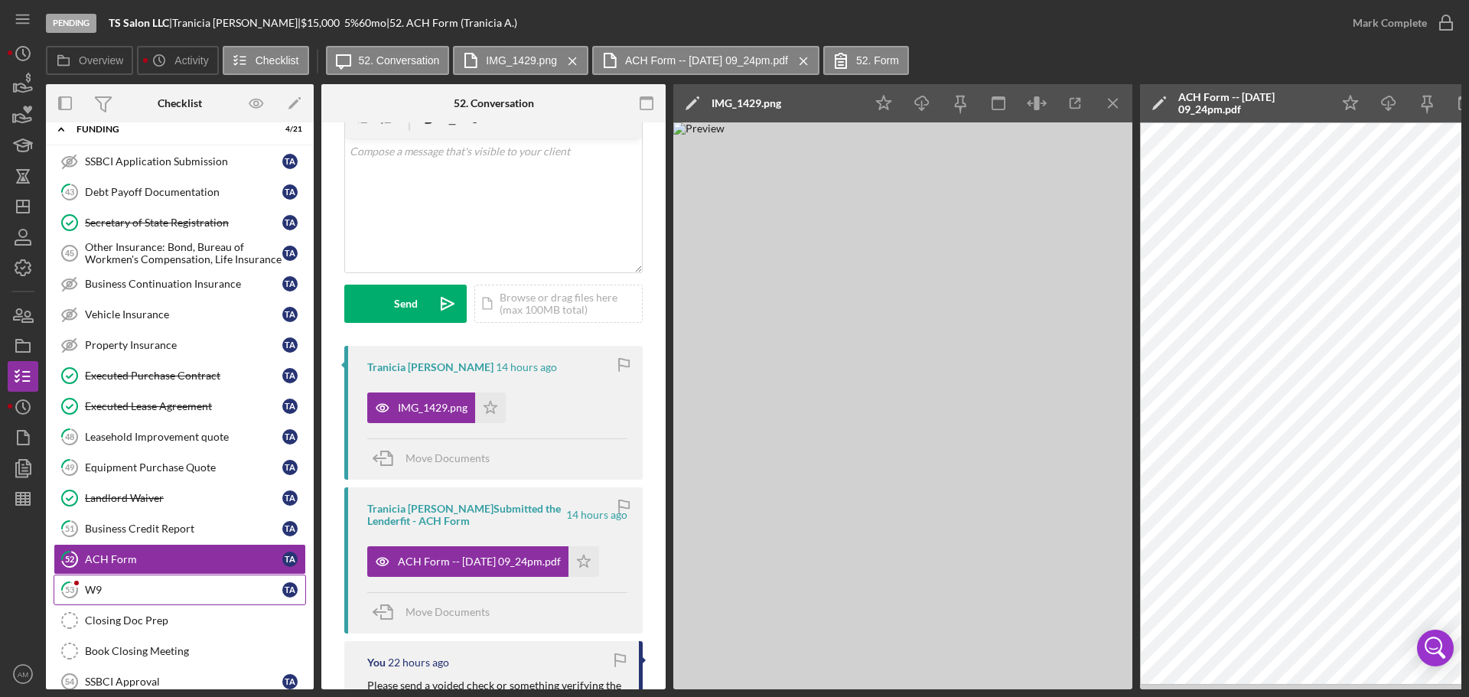
click at [86, 587] on icon "53" at bounding box center [69, 590] width 38 height 38
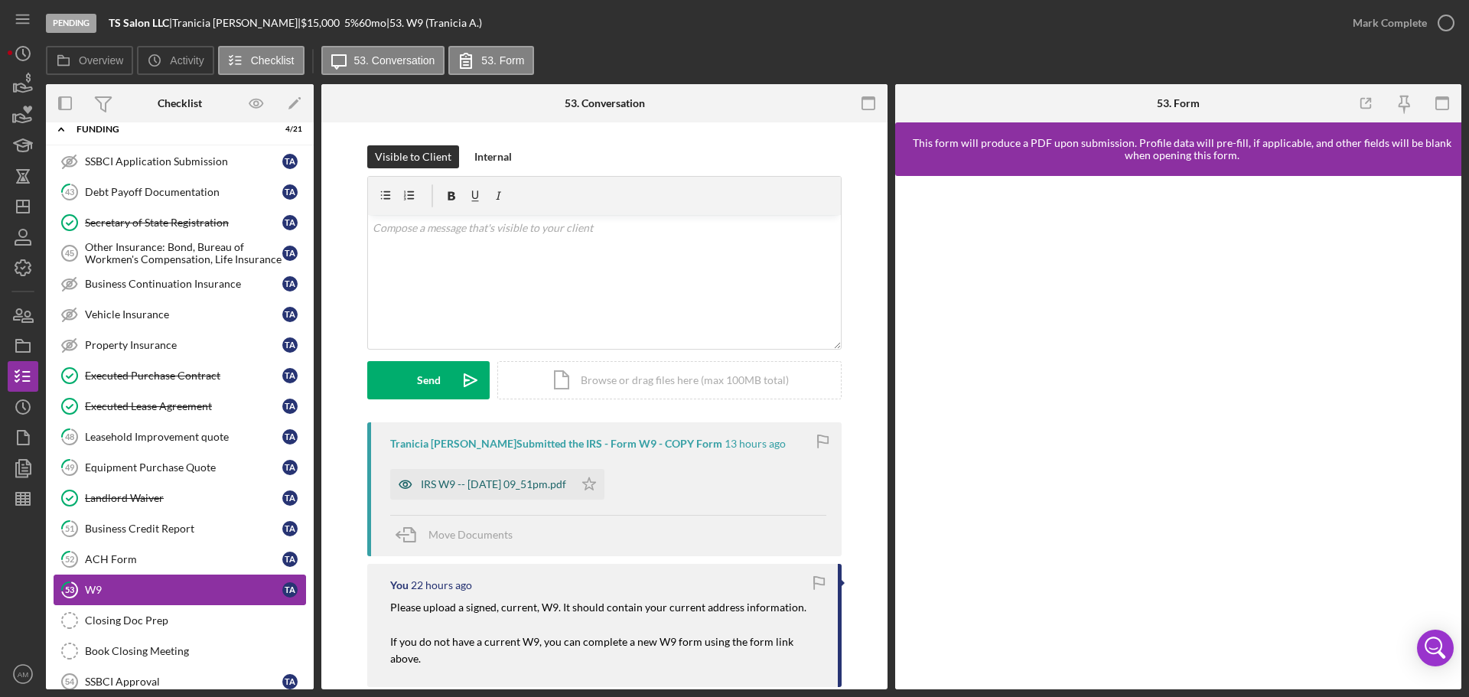
click at [490, 487] on div "IRS W9 -- [DATE] 09_51pm.pdf" at bounding box center [493, 484] width 145 height 12
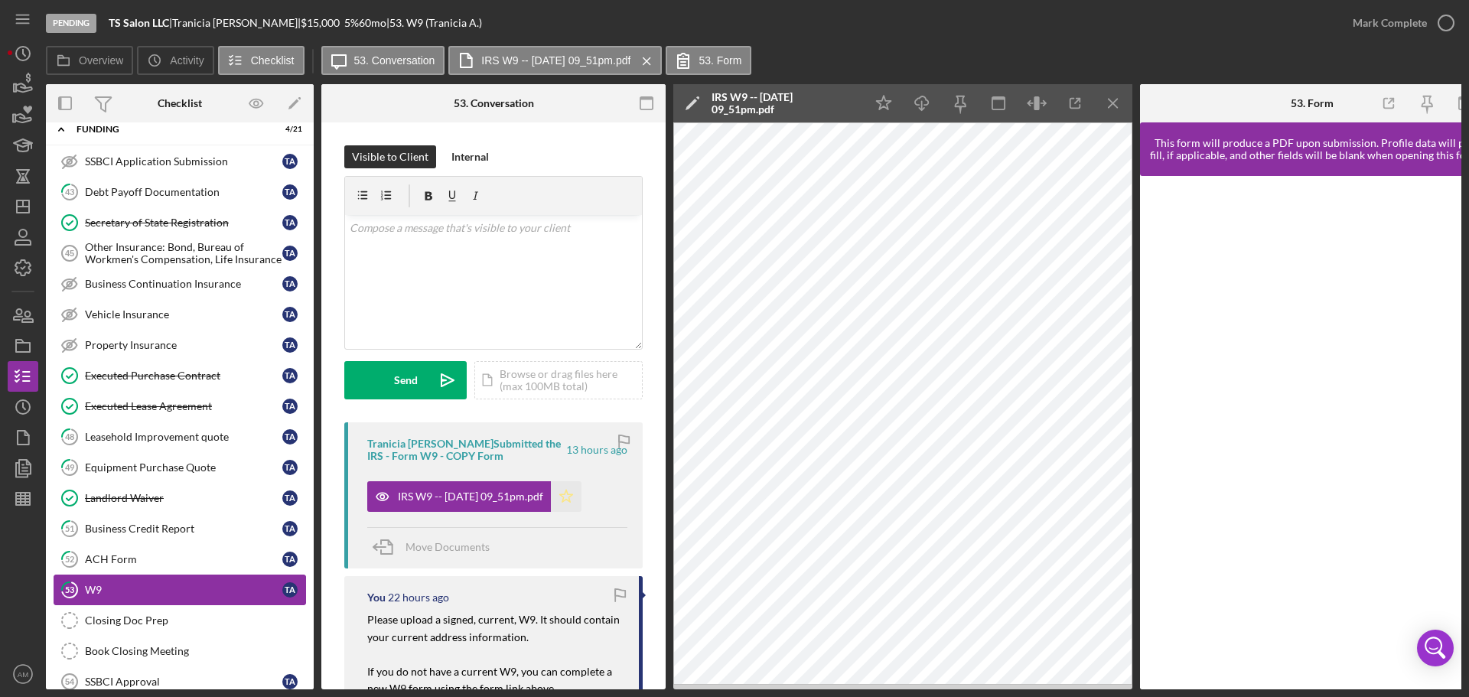
click at [581, 500] on icon "Icon/Star" at bounding box center [566, 496] width 31 height 31
click at [1370, 19] on div "Mark Complete" at bounding box center [1390, 23] width 74 height 31
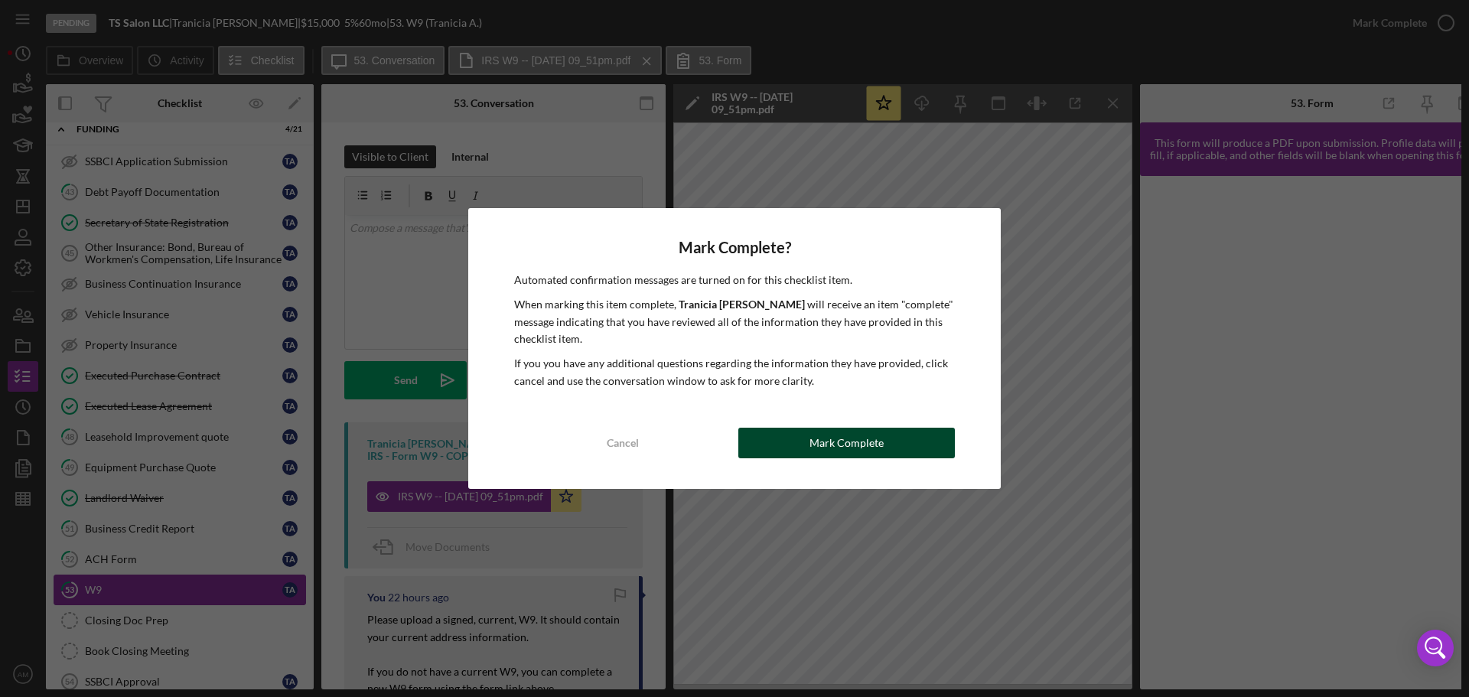
click at [846, 445] on div "Mark Complete" at bounding box center [846, 443] width 74 height 31
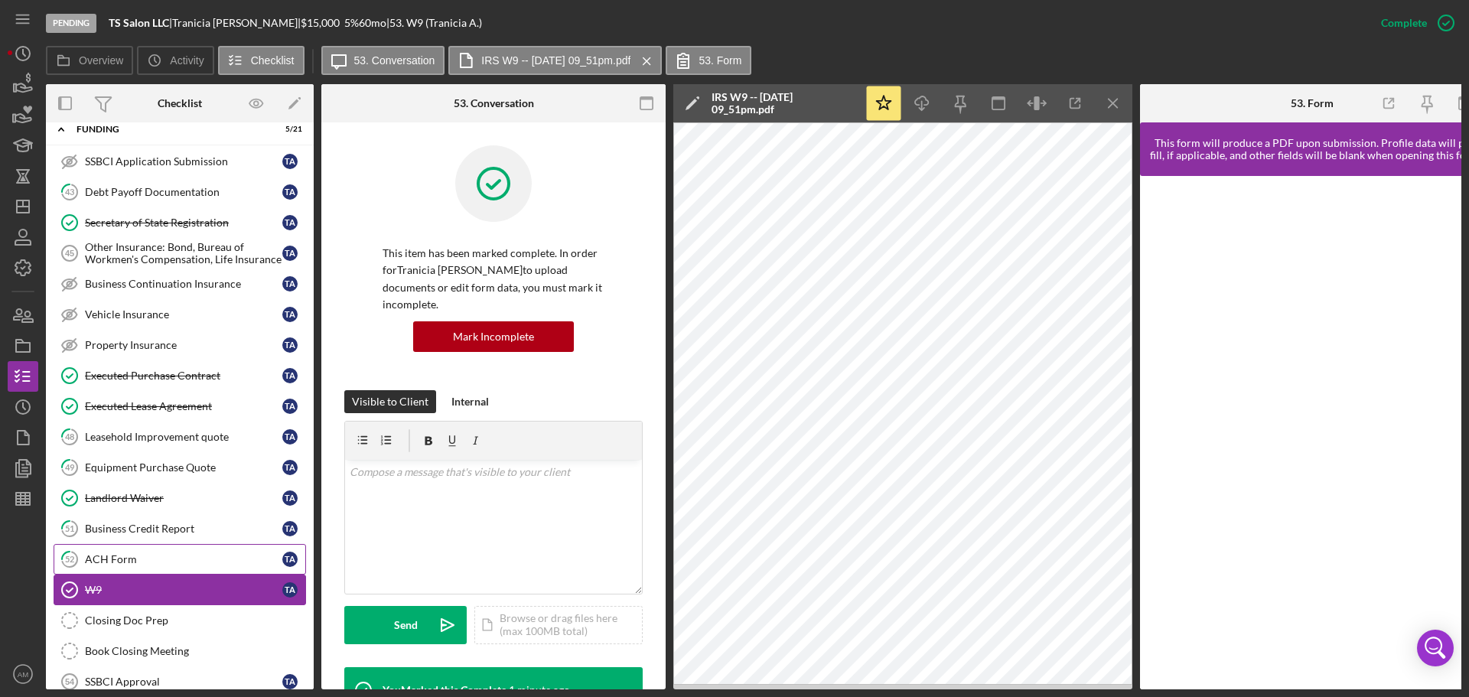
click at [127, 557] on div "ACH Form" at bounding box center [183, 559] width 197 height 12
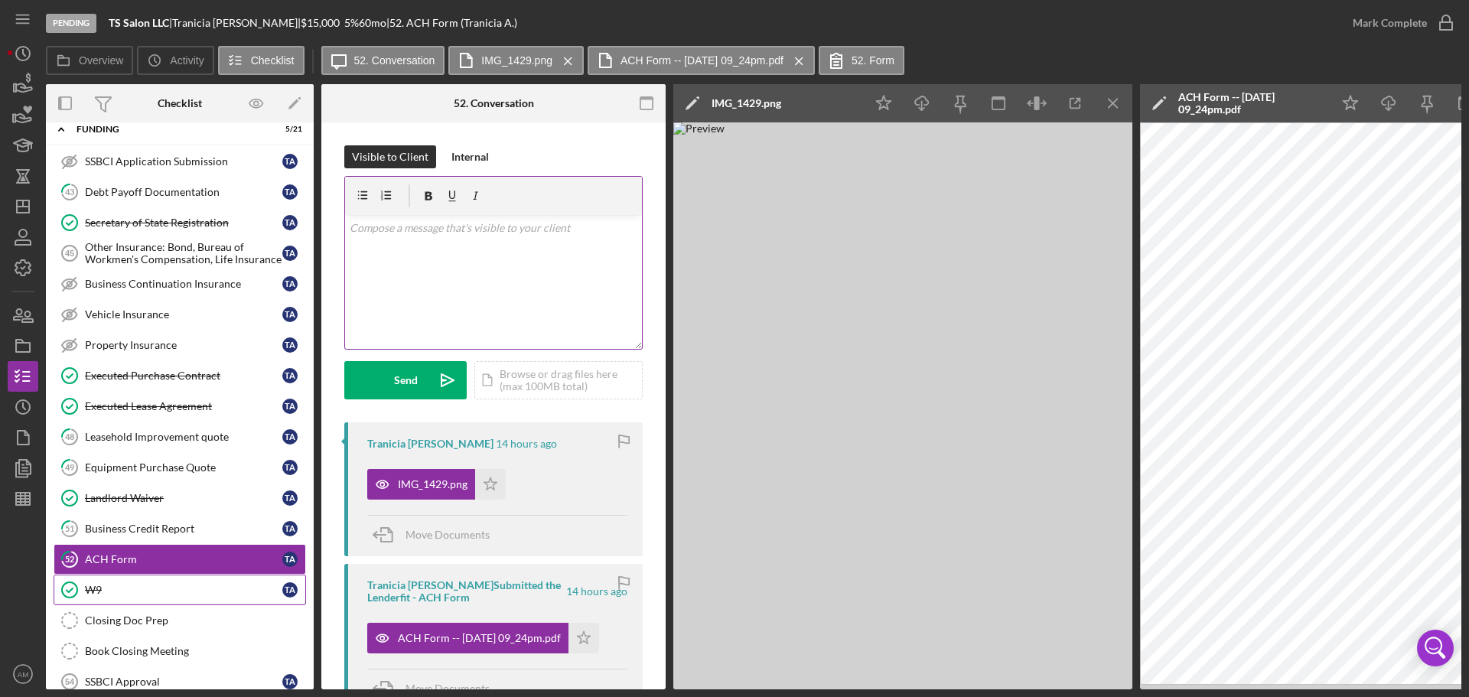
click at [529, 286] on div "v Color teal Color pink Remove color Add row above Add row below Add column bef…" at bounding box center [493, 282] width 297 height 134
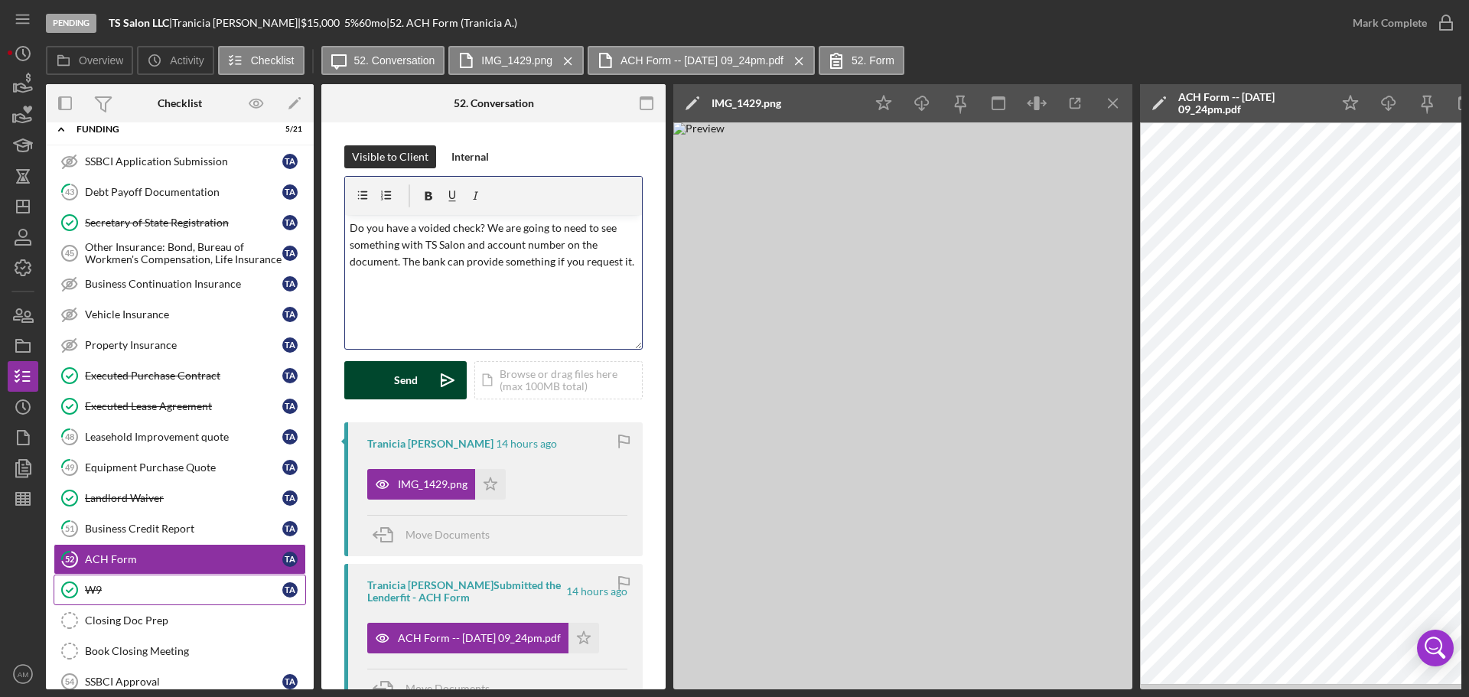
click at [414, 379] on div "Send" at bounding box center [406, 380] width 24 height 38
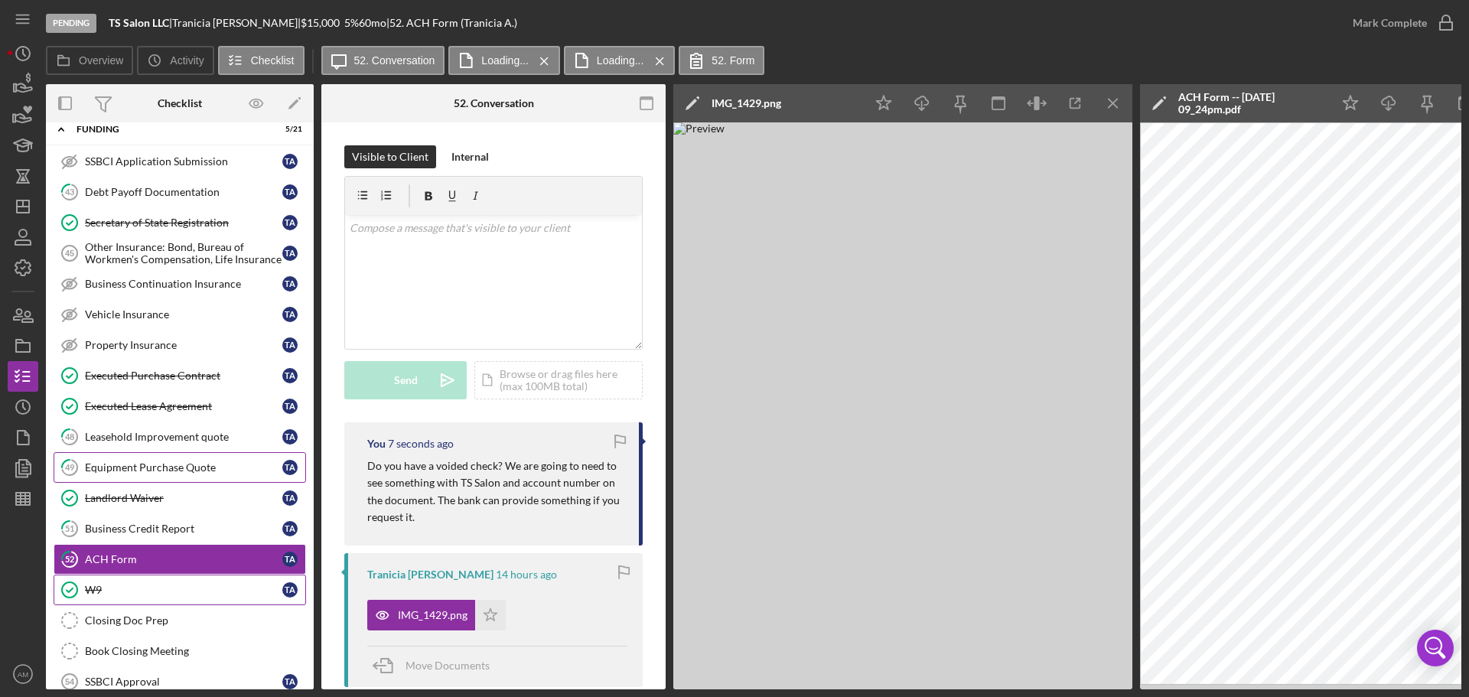
click at [169, 467] on div "Equipment Purchase Quote" at bounding box center [183, 467] width 197 height 12
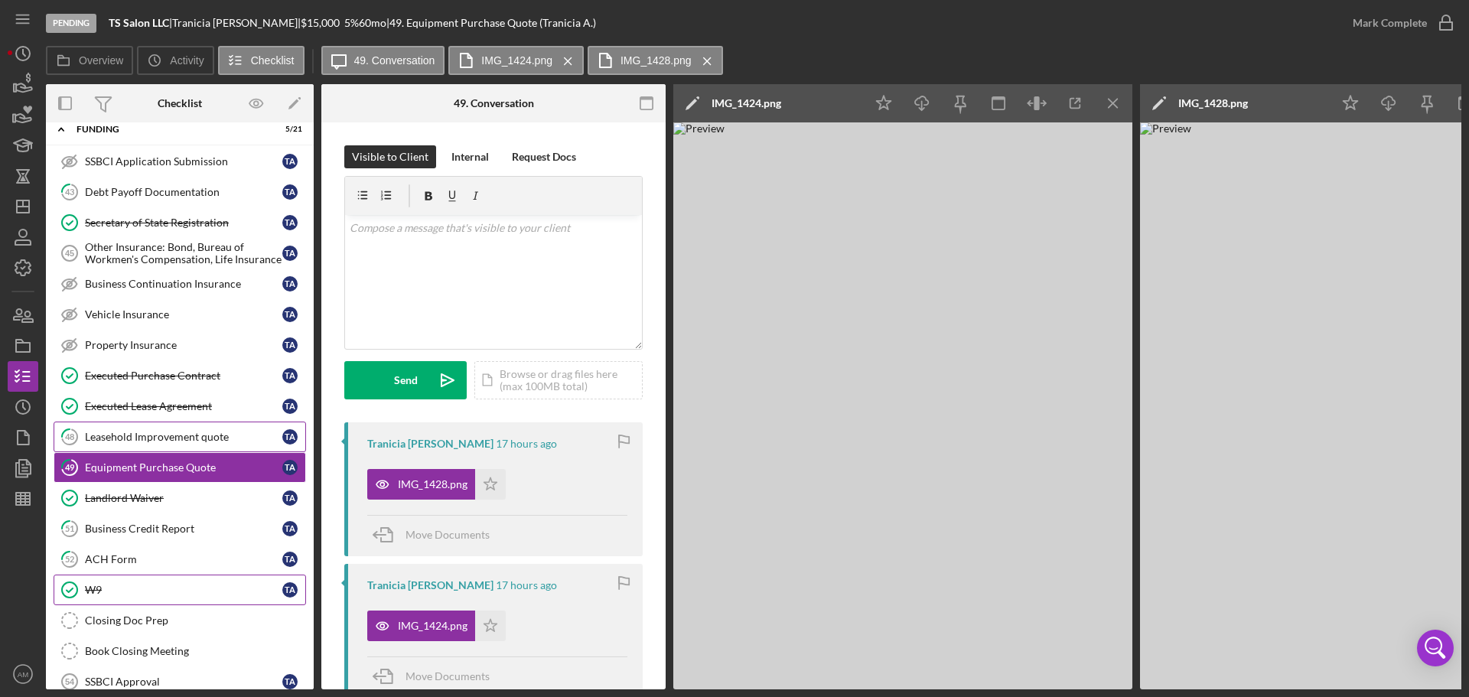
click at [168, 438] on div "Leasehold Improvement quote" at bounding box center [183, 437] width 197 height 12
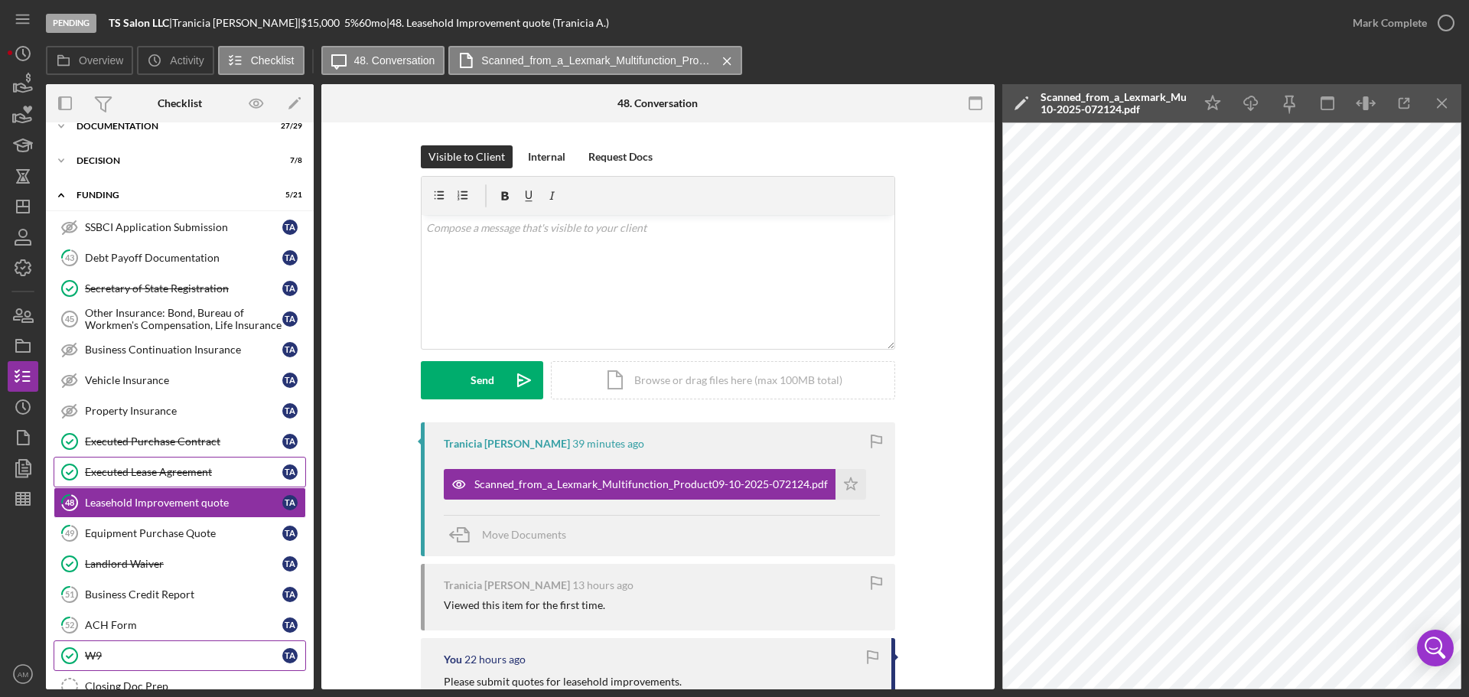
scroll to position [302, 0]
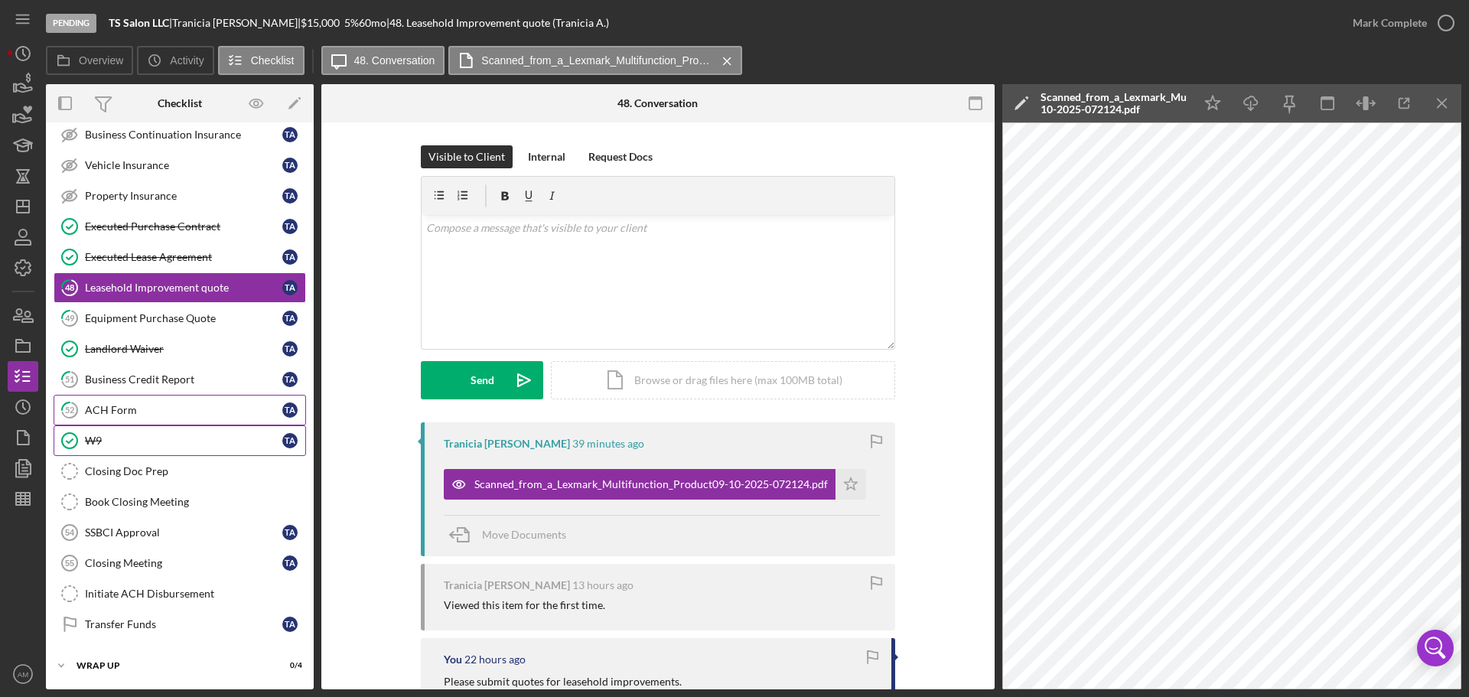
click at [133, 404] on div "ACH Form" at bounding box center [183, 410] width 197 height 12
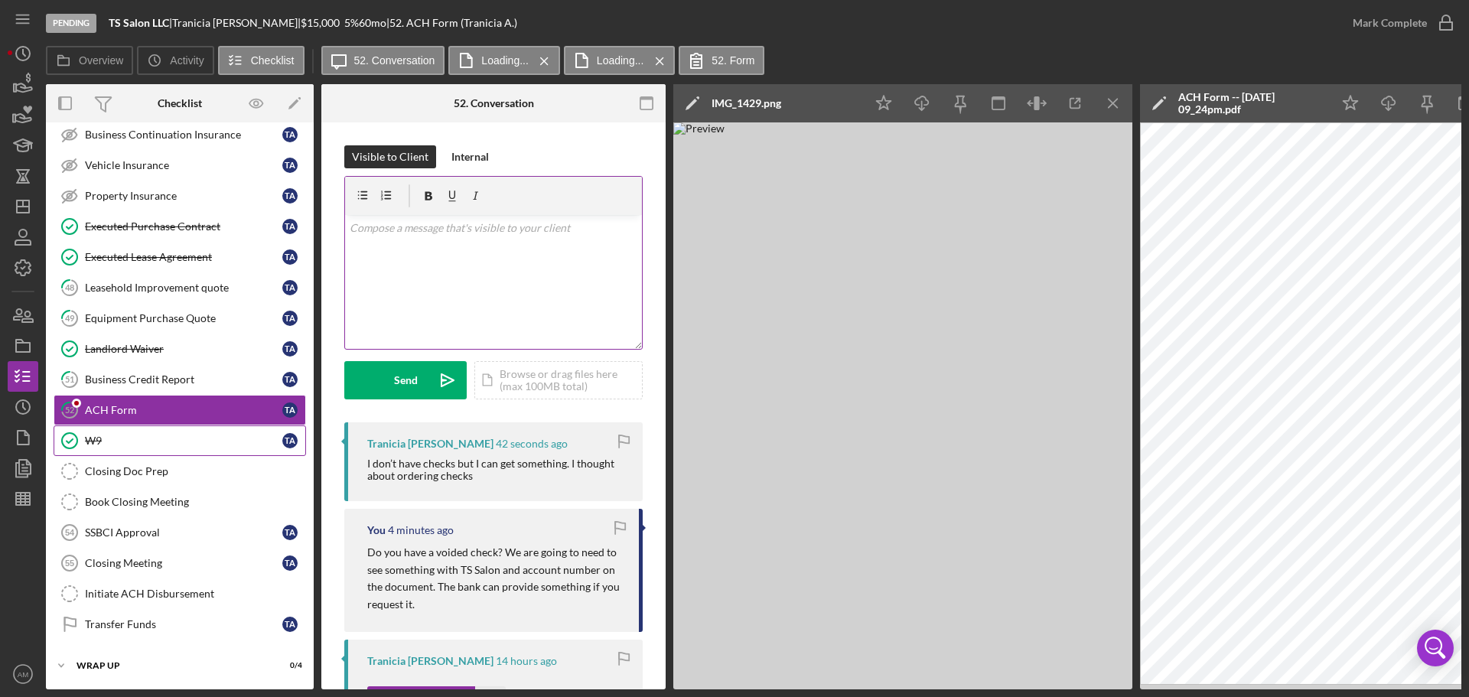
click at [440, 256] on div "v Color teal Color pink Remove color Add row above Add row below Add column bef…" at bounding box center [493, 282] width 297 height 134
click at [409, 381] on div "Send" at bounding box center [406, 380] width 24 height 38
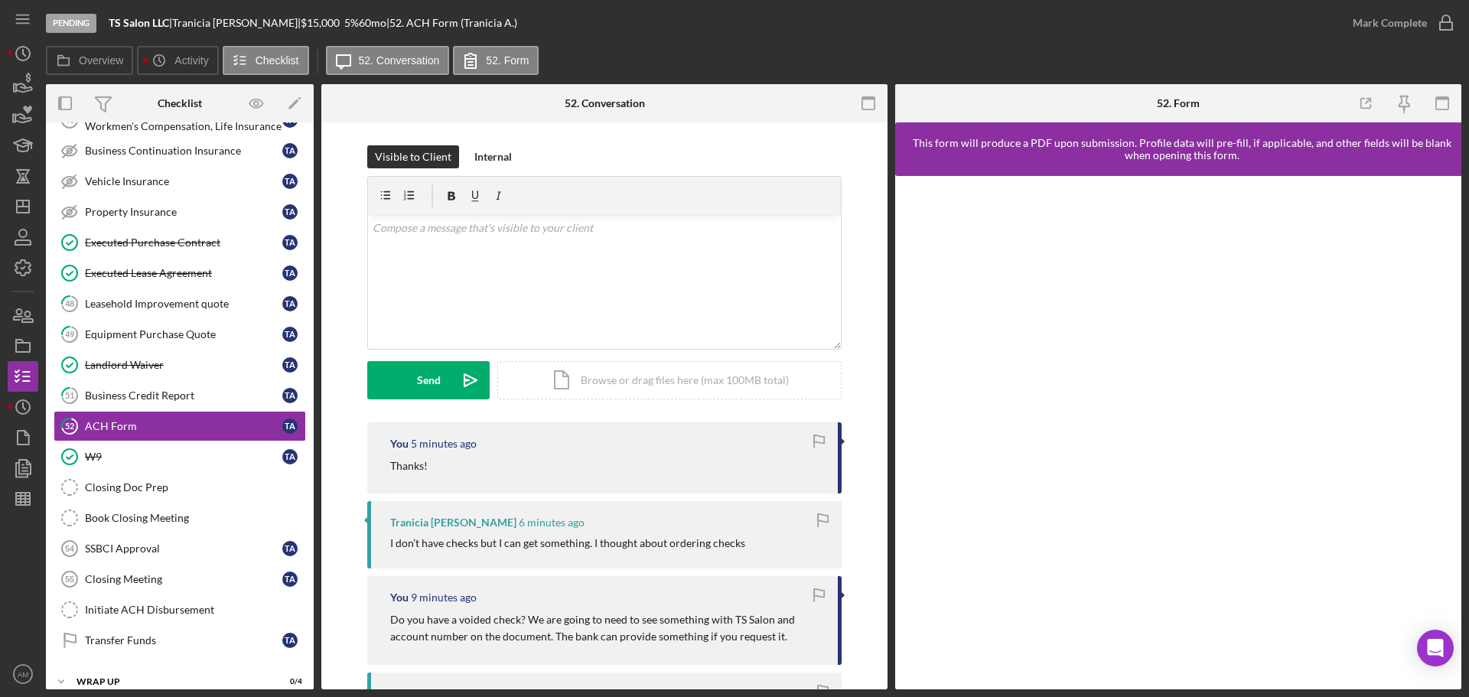
scroll to position [302, 0]
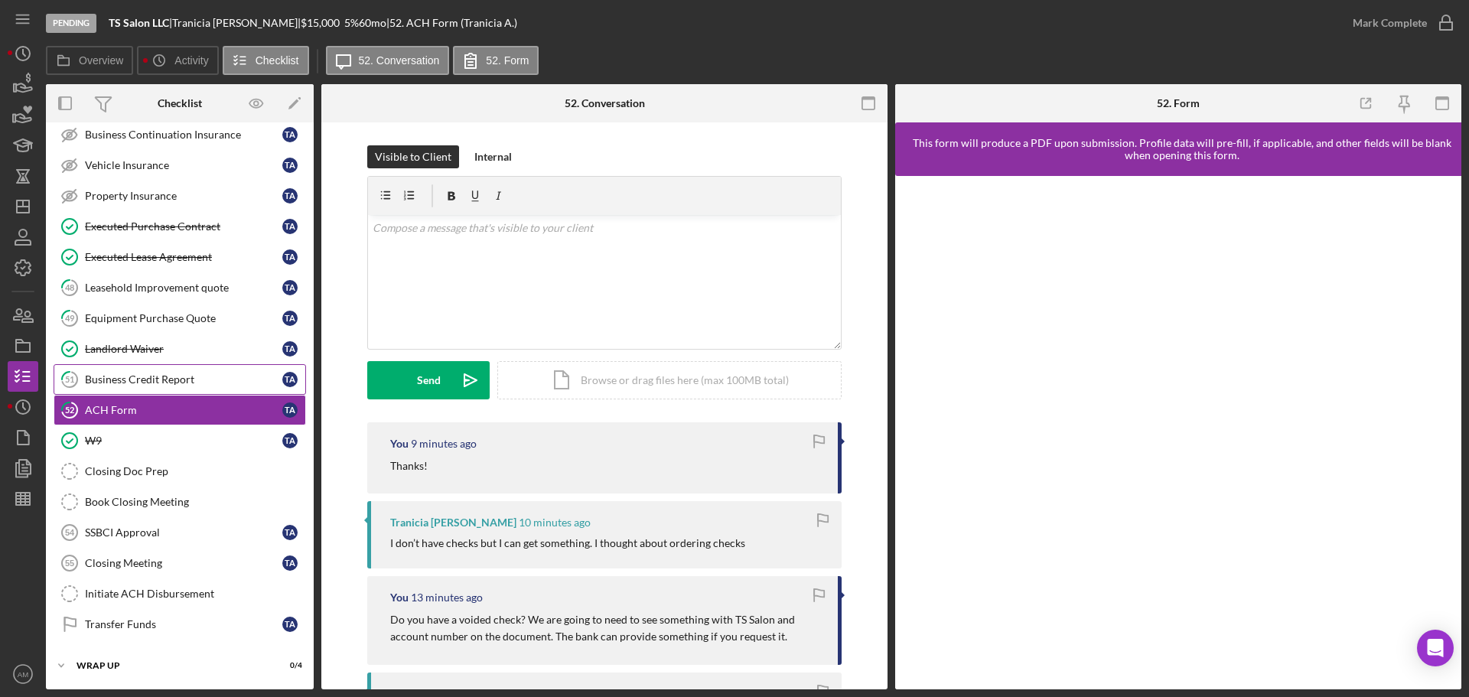
click at [138, 379] on div "Business Credit Report" at bounding box center [183, 379] width 197 height 12
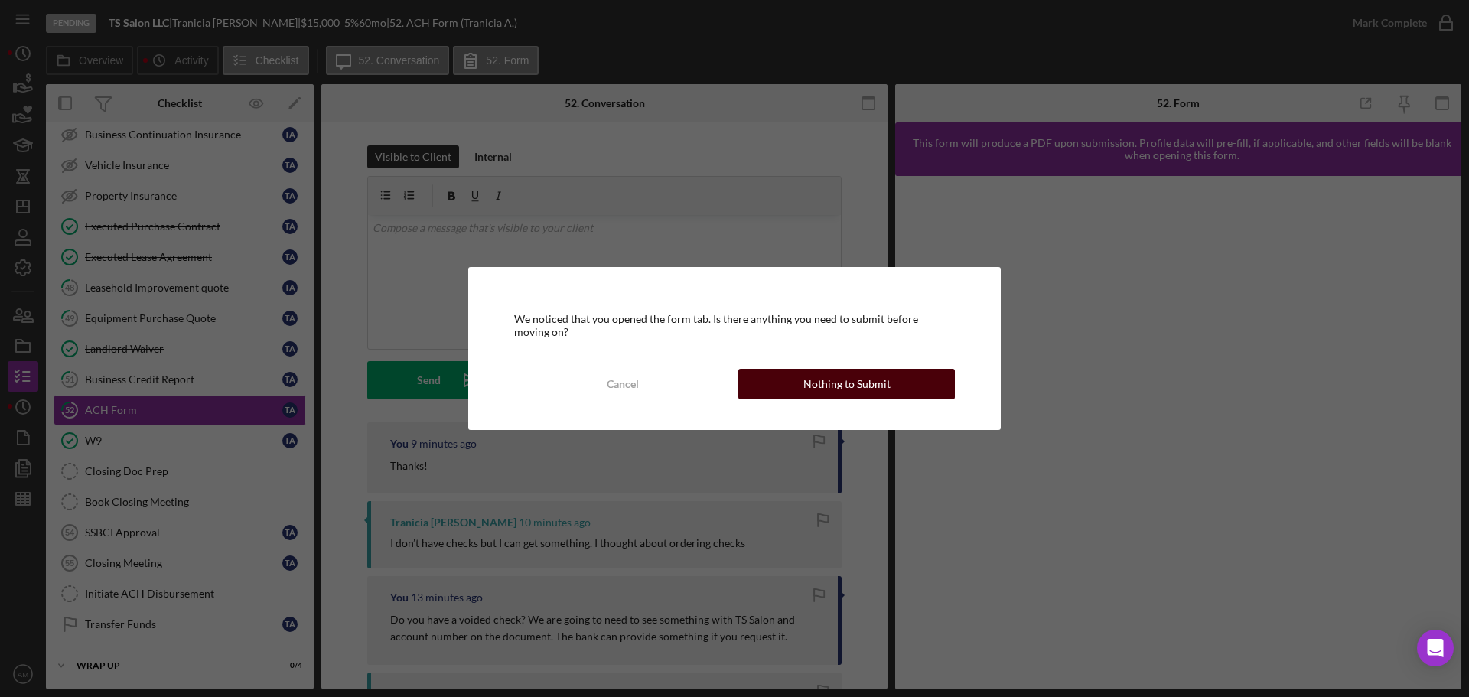
click at [859, 376] on div "Nothing to Submit" at bounding box center [846, 384] width 87 height 31
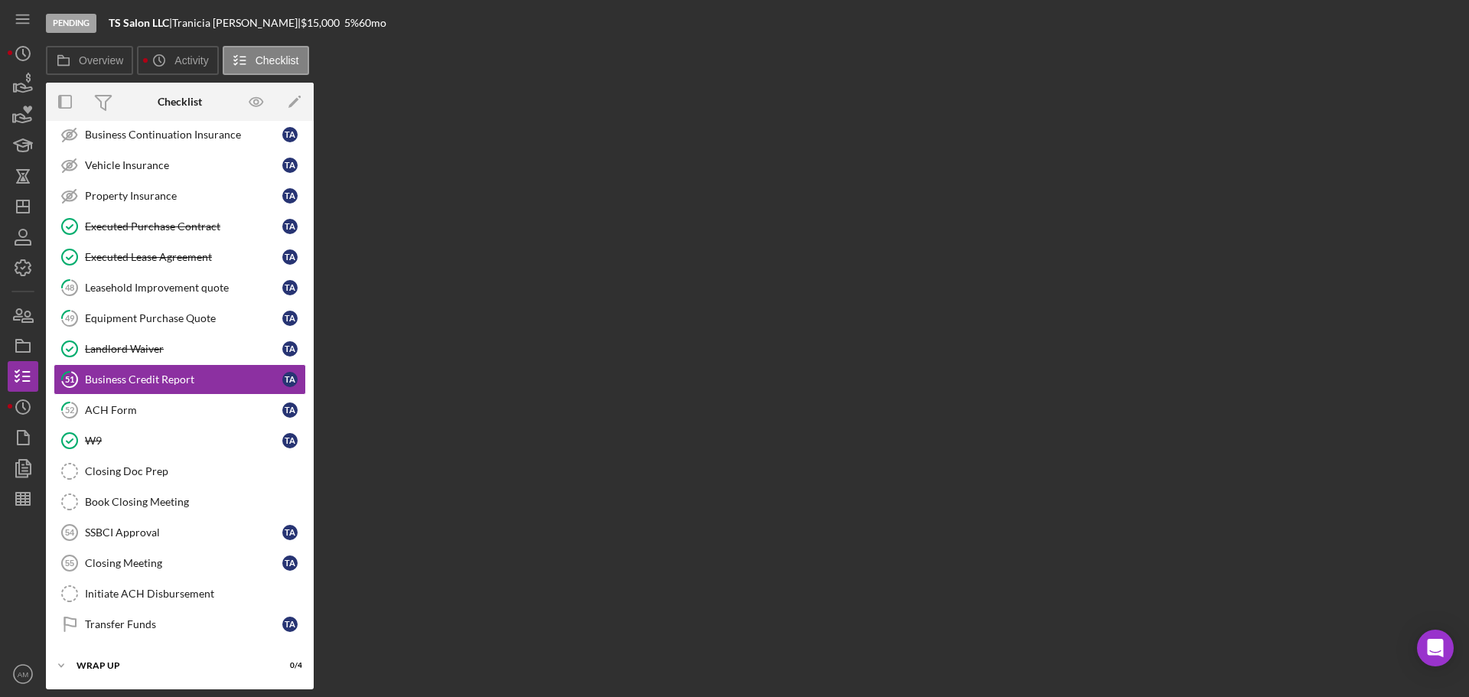
scroll to position [302, 0]
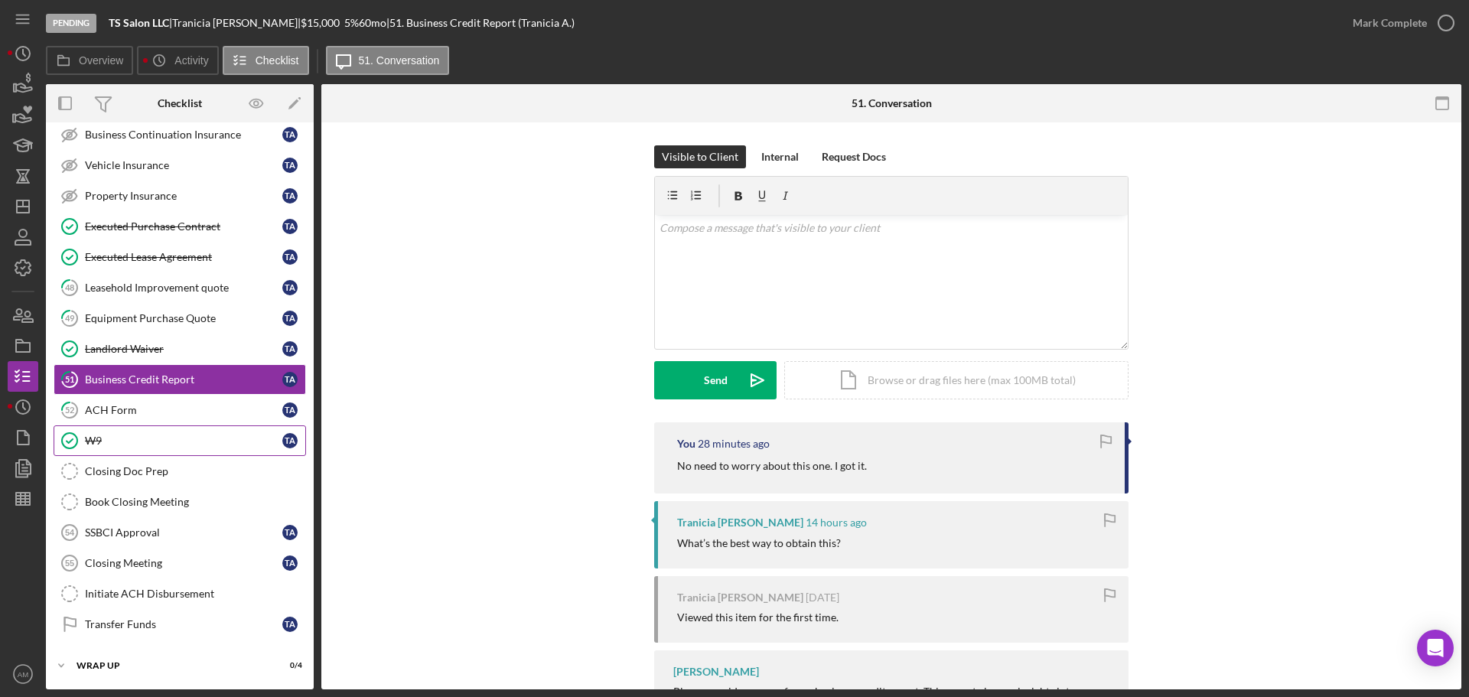
click at [127, 441] on div "W9" at bounding box center [183, 441] width 197 height 12
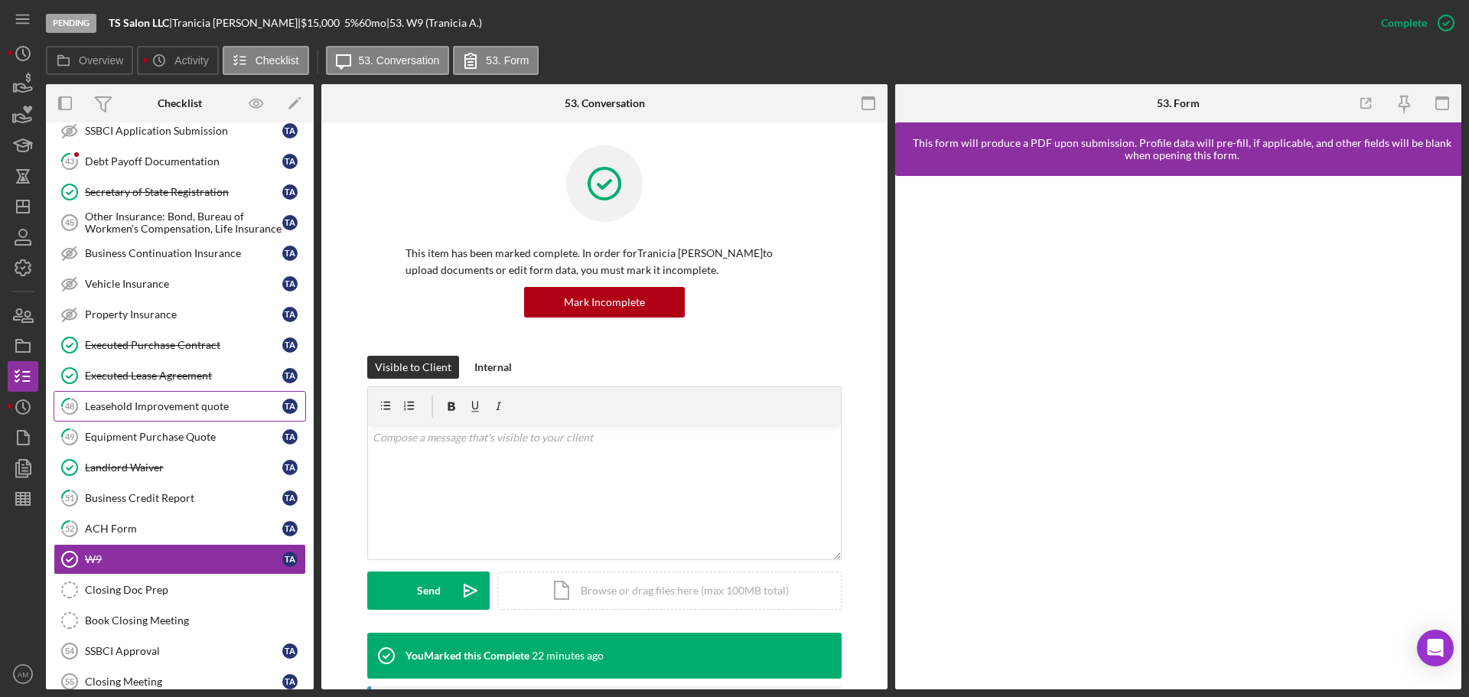
scroll to position [149, 0]
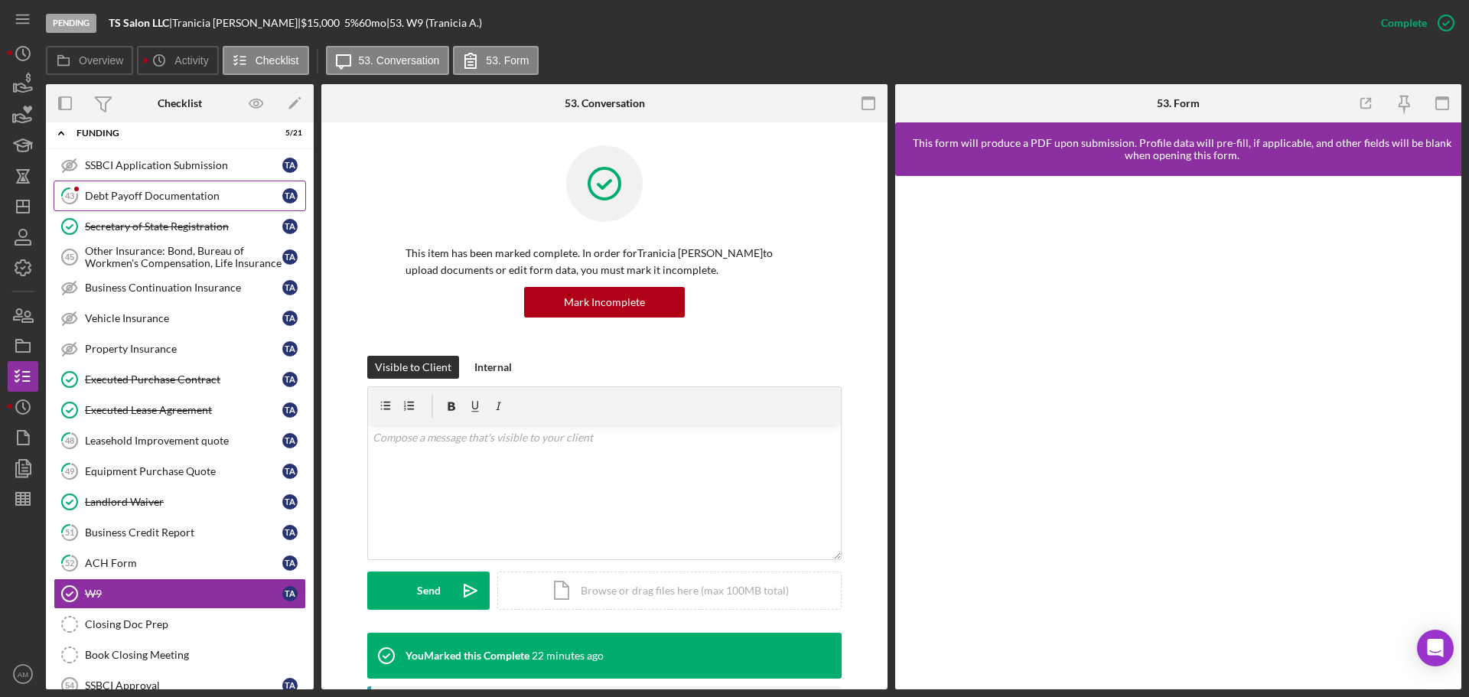
click at [138, 190] on div "Debt Payoff Documentation" at bounding box center [183, 196] width 197 height 12
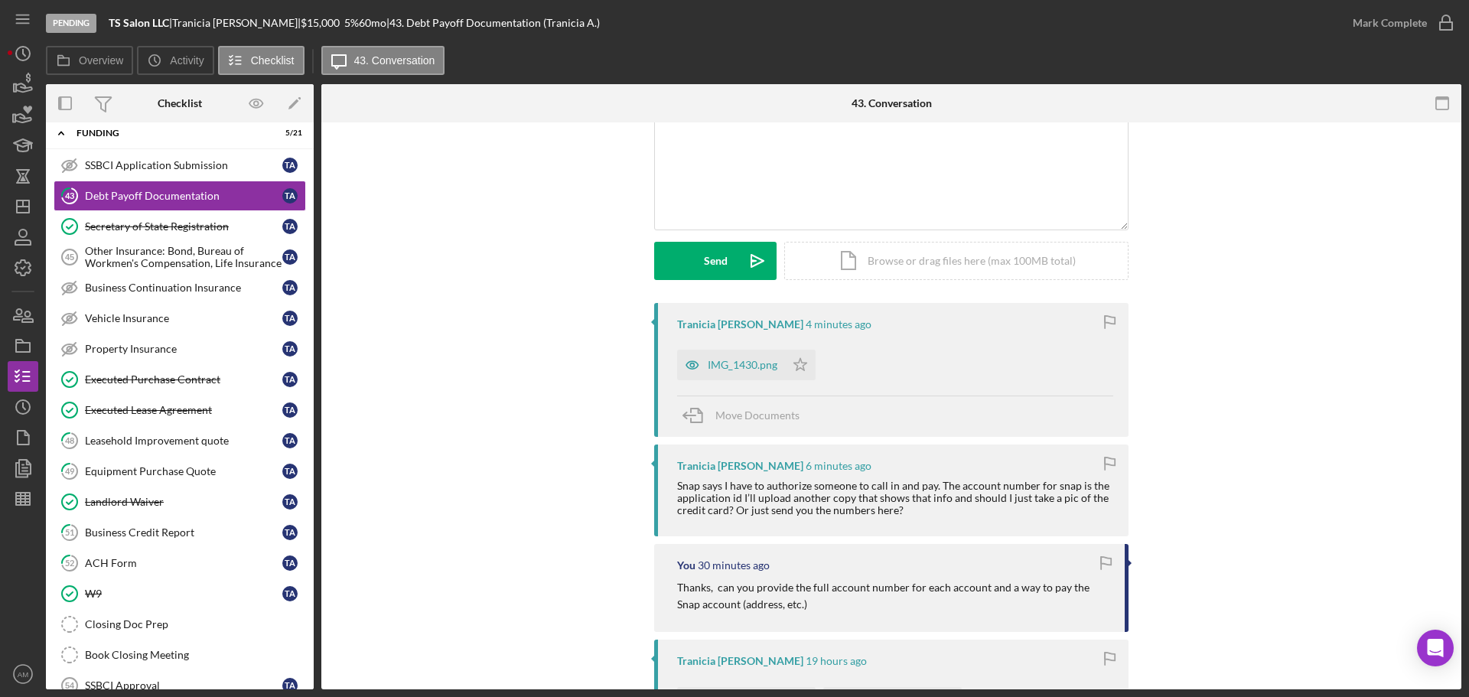
scroll to position [153, 0]
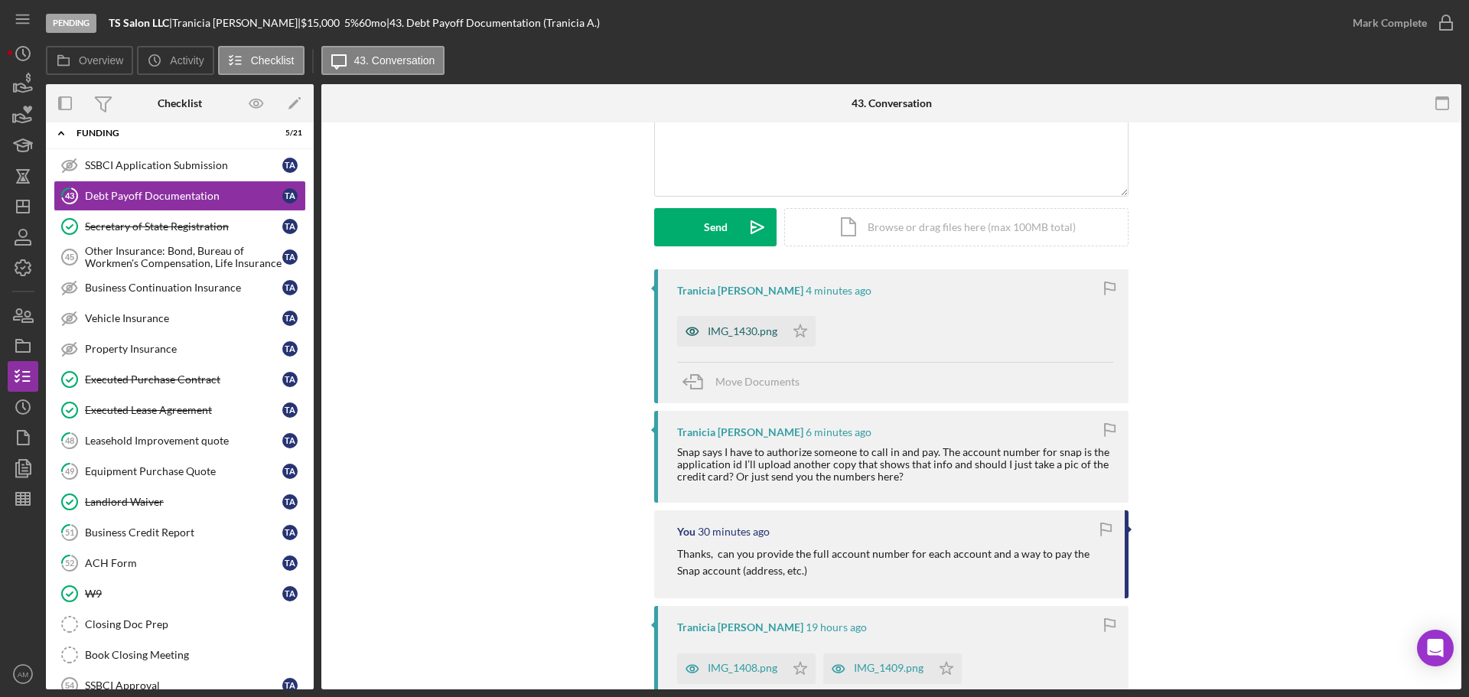
click at [735, 327] on div "IMG_1430.png" at bounding box center [743, 331] width 70 height 12
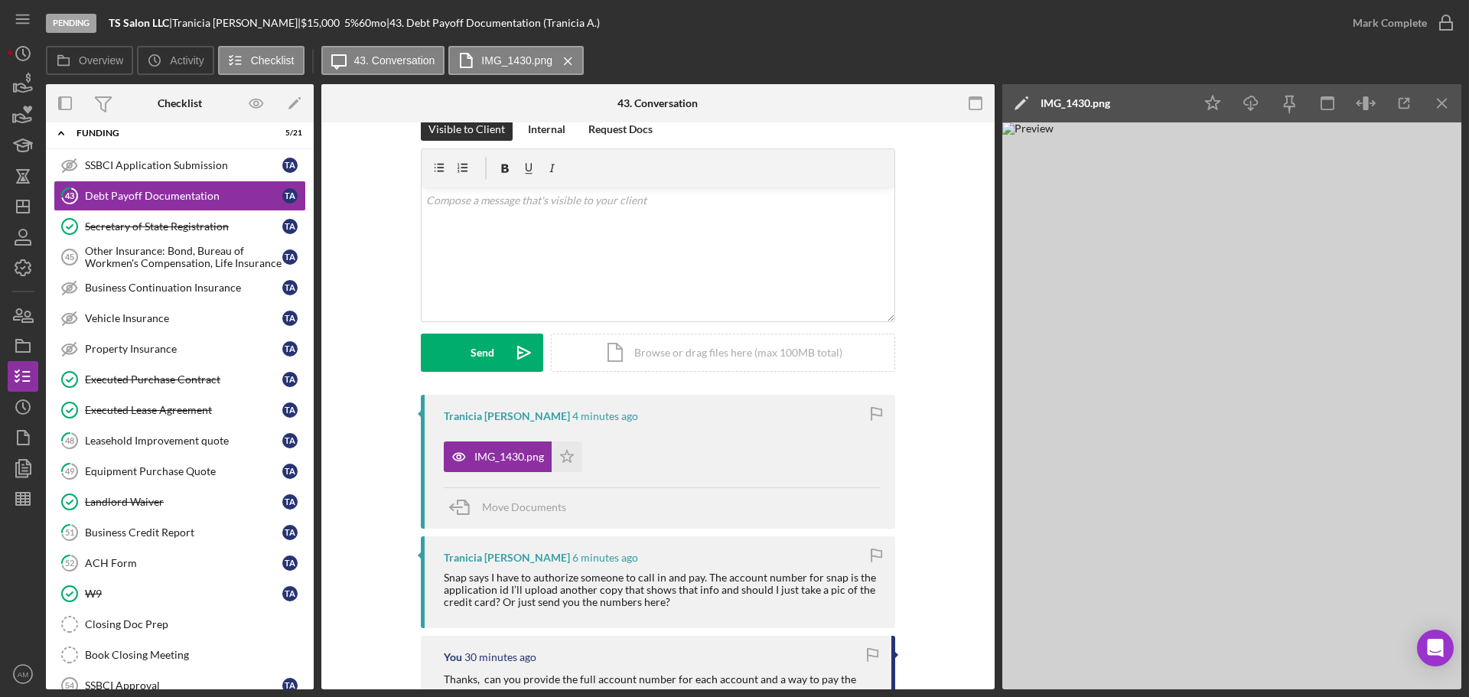
scroll to position [0, 0]
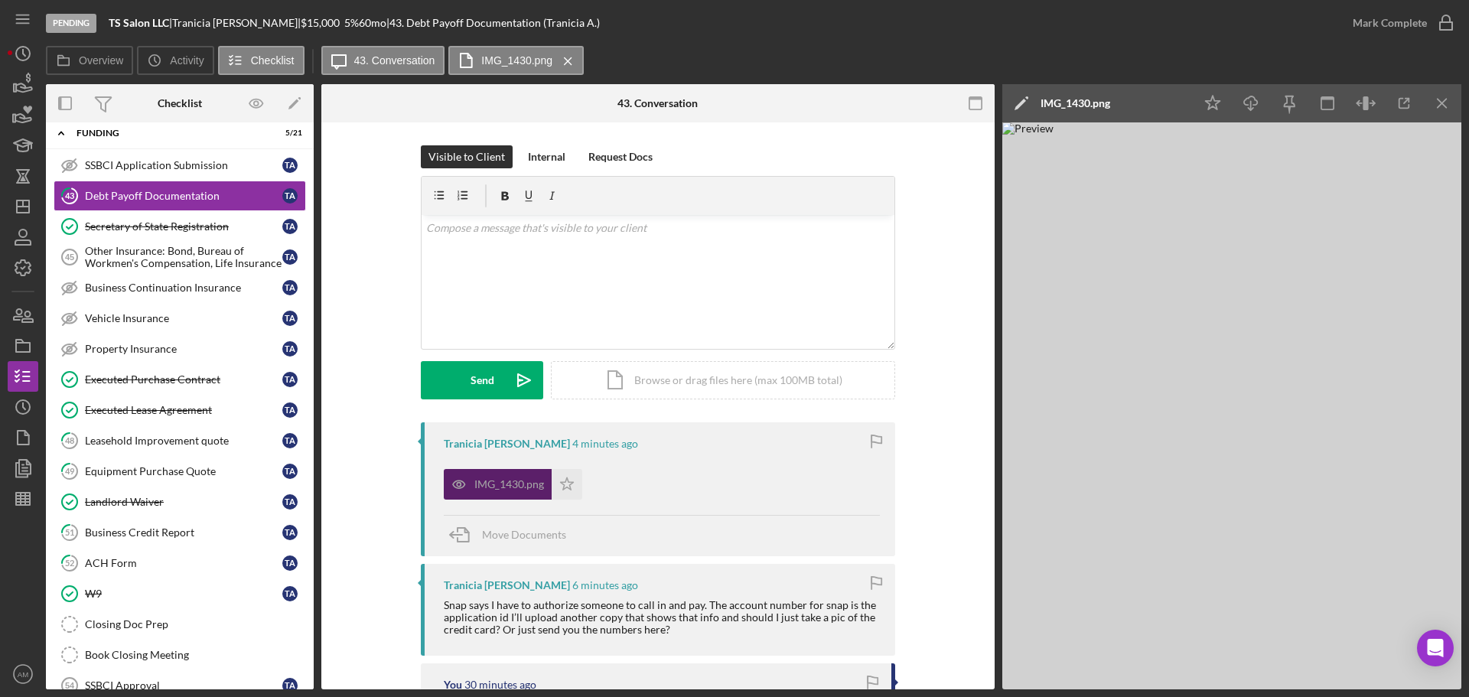
click at [490, 480] on div "IMG_1430.png" at bounding box center [509, 484] width 70 height 12
click at [462, 246] on div "v Color teal Color pink Remove color Add row above Add row below Add column bef…" at bounding box center [658, 282] width 473 height 134
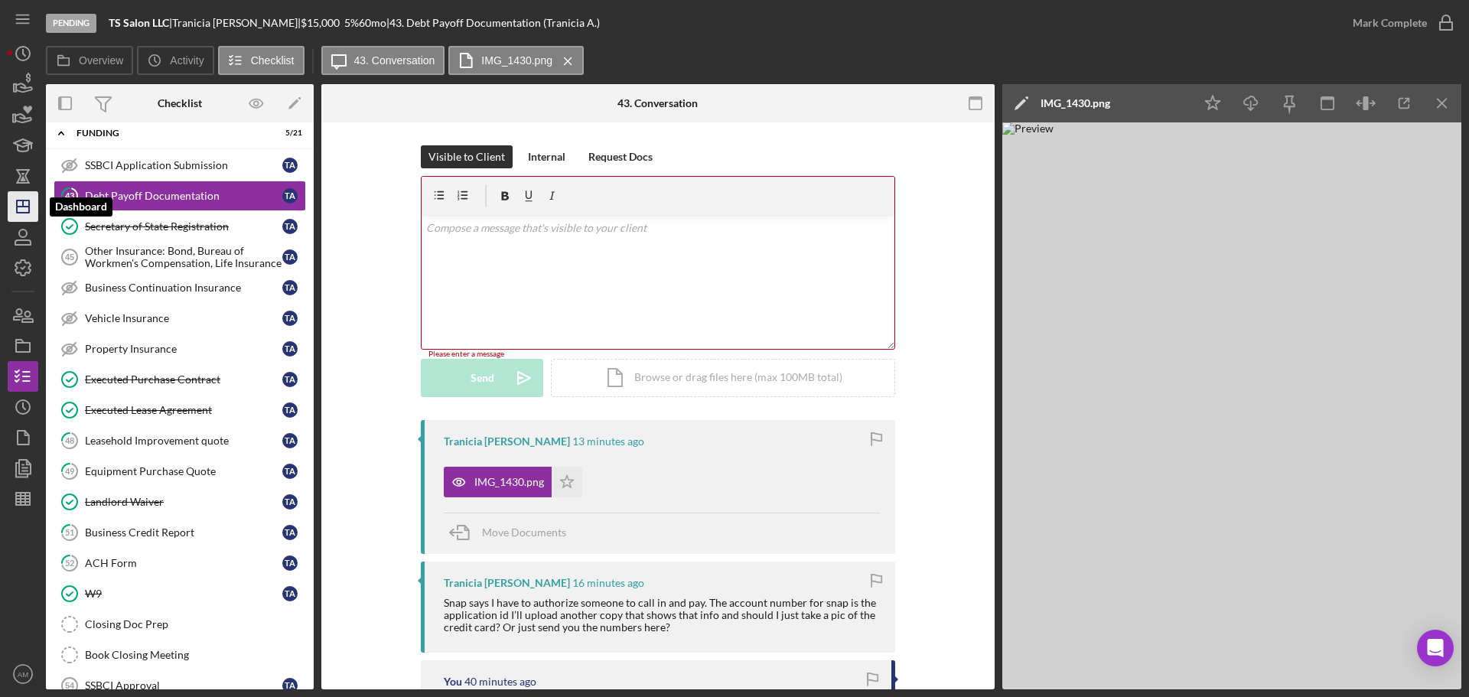
click at [28, 214] on icon "Icon/Dashboard" at bounding box center [23, 206] width 38 height 38
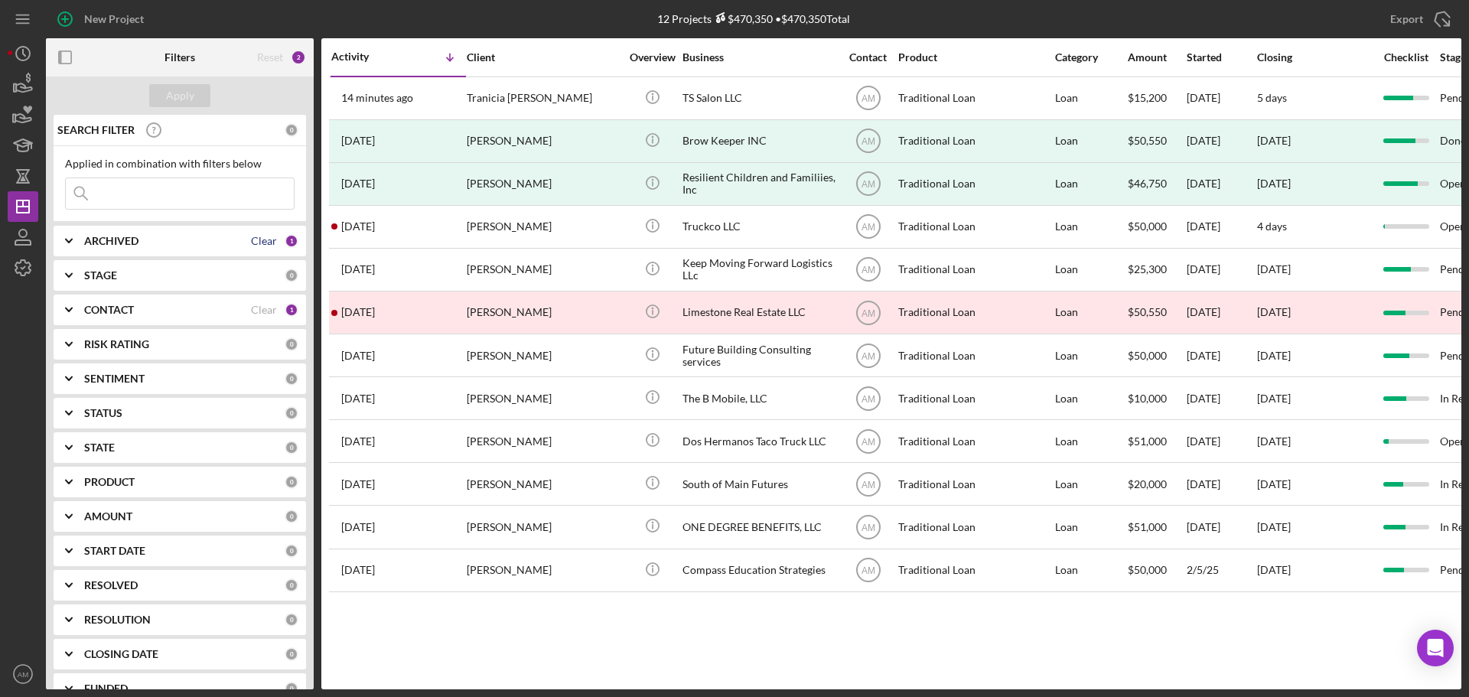
click at [262, 237] on div "Clear" at bounding box center [264, 241] width 26 height 12
click at [109, 236] on b "ARCHIVED" at bounding box center [111, 241] width 54 height 12
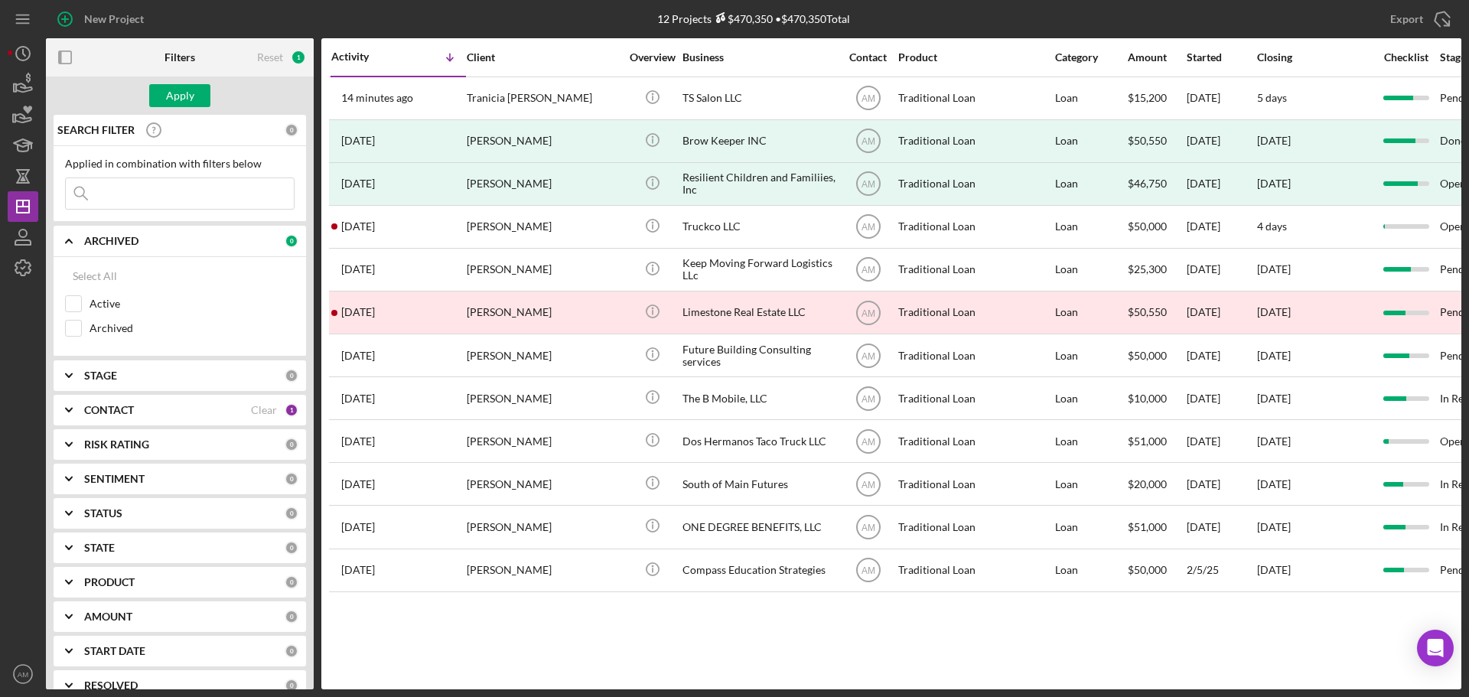
click at [118, 195] on input at bounding box center [180, 193] width 228 height 31
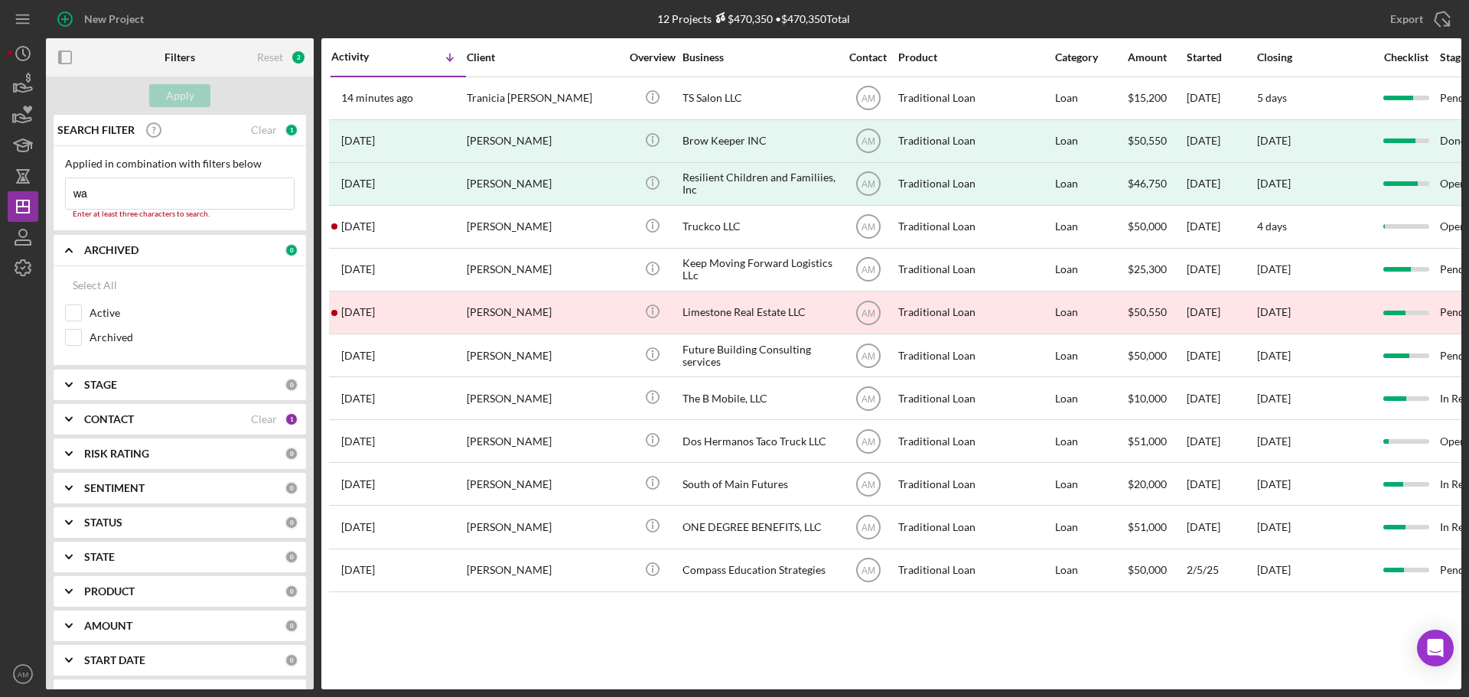
type input "warhol"
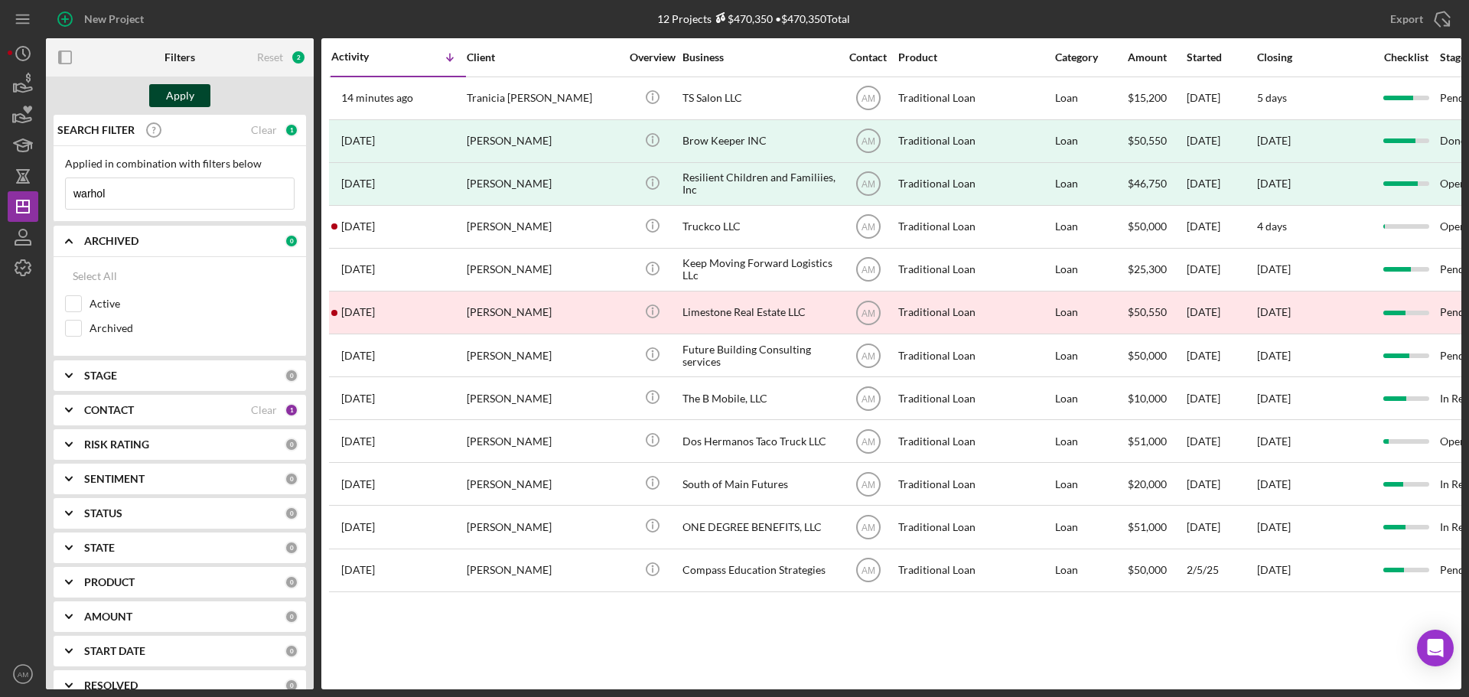
click at [181, 90] on div "Apply" at bounding box center [180, 95] width 28 height 23
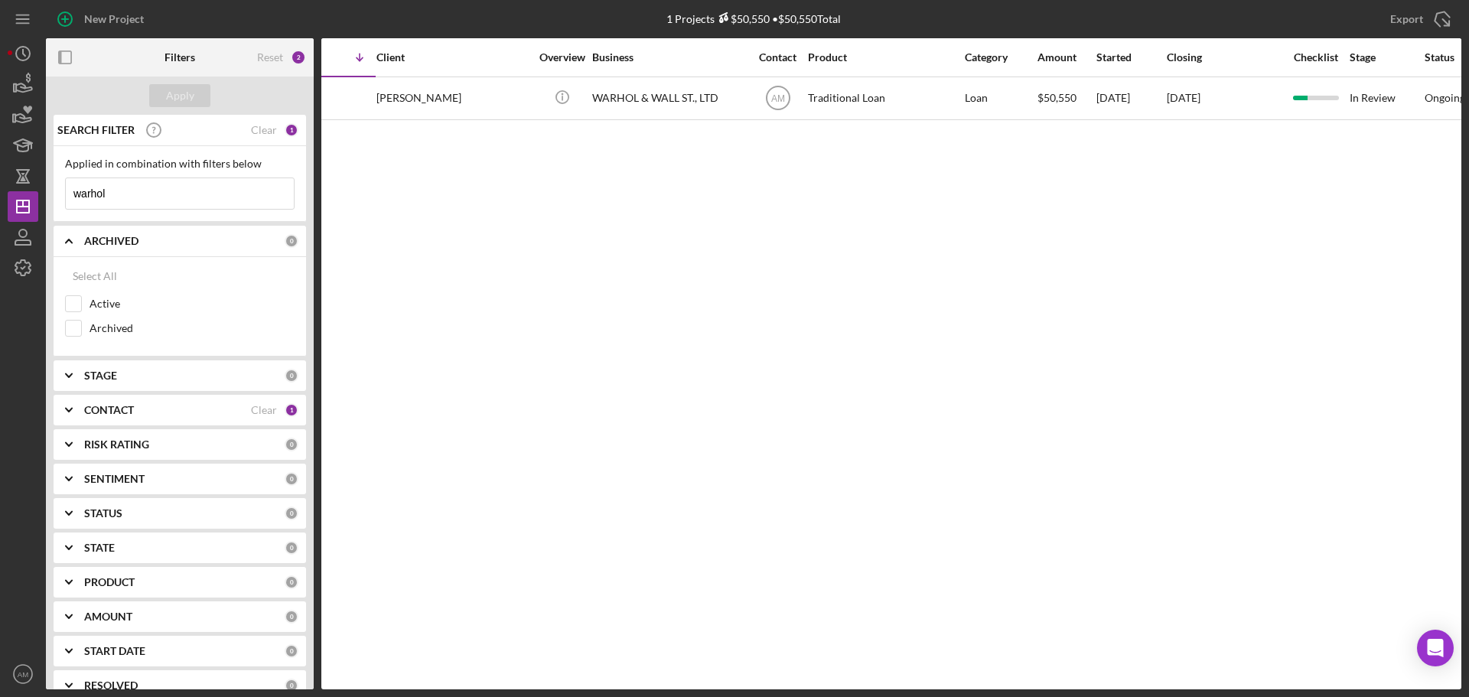
scroll to position [0, 34]
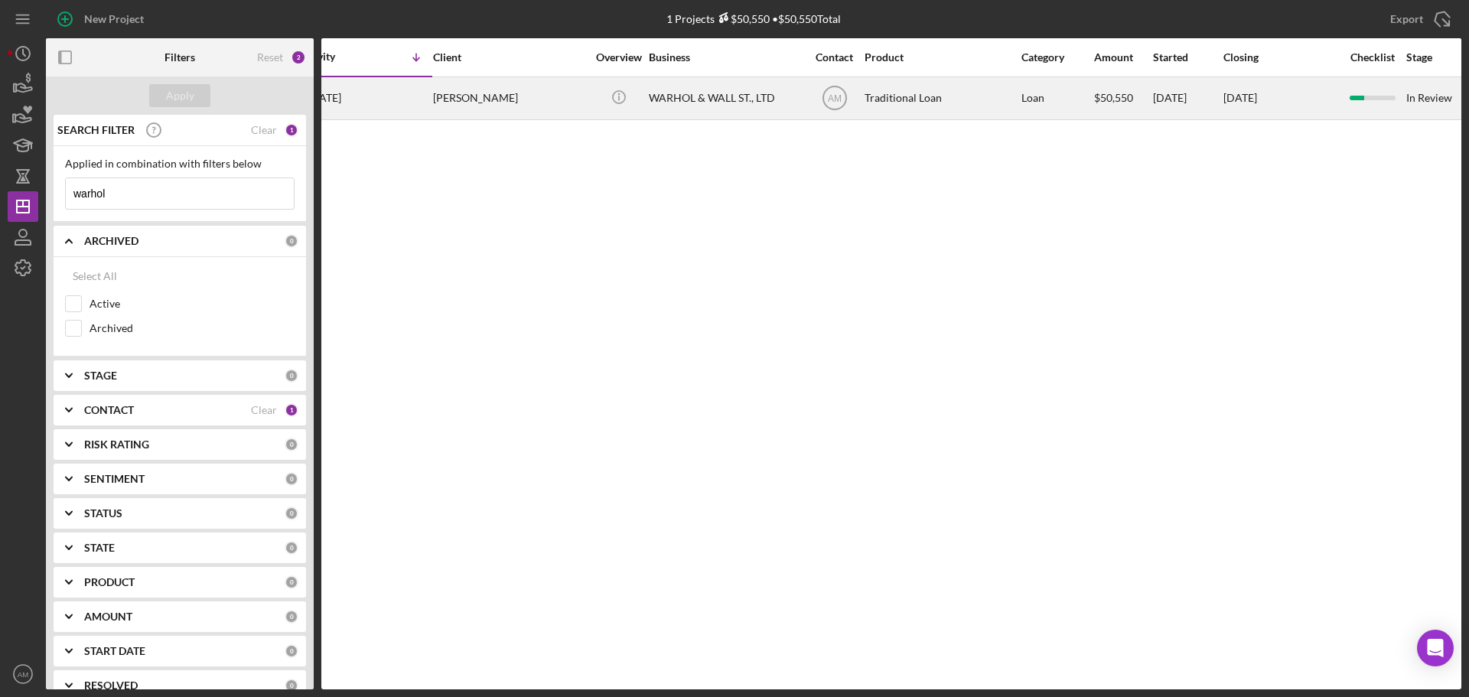
click at [675, 93] on div "WARHOL & WALL ST., LTD" at bounding box center [725, 98] width 153 height 41
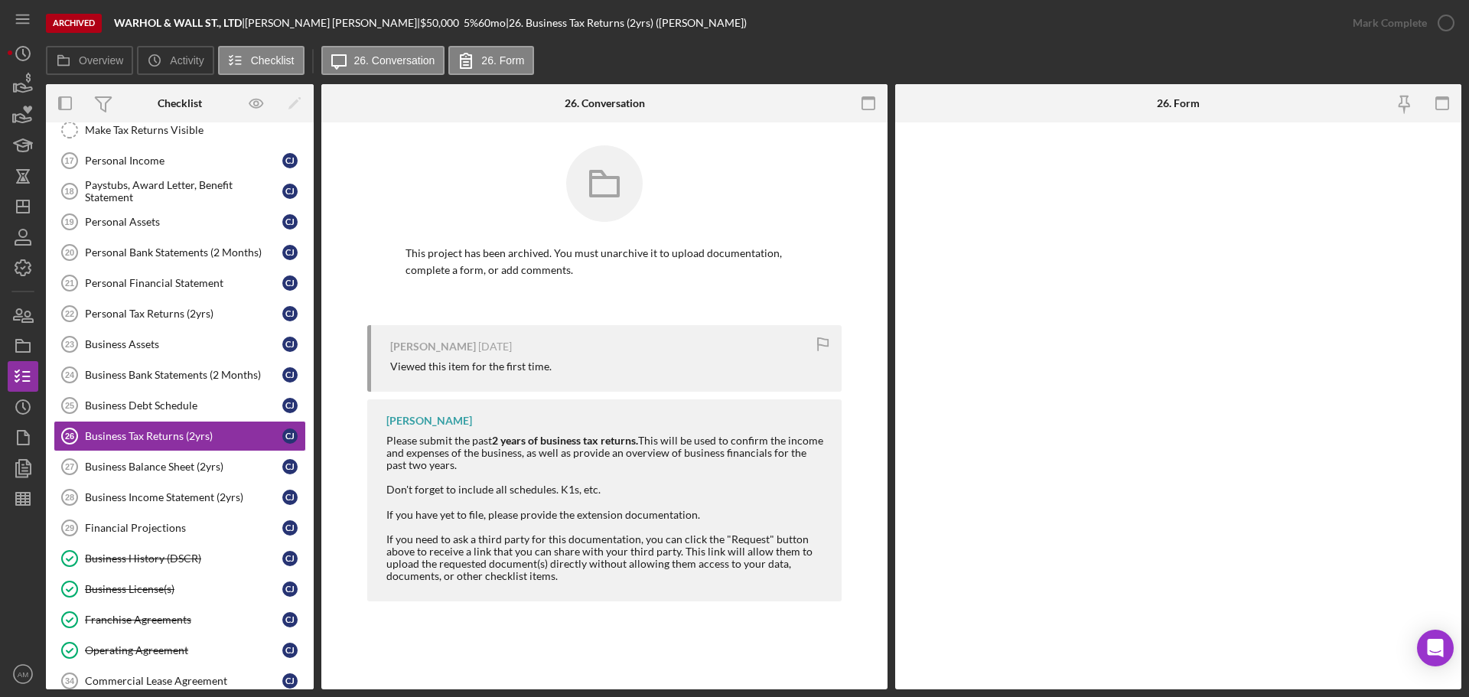
scroll to position [176, 0]
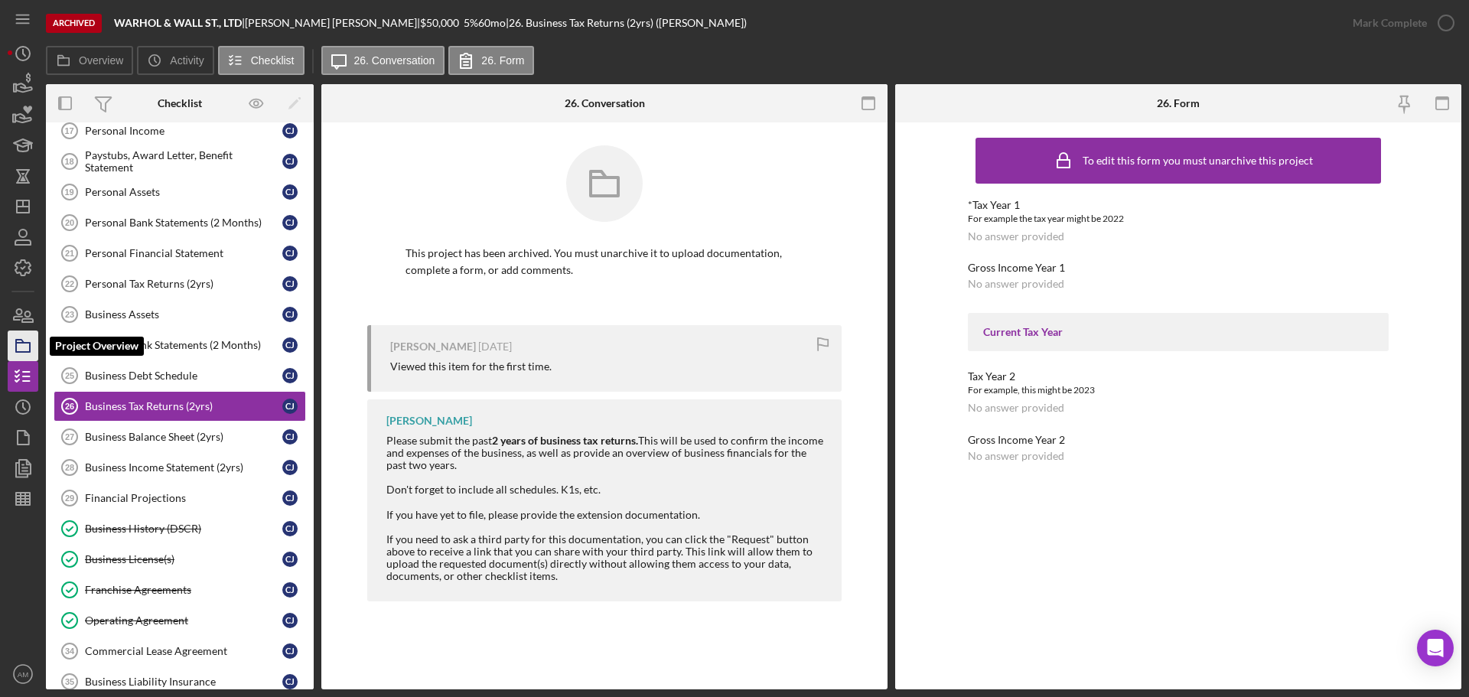
click at [23, 348] on icon "button" at bounding box center [23, 346] width 38 height 38
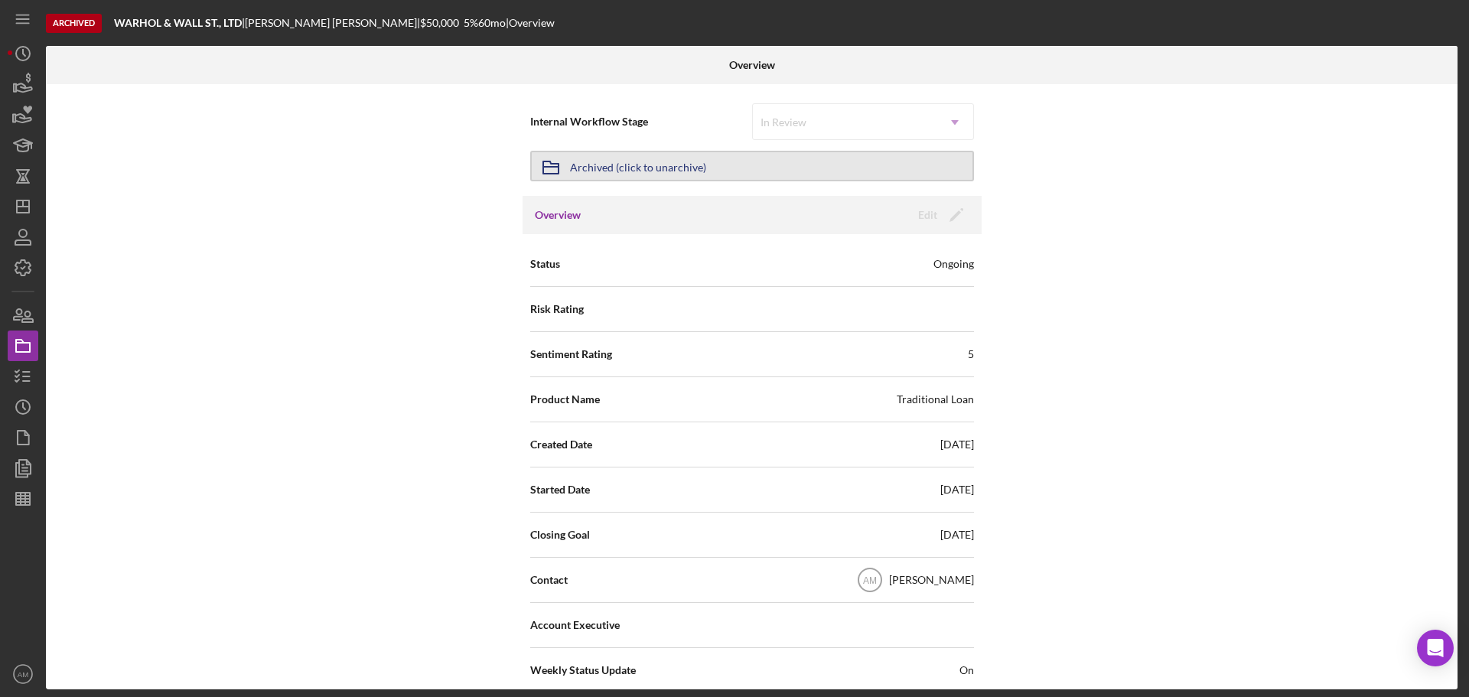
click at [714, 167] on button "Icon/Archived Archived (click to unarchive)" at bounding box center [752, 166] width 444 height 31
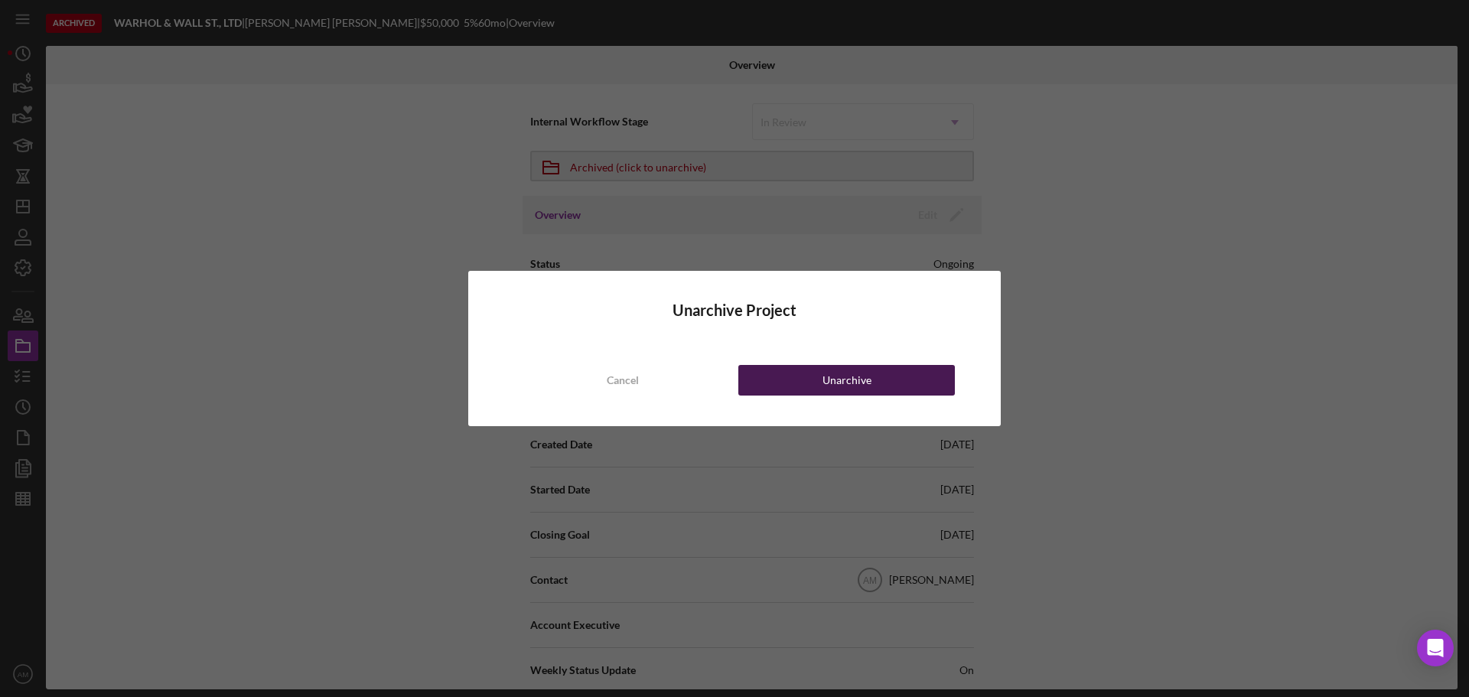
click at [831, 376] on div "Unarchive" at bounding box center [846, 380] width 49 height 31
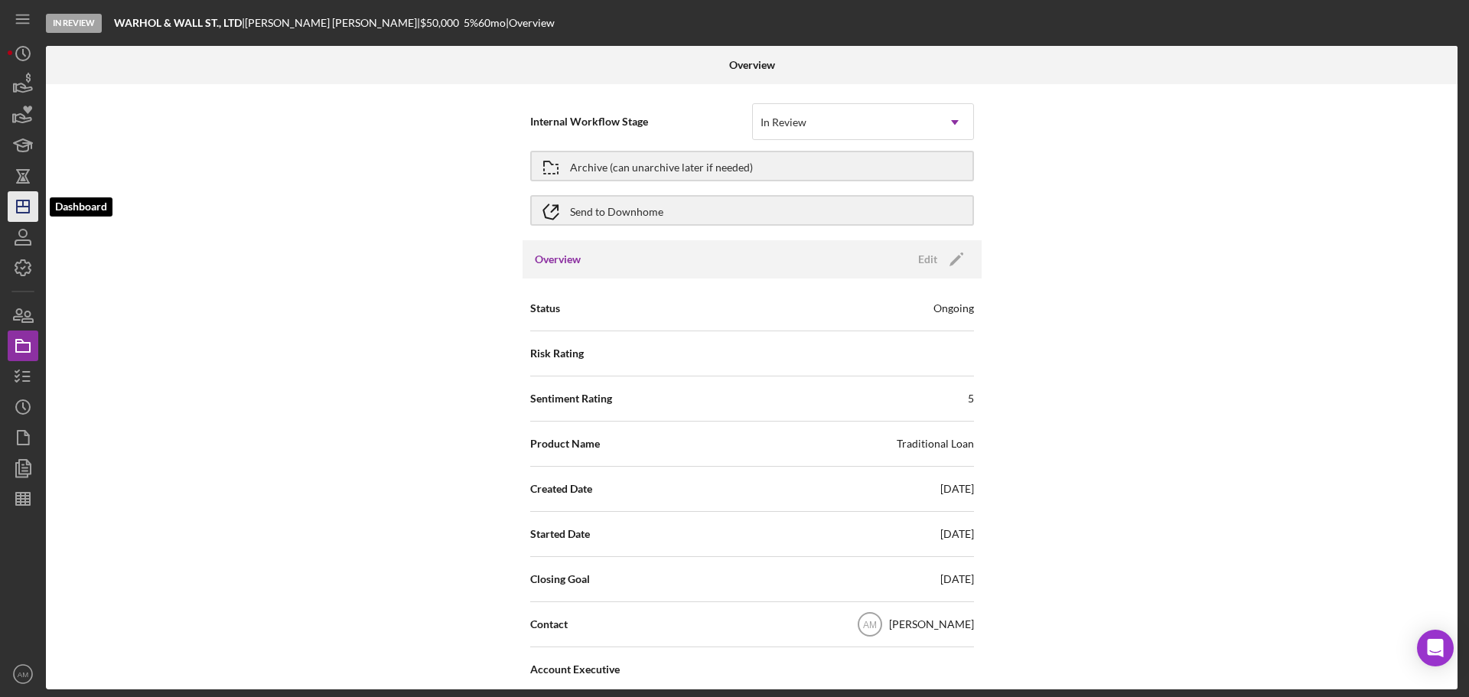
click at [18, 205] on icon "Icon/Dashboard" at bounding box center [23, 206] width 38 height 38
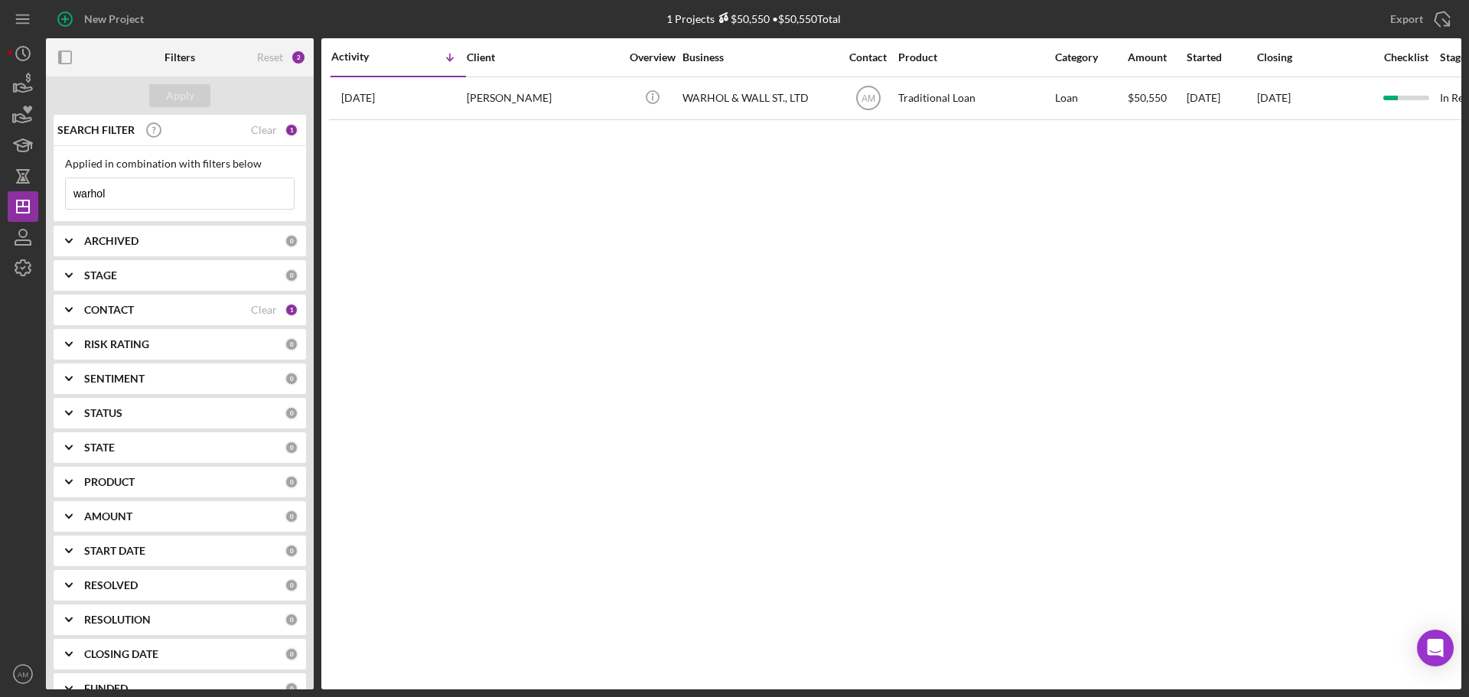
drag, startPoint x: 131, startPoint y: 195, endPoint x: 44, endPoint y: 196, distance: 86.5
click at [44, 196] on div "New Project 1 Projects $50,550 • $50,550 Total warhol Export Icon/Export Filter…" at bounding box center [735, 344] width 1454 height 689
click at [111, 239] on b "ARCHIVED" at bounding box center [111, 241] width 54 height 12
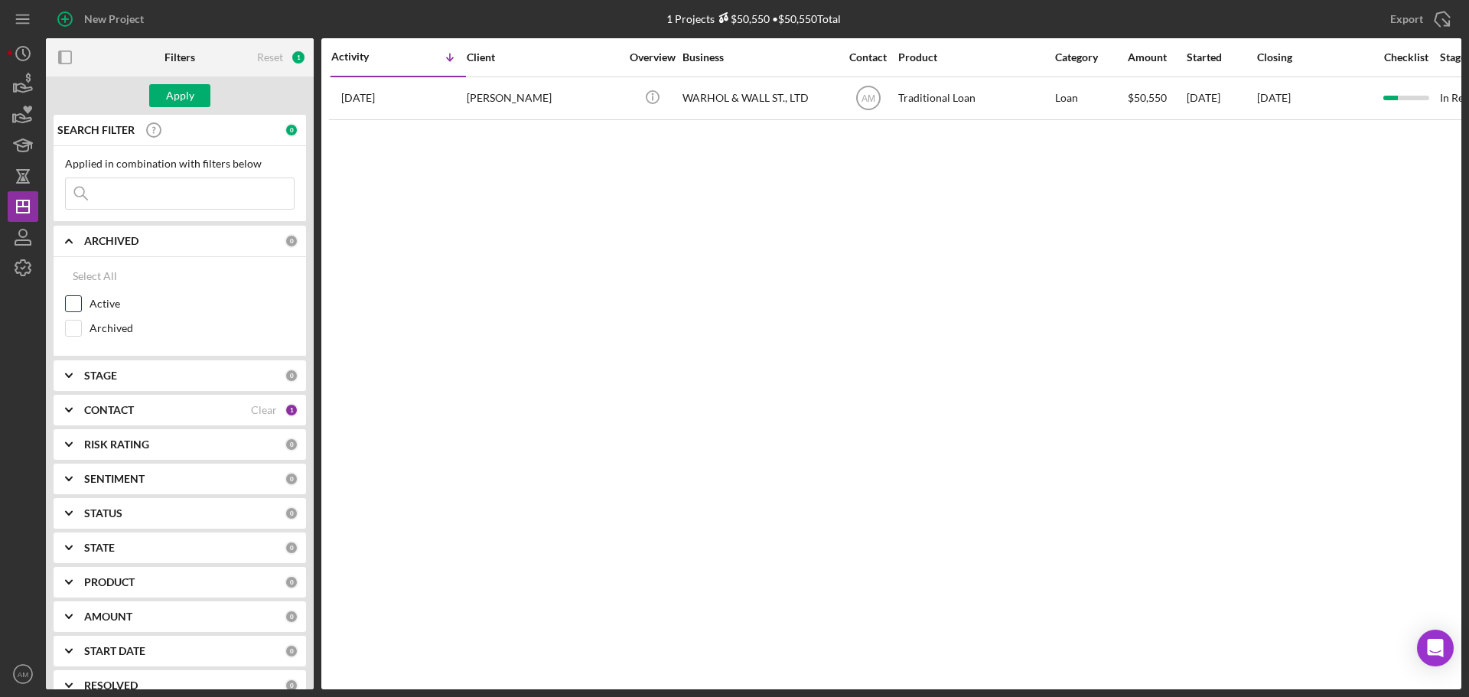
click at [73, 298] on input "Active" at bounding box center [73, 303] width 15 height 15
checkbox input "true"
click at [177, 94] on div "Apply" at bounding box center [180, 95] width 28 height 23
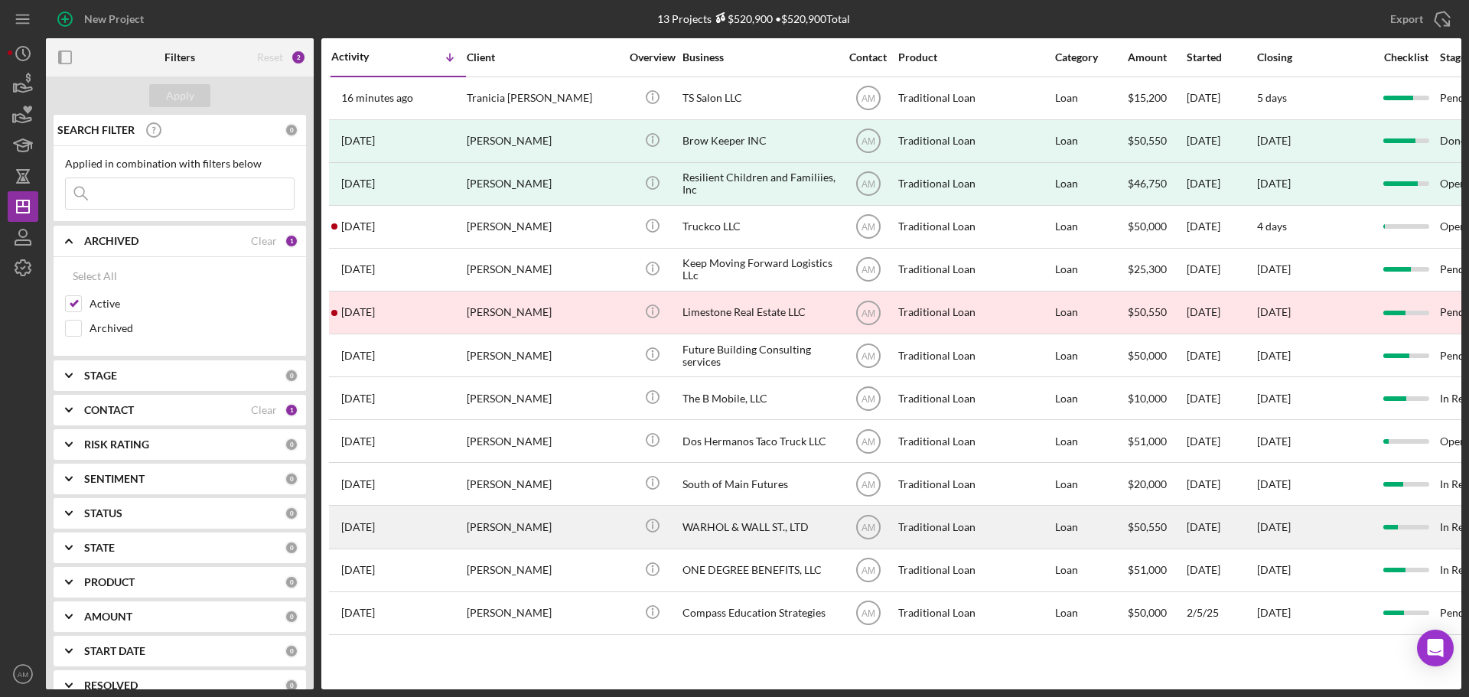
click at [703, 529] on div "WARHOL & WALL ST., LTD" at bounding box center [758, 526] width 153 height 41
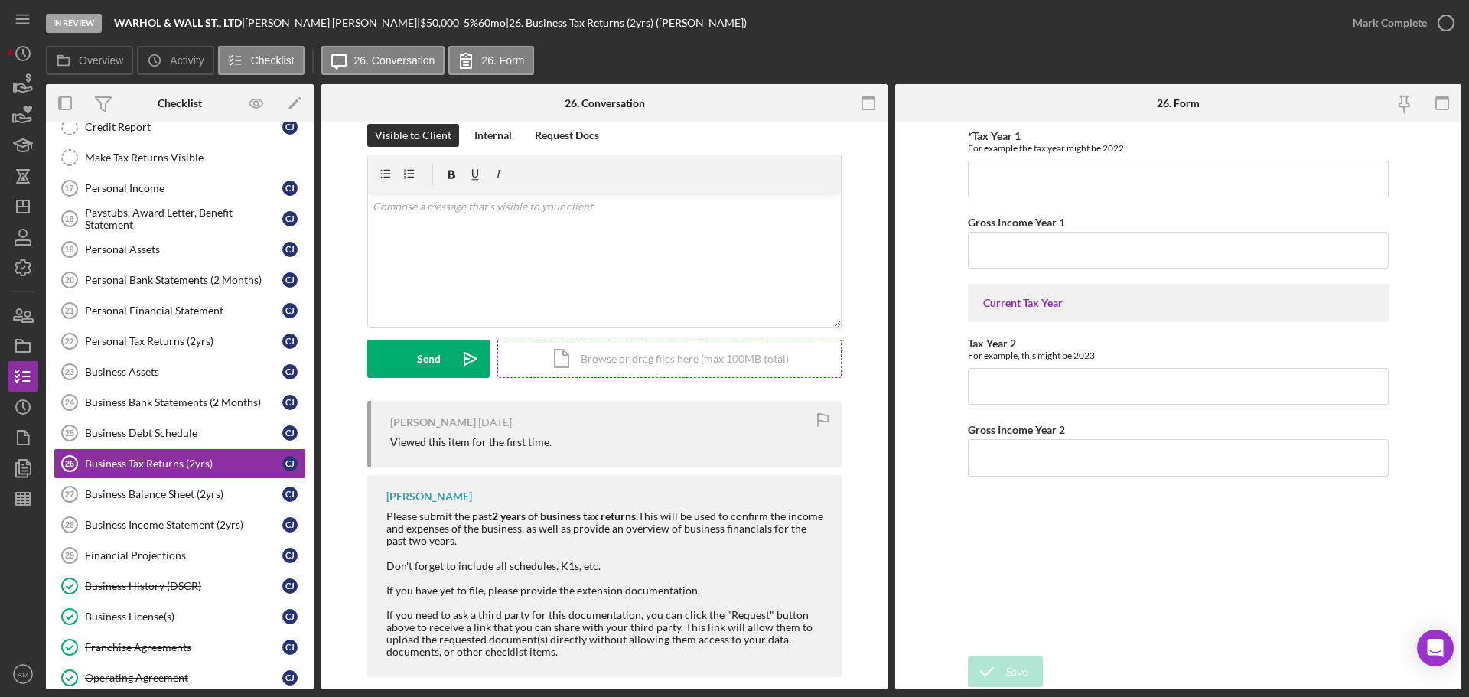
scroll to position [40, 0]
